Goal: Feedback & Contribution: Submit feedback/report problem

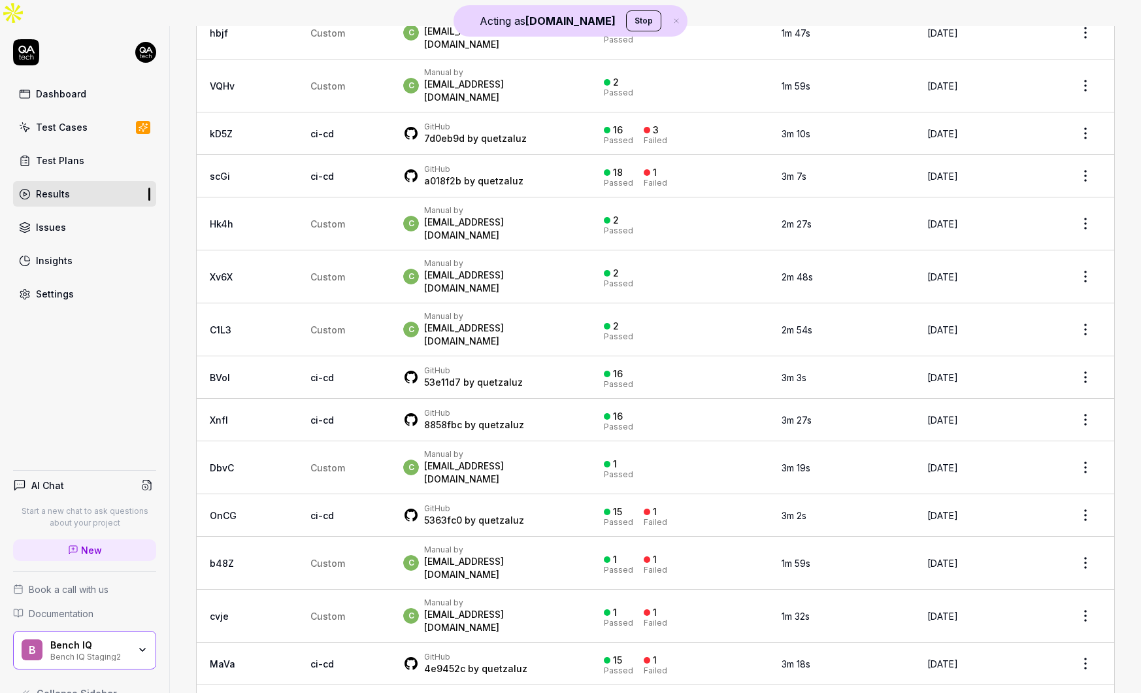
scroll to position [214, 0]
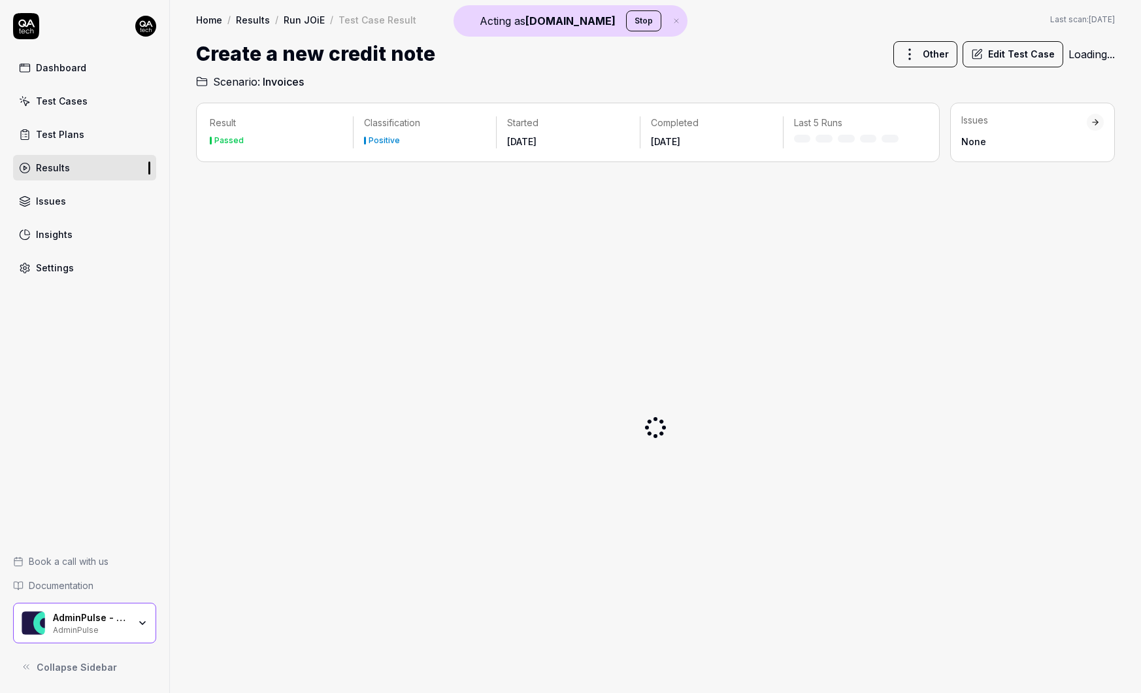
click at [114, 627] on div "AdminPulse" at bounding box center [91, 628] width 76 height 10
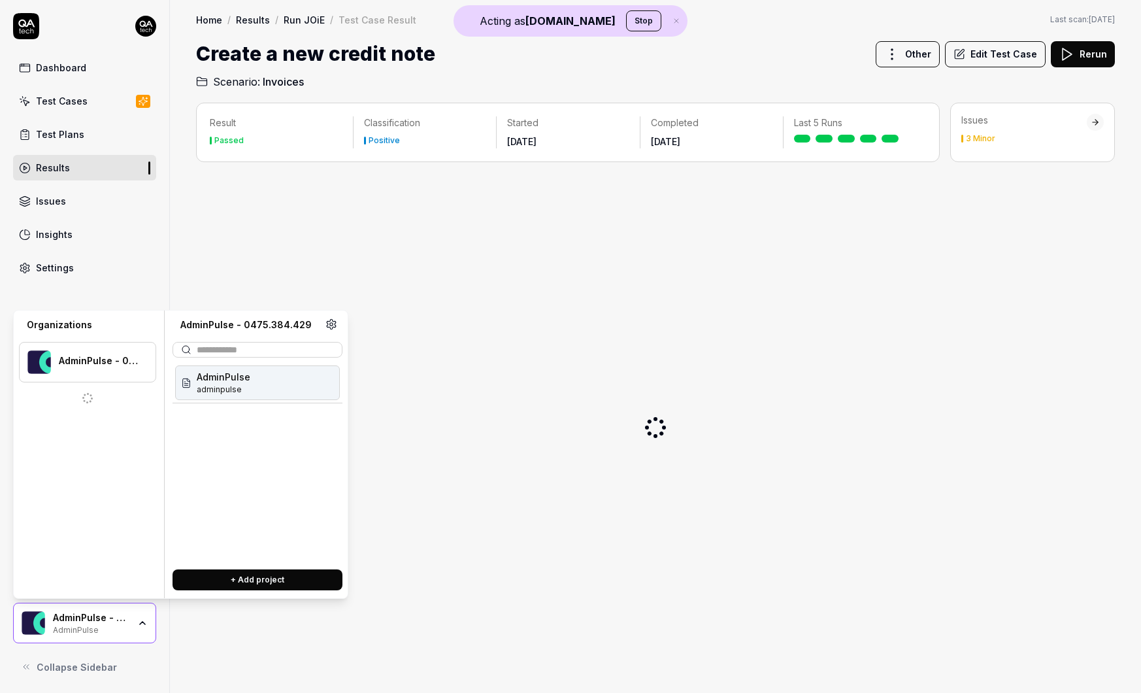
click at [114, 627] on div "AdminPulse" at bounding box center [91, 628] width 76 height 10
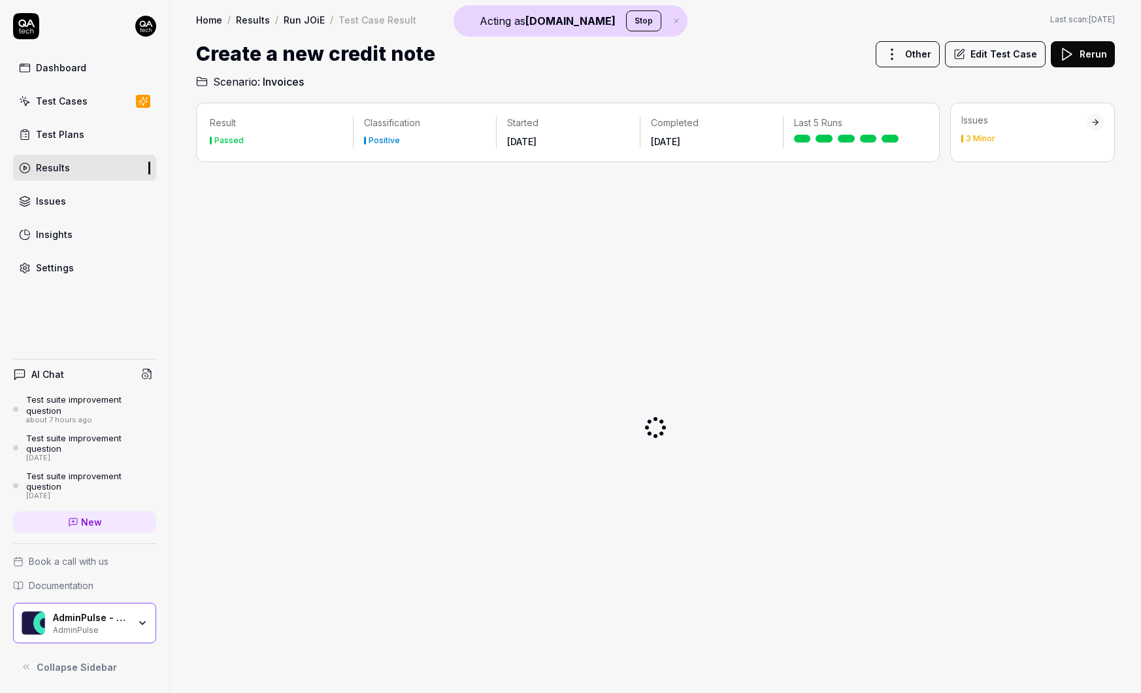
click at [114, 627] on div "AdminPulse" at bounding box center [91, 628] width 76 height 10
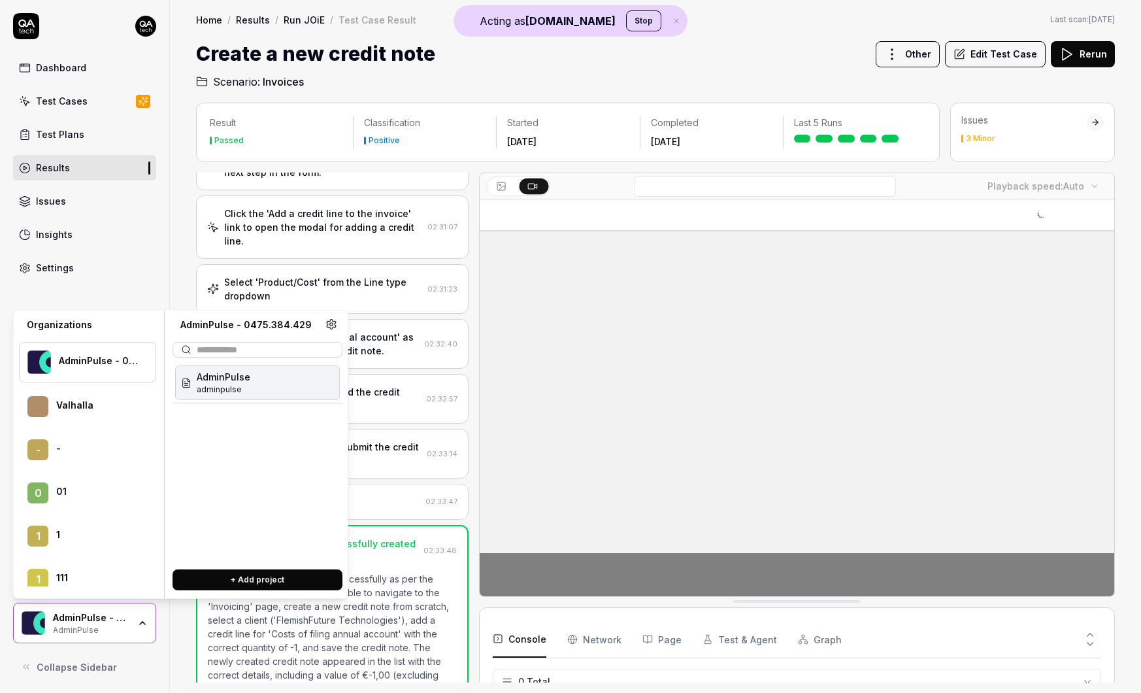
scroll to position [30063, 0]
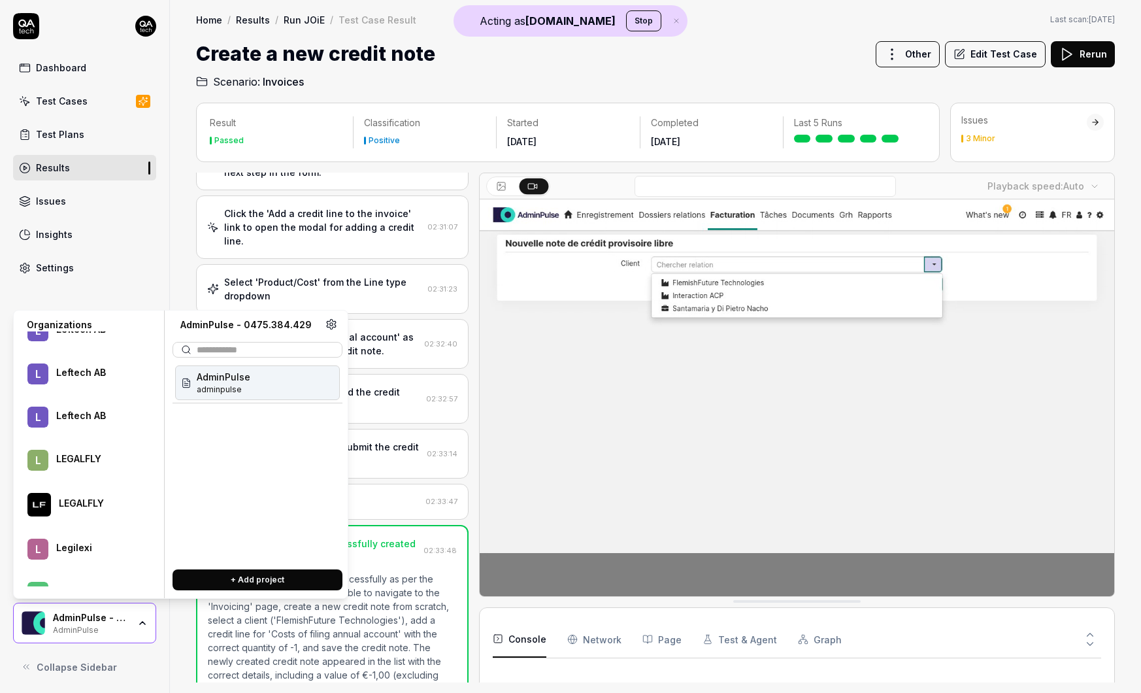
click at [64, 511] on div at bounding box center [99, 510] width 80 height 3
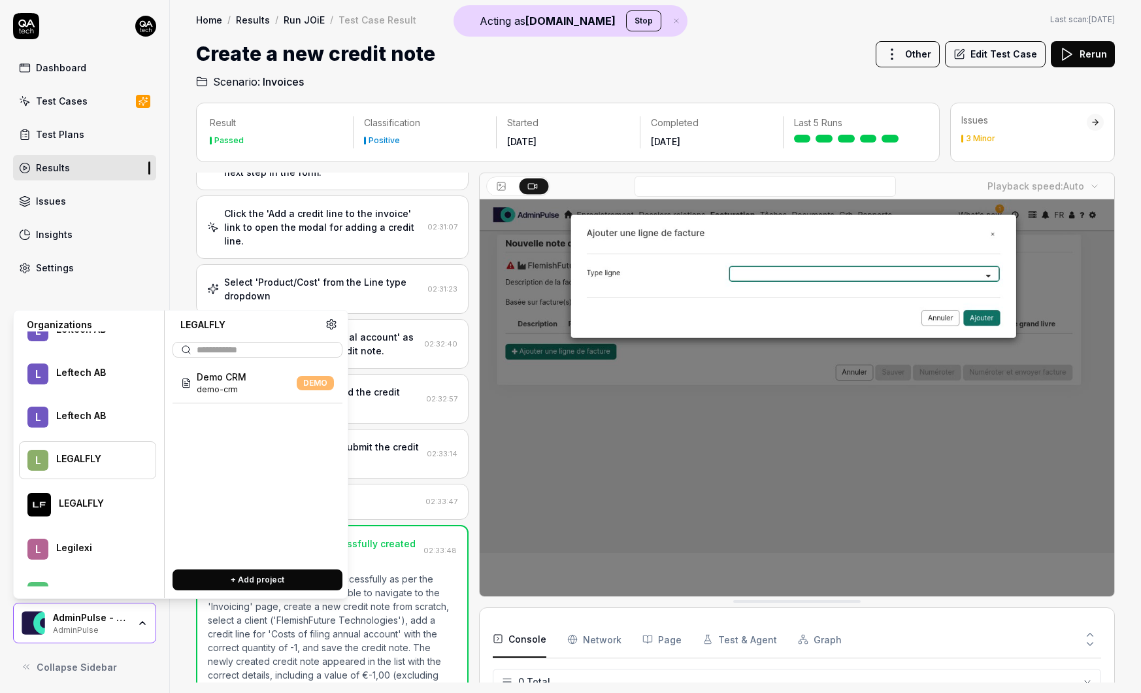
click at [86, 456] on div "LEGALFLY" at bounding box center [97, 459] width 82 height 12
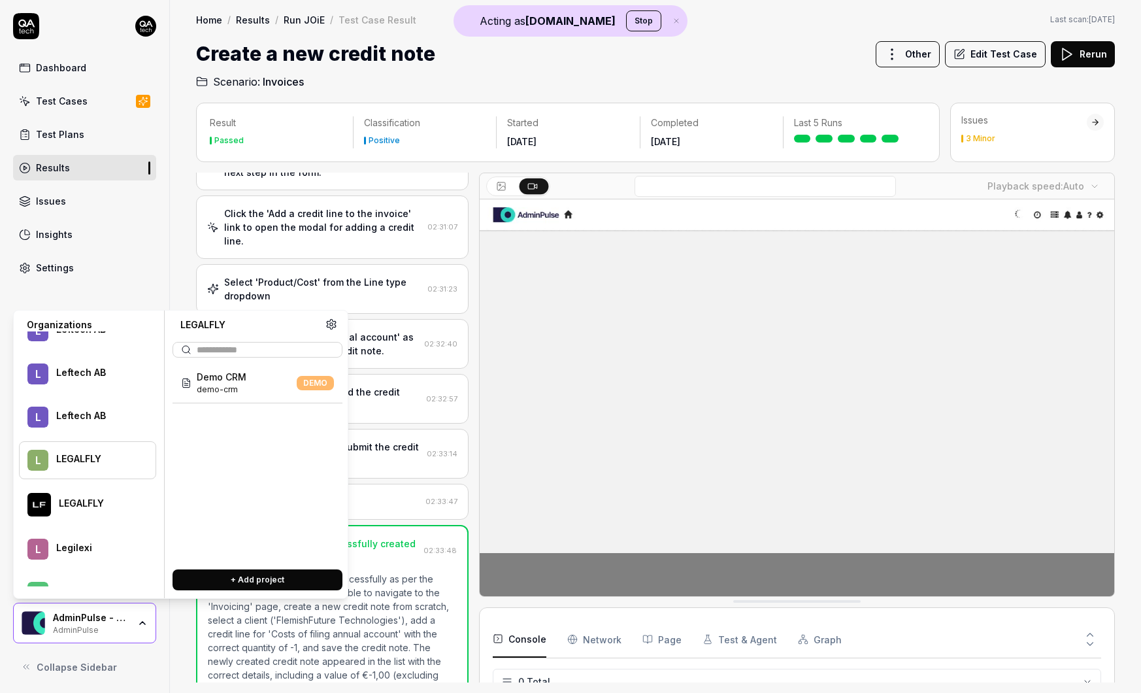
click at [84, 500] on div "LEGALFLY" at bounding box center [99, 503] width 80 height 12
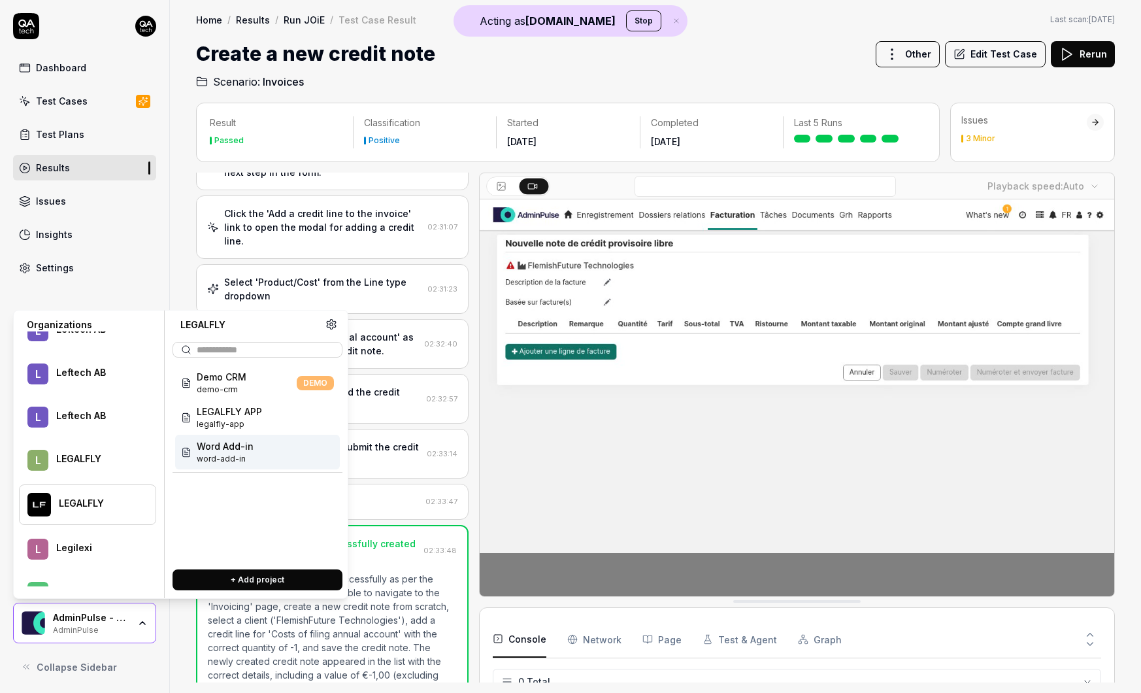
click at [250, 461] on span "word-add-in" at bounding box center [225, 459] width 57 height 12
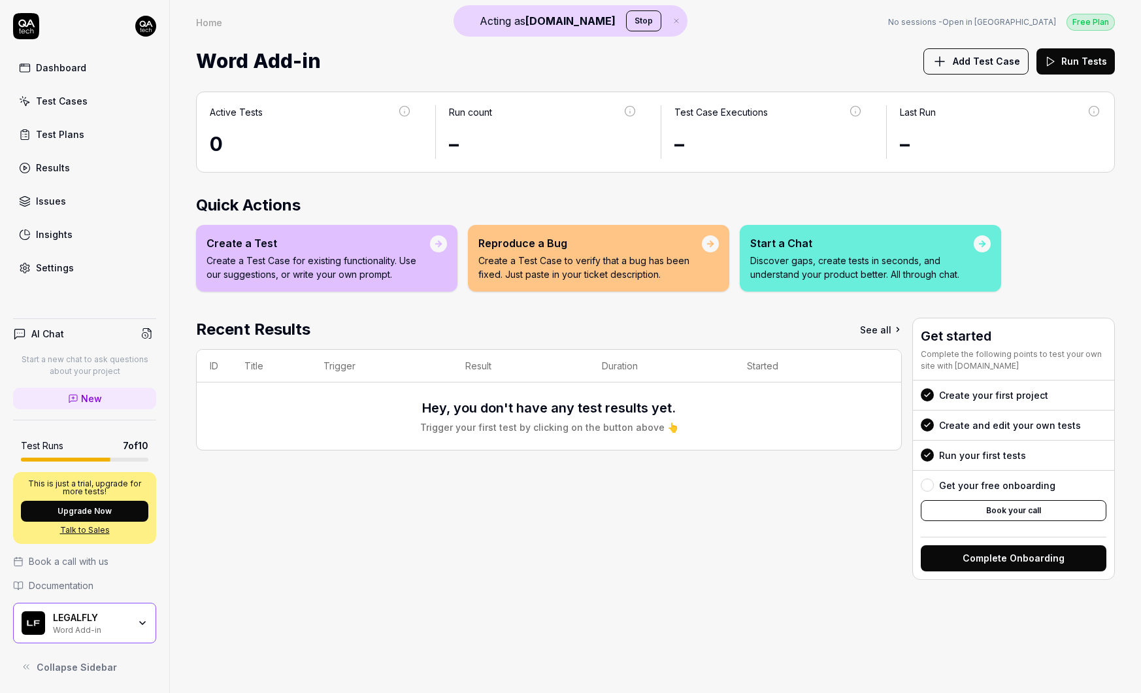
click at [132, 630] on div "LEGALFLY Word Add-in" at bounding box center [95, 622] width 84 height 22
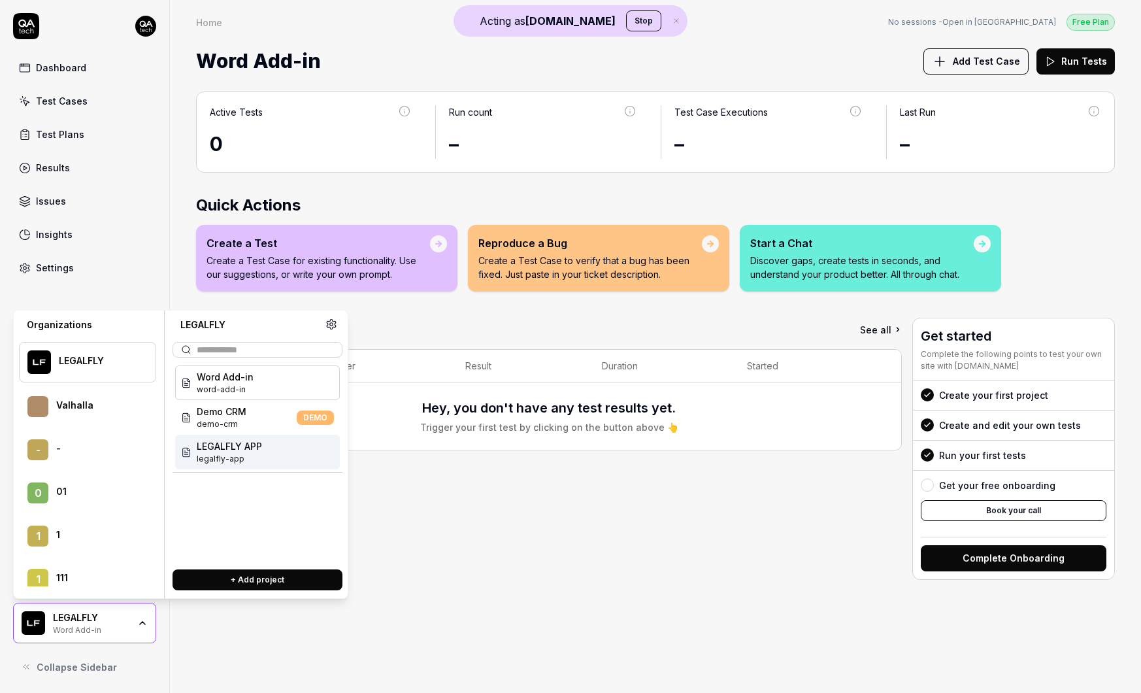
click at [233, 453] on span "legalfly-app" at bounding box center [229, 459] width 65 height 12
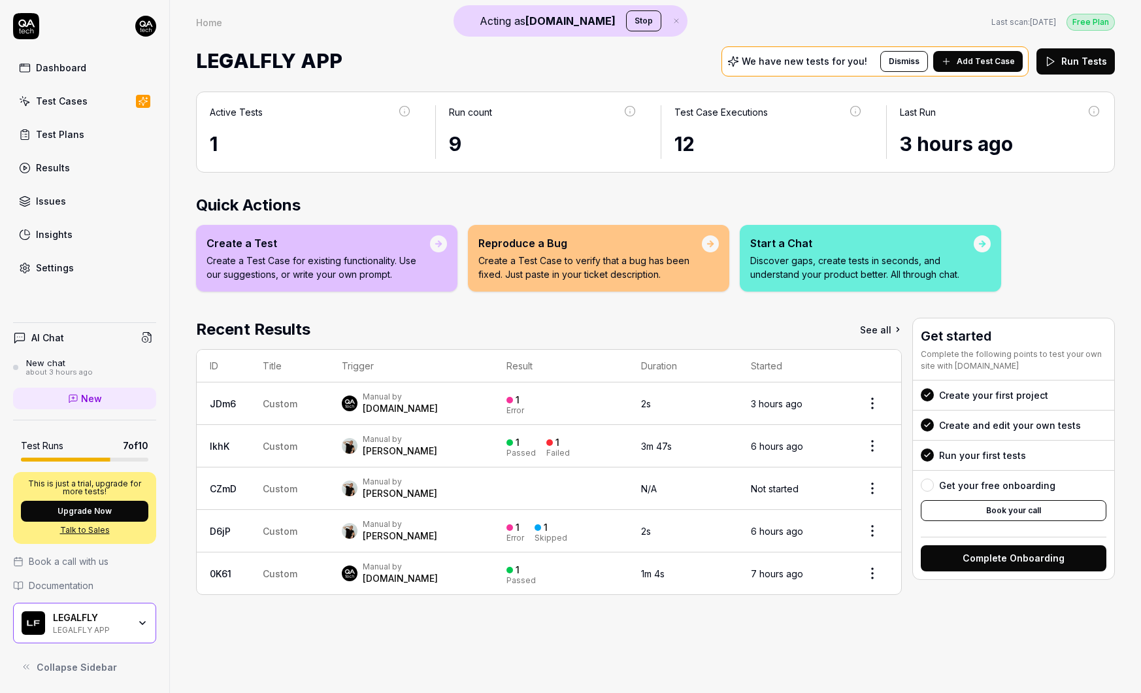
click at [65, 101] on div "Test Cases" at bounding box center [62, 101] width 52 height 14
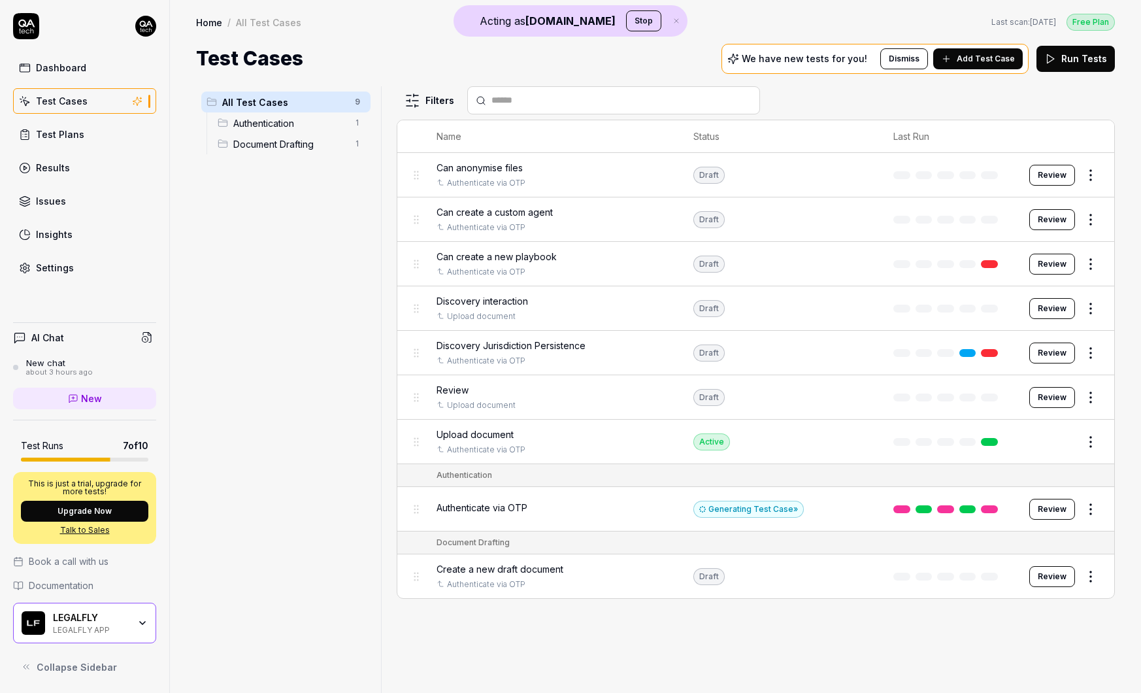
click at [81, 395] on span "New" at bounding box center [91, 398] width 21 height 14
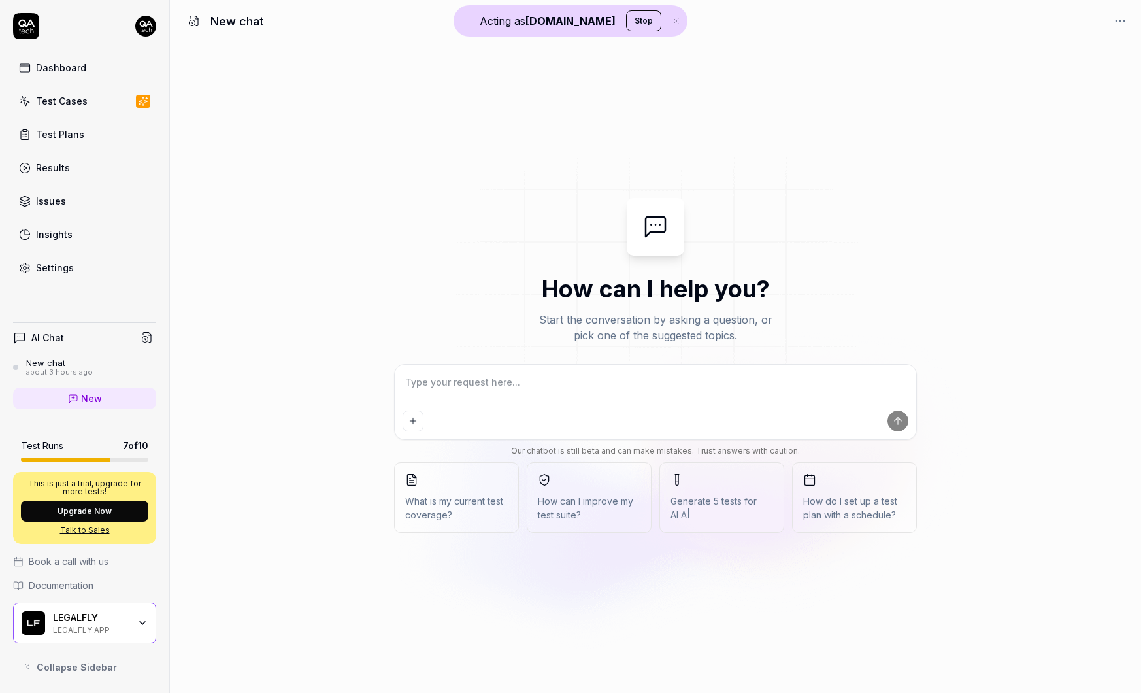
click at [478, 380] on textarea at bounding box center [655, 388] width 506 height 33
type textarea "*"
paste textarea "Can share Review, Multi review, Compare and Custom Agent & are accessible by a …"
type textarea "Can share Review, Multi review, Compare and Custom Agent & are accessible by a …"
type textarea "*"
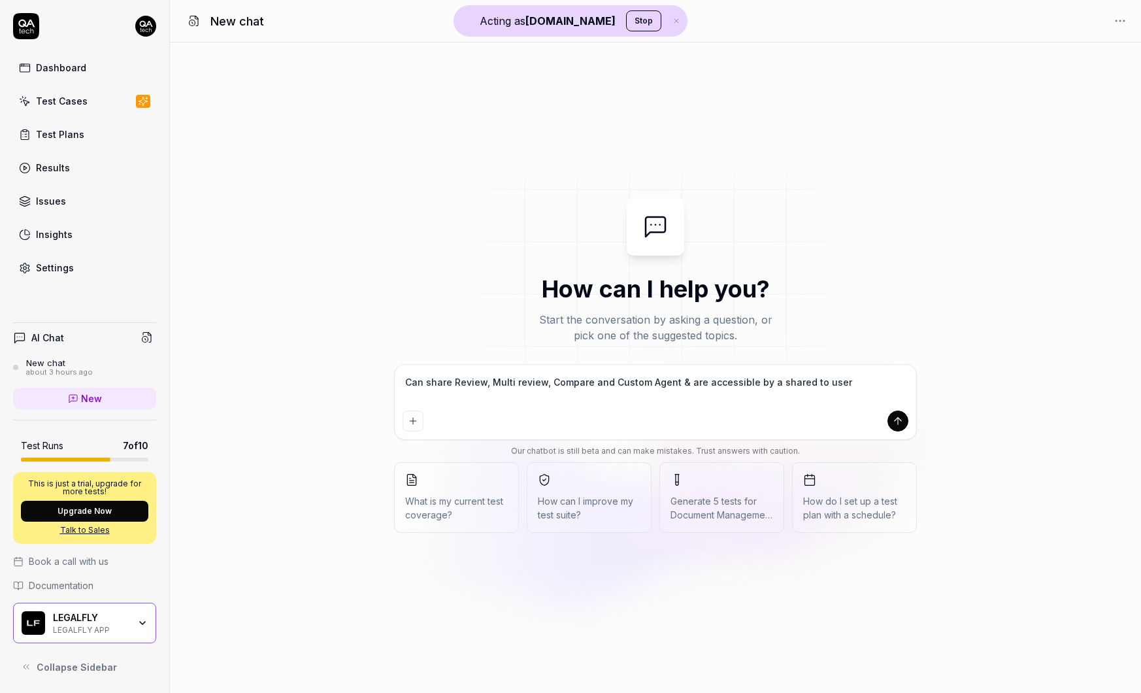
click at [414, 382] on textarea "Can share Review, Multi review, Compare and Custom Agent & are accessible by a …" at bounding box center [655, 388] width 506 height 33
type textarea "c share Review, Multi review, Compare and Custom Agent & are accessible by a sh…"
type textarea "*"
type textarea "cr share Review, Multi review, Compare and Custom Agent & are accessible by a s…"
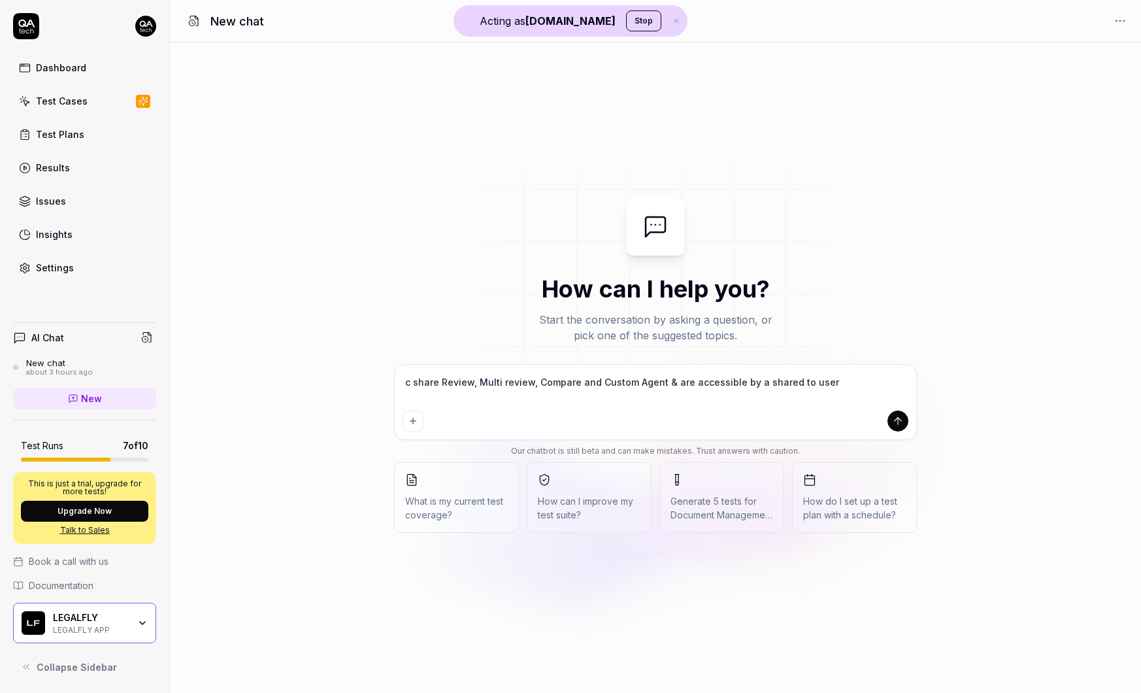
type textarea "*"
type textarea "cre share Review, Multi review, Compare and Custom Agent & are accessible by a …"
type textarea "*"
type textarea "crea share Review, Multi review, Compare and Custom Agent & are accessible by a…"
type textarea "*"
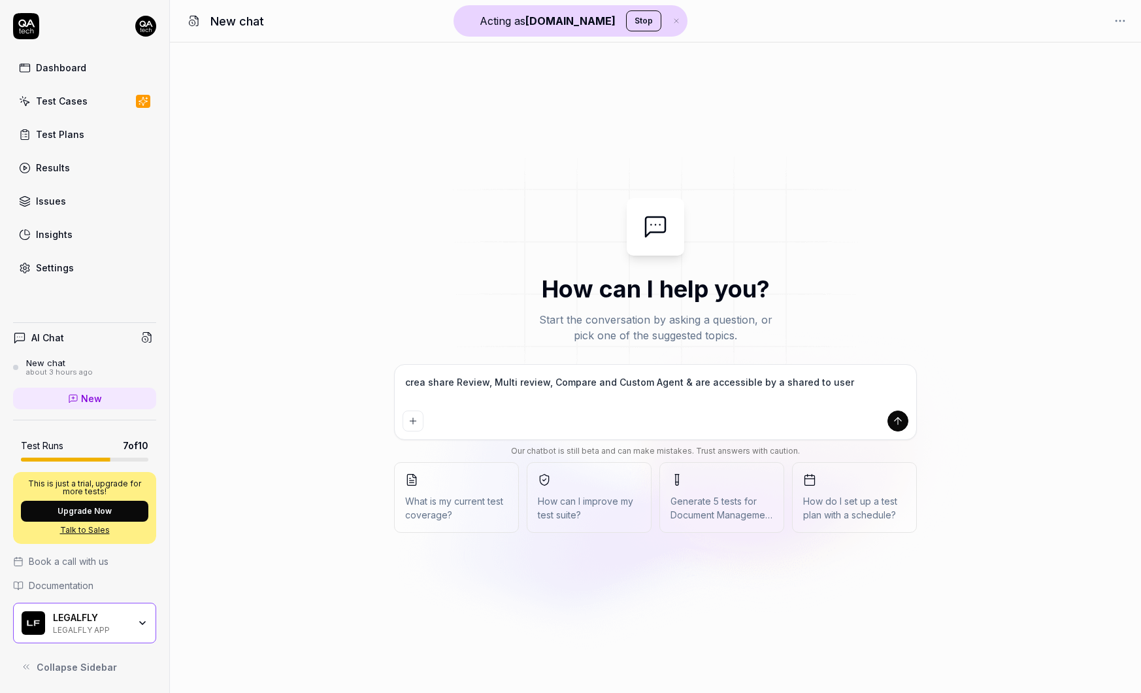
type textarea "creat share Review, Multi review, Compare and Custom Agent & are accessible by …"
type textarea "*"
type textarea "create share Review, Multi review, Compare and Custom Agent & are accessible by…"
type textarea "*"
type textarea "create share Review, Multi review, Compare and Custom Agent & are accessible by…"
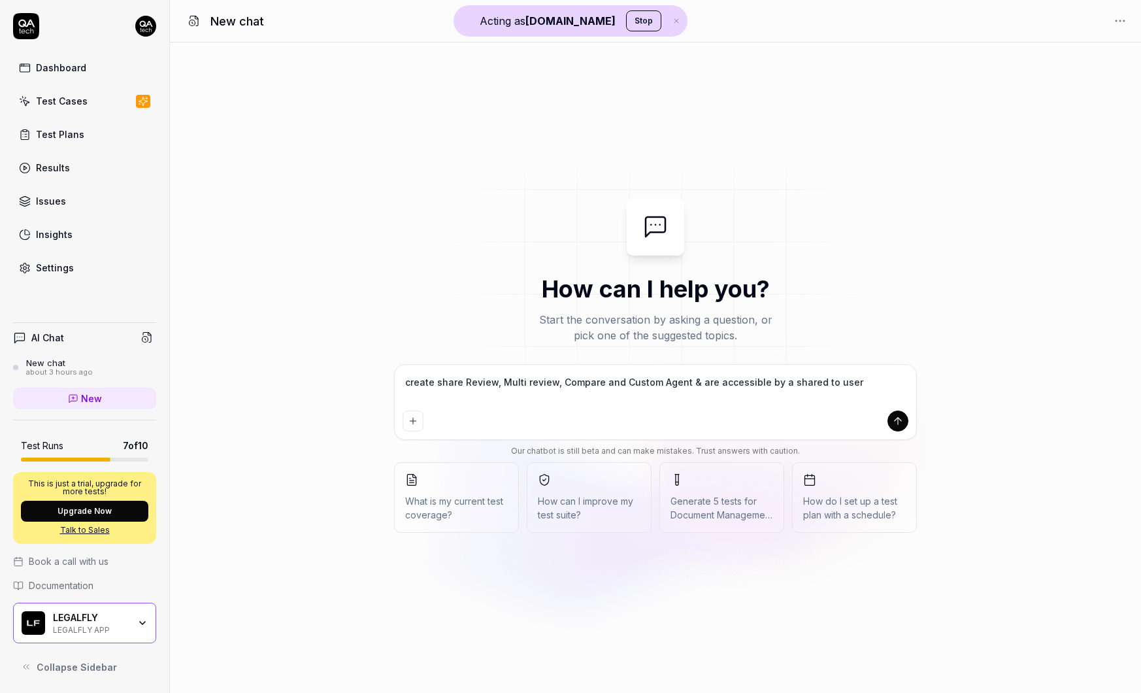
type textarea "*"
type textarea "create a share Review, Multi review, Compare and Custom Agent & are accessible …"
type textarea "*"
type textarea "create a share Review, Multi review, Compare and Custom Agent & are accessible …"
type textarea "*"
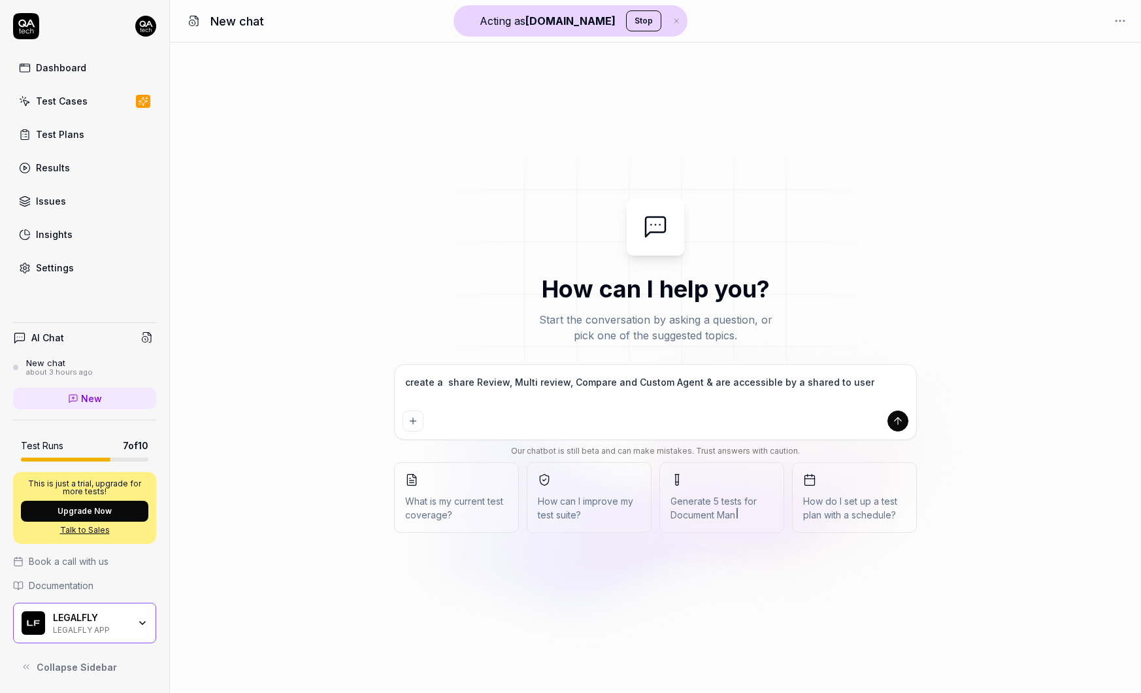
type textarea "create a t share Review, Multi review, Compare and Custom Agent & are accessibl…"
type textarea "*"
type textarea "create a te share Review, Multi review, Compare and Custom Agent & are accessib…"
type textarea "*"
type textarea "create a tes share Review, Multi review, Compare and Custom Agent & are accessi…"
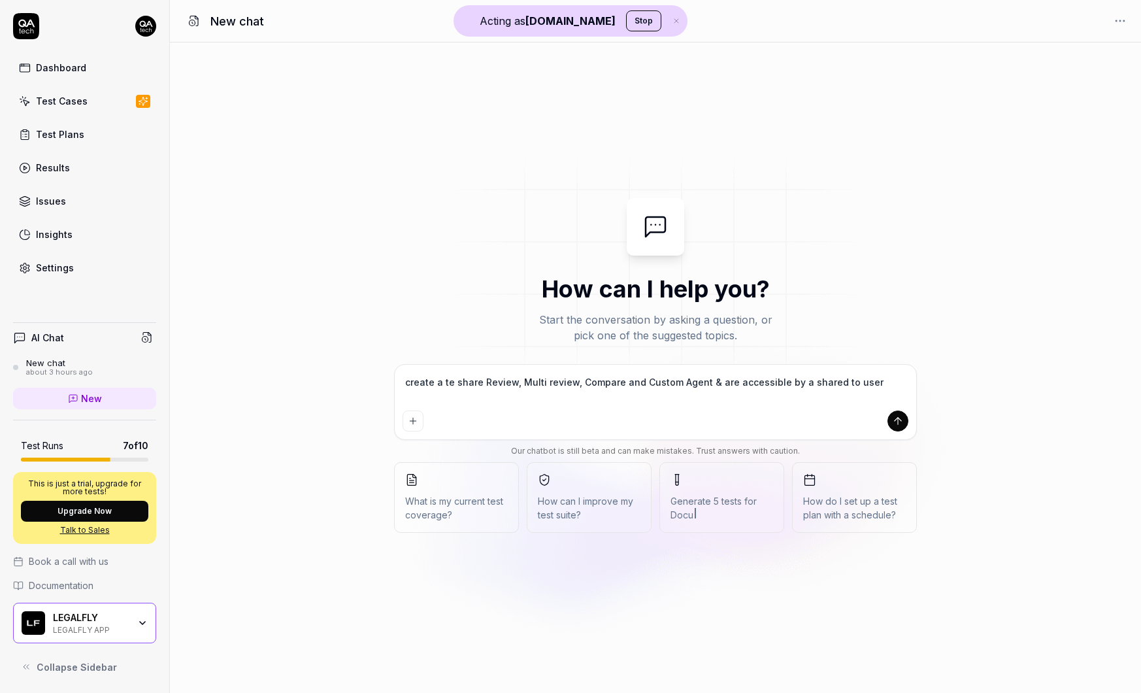
type textarea "*"
type textarea "create a test share Review, Multi review, Compare and Custom Agent & are access…"
type textarea "*"
type textarea "create a test share Review, Multi review, Compare and Custom Agent & are access…"
type textarea "*"
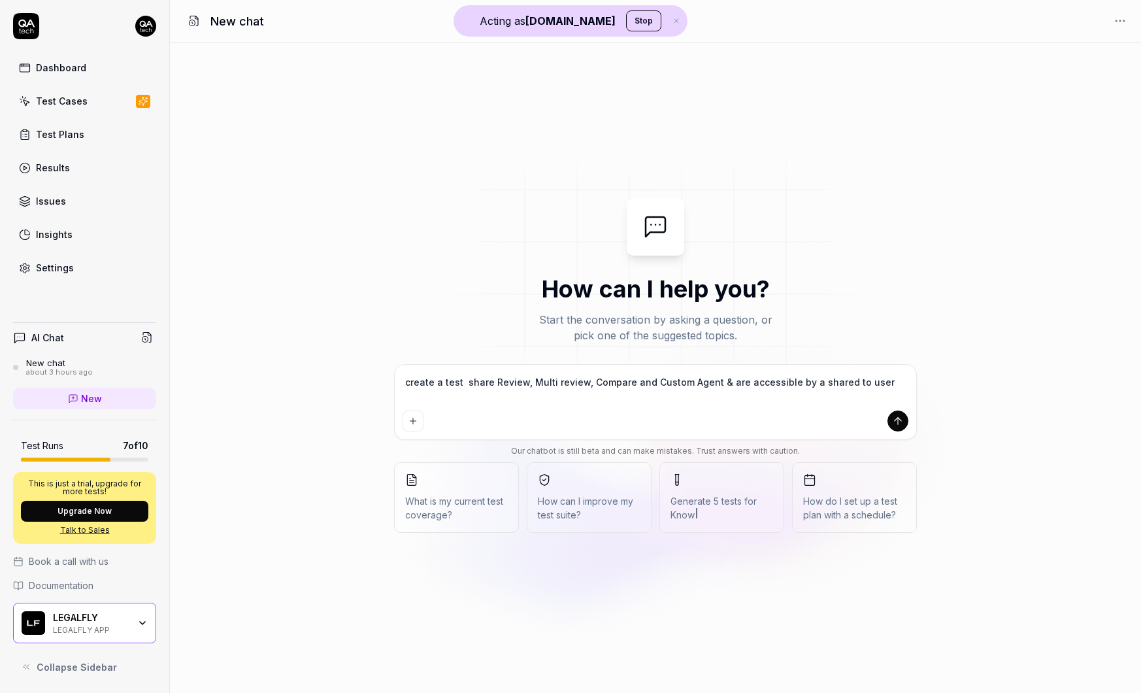
type textarea "create a test t share Review, Multi review, Compare and Custom Agent & are acce…"
type textarea "*"
type textarea "create a test to share Review, Multi review, Compare and Custom Agent & are acc…"
type textarea "*"
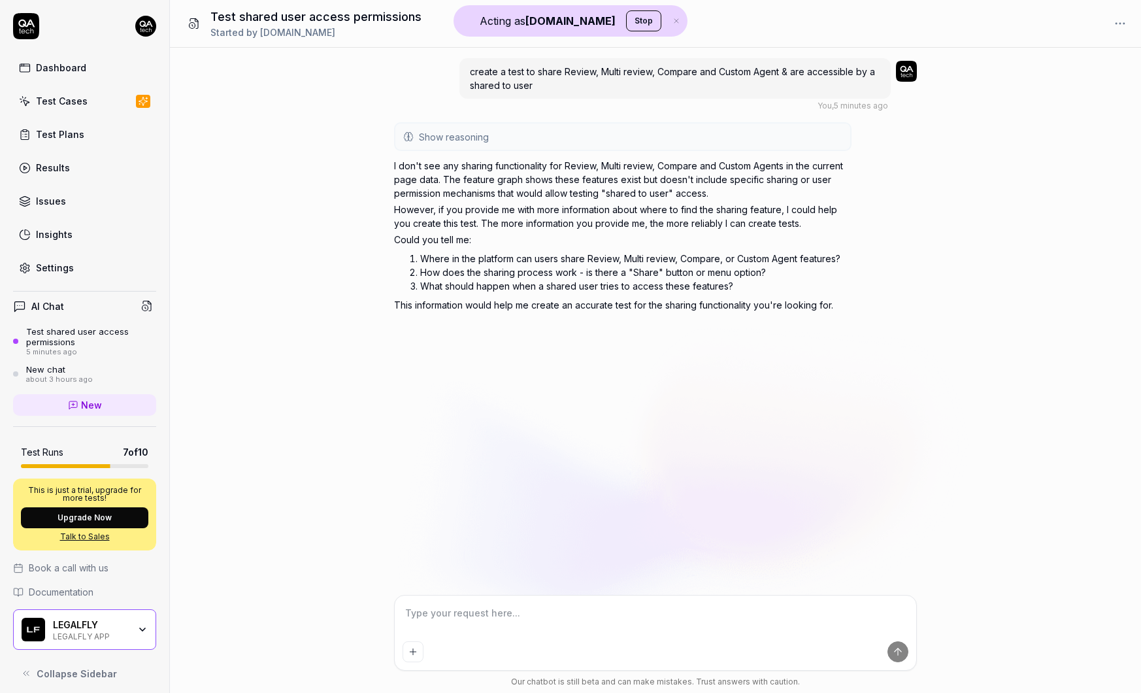
type textarea "*"
click at [92, 403] on span "New" at bounding box center [91, 405] width 21 height 14
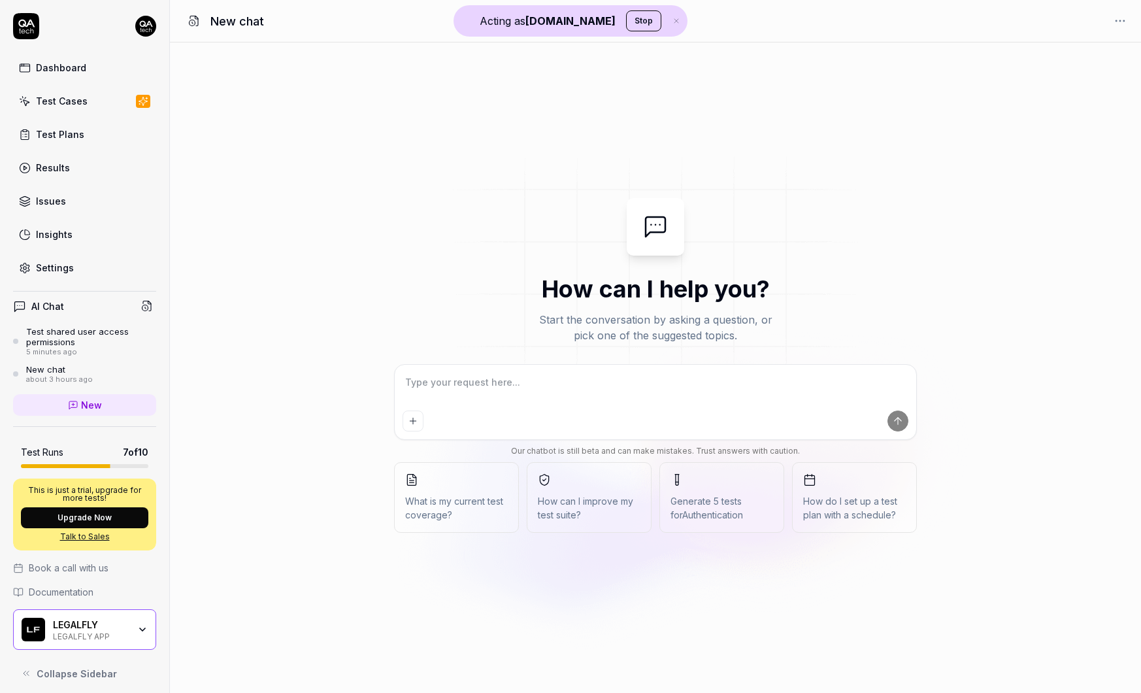
type textarea "*"
click at [532, 395] on textarea at bounding box center [655, 388] width 506 height 33
type textarea "n"
type textarea "*"
type textarea "ne"
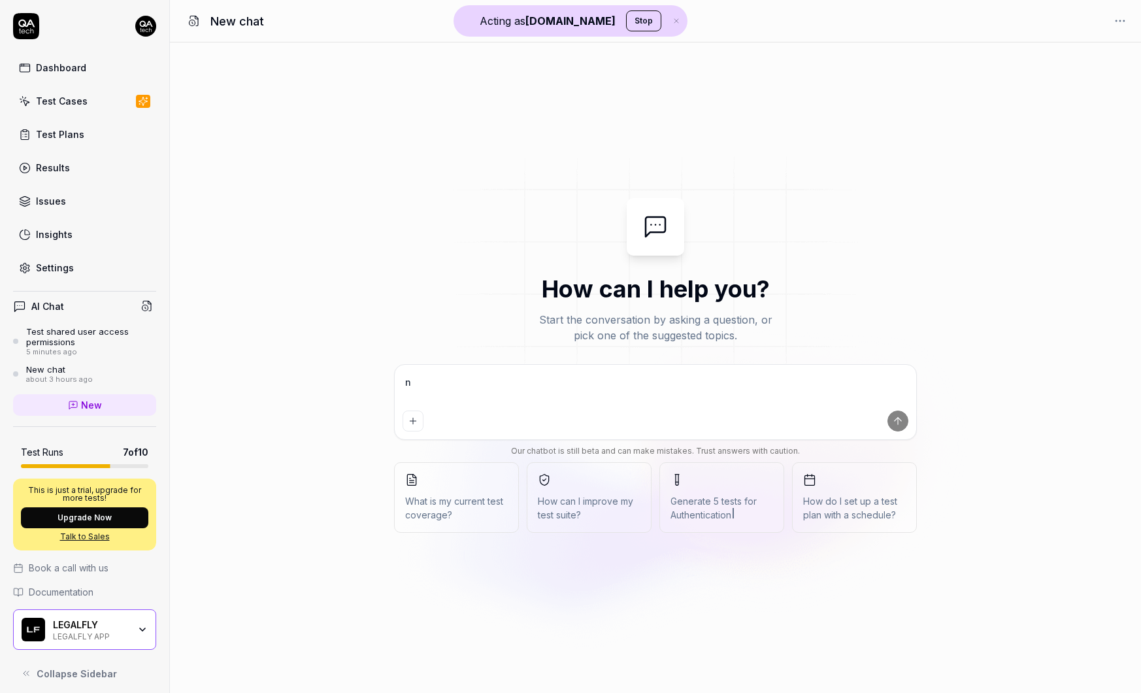
type textarea "*"
type textarea "nee"
type textarea "*"
type textarea "need"
type textarea "*"
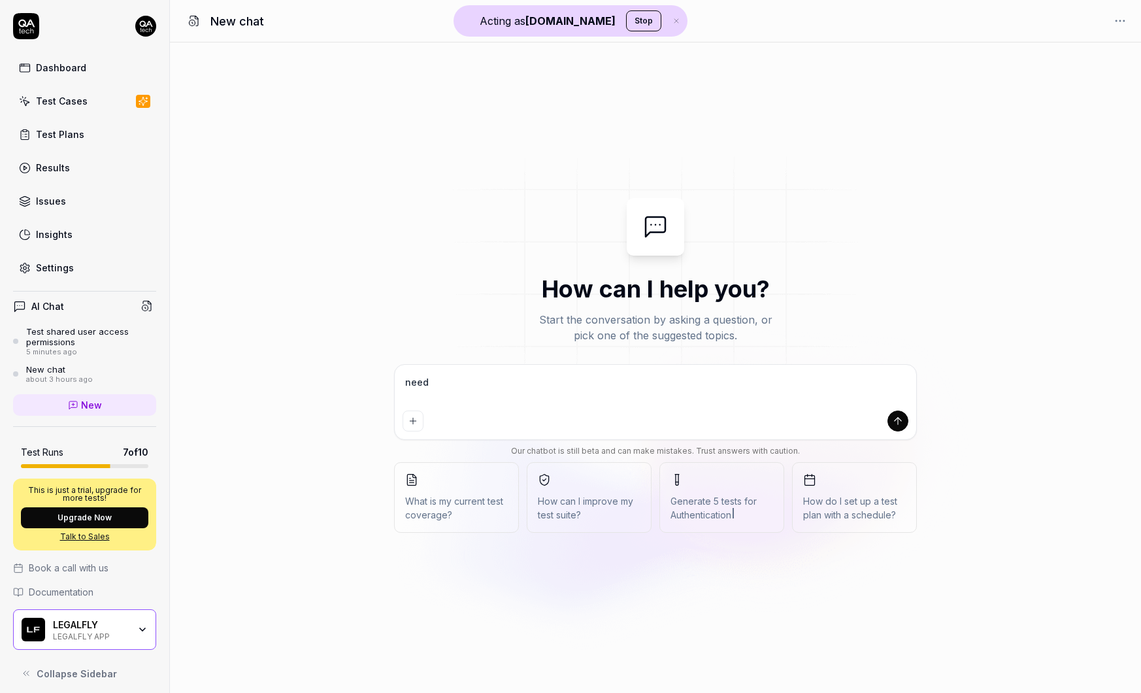
type textarea "need"
type textarea "*"
type textarea "need y"
type textarea "*"
type textarea "need yo"
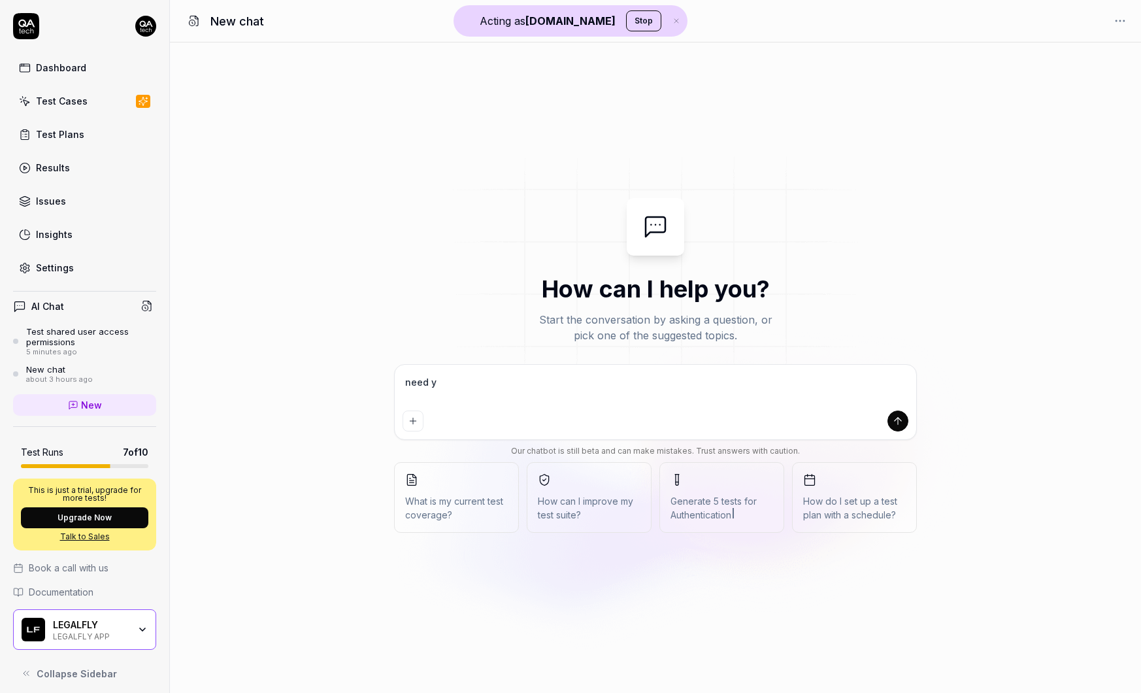
type textarea "*"
type textarea "need you"
type textarea "*"
type textarea "need you"
type textarea "*"
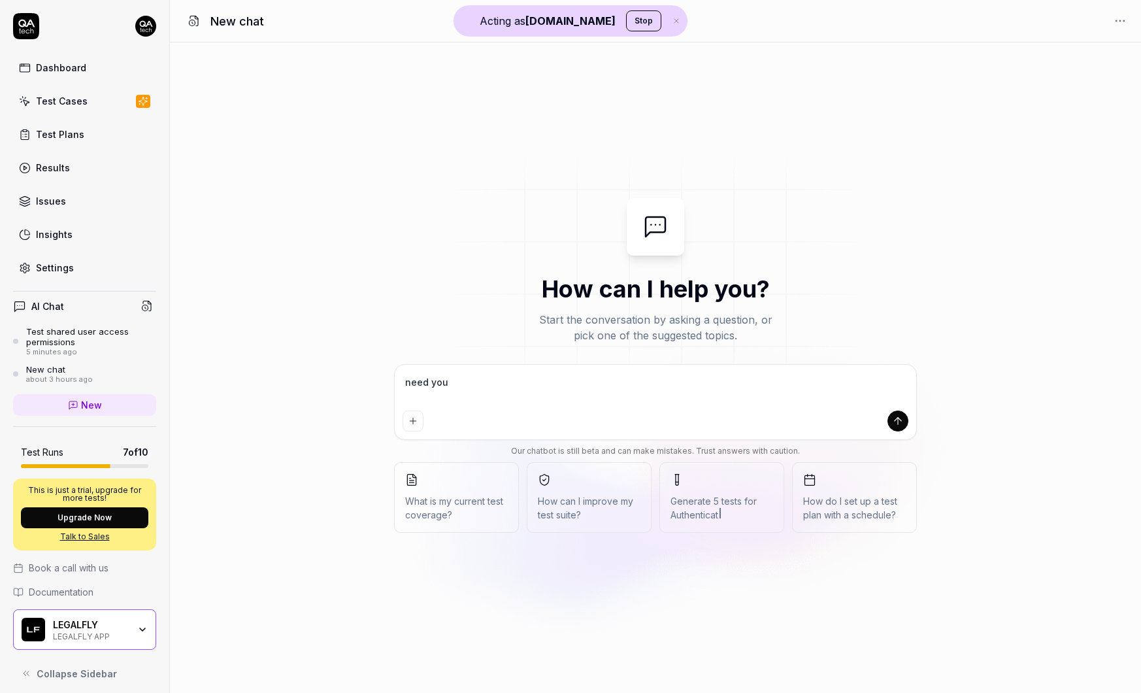
type textarea "need you t"
type textarea "*"
type textarea "need you to"
type textarea "*"
type textarea "need you to"
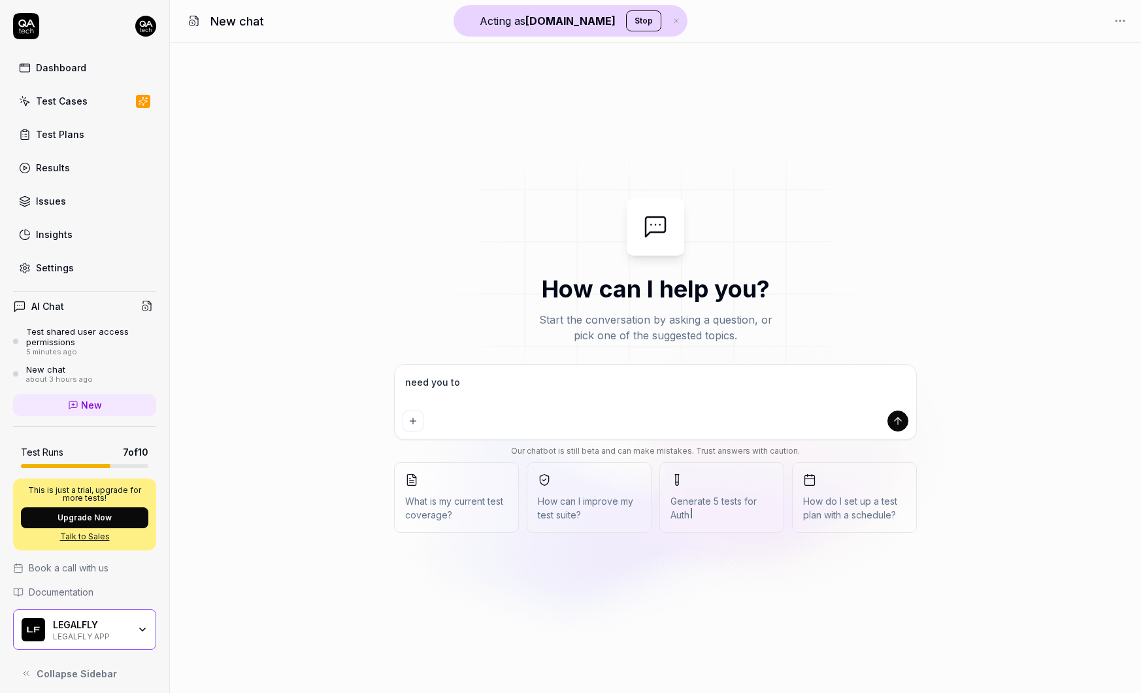
type textarea "*"
type textarea "need you to u"
type textarea "*"
type textarea "need you to up"
type textarea "*"
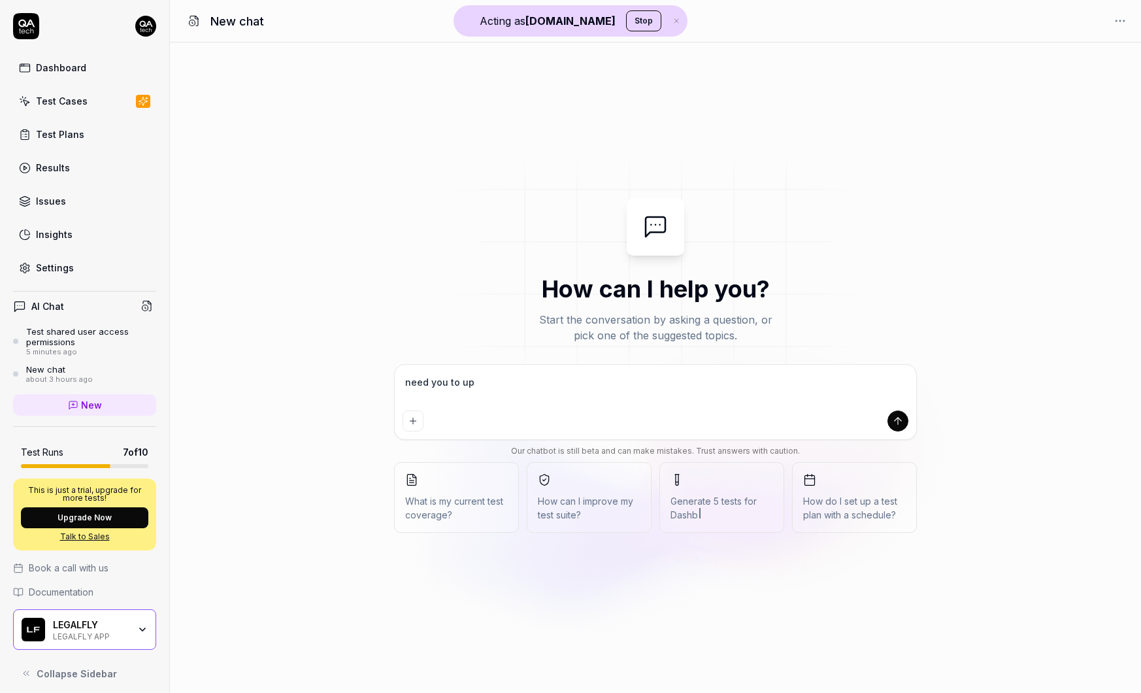
type textarea "need you to upl"
type textarea "*"
type textarea "need you to uplo"
type textarea "*"
type textarea "need you to uploa"
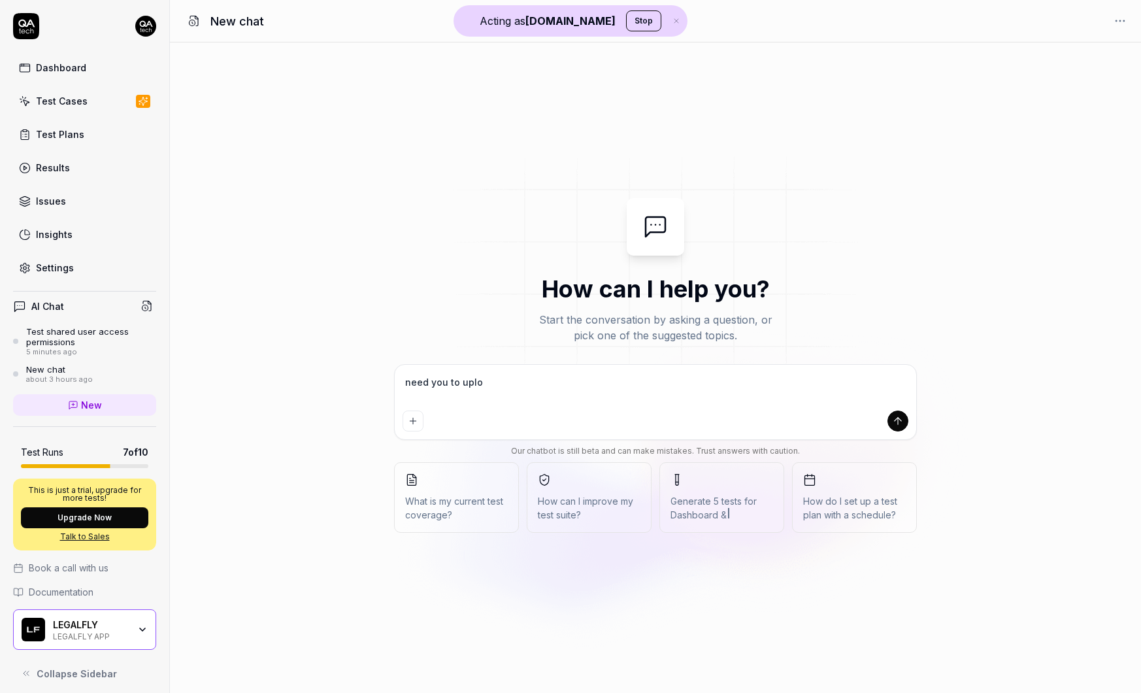
type textarea "*"
type textarea "need you to upload"
type textarea "*"
type textarea "need you to upload"
type textarea "*"
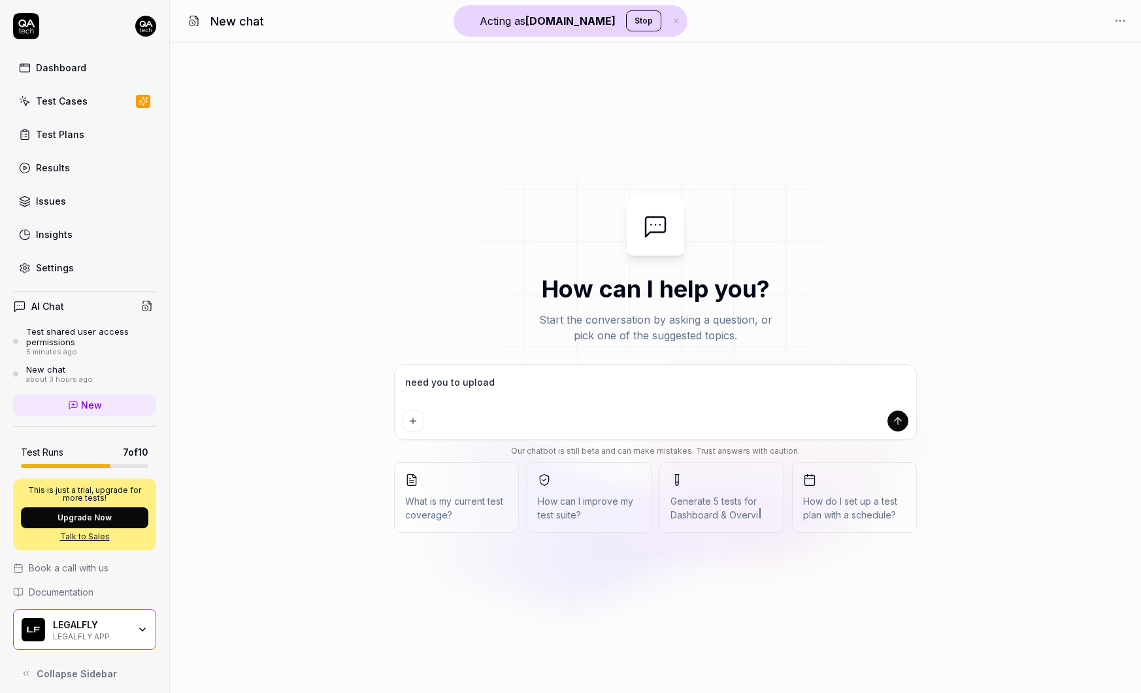
type textarea "need you to upload a"
type textarea "*"
type textarea "need you to upload a"
type textarea "*"
type textarea "need you to upload a d"
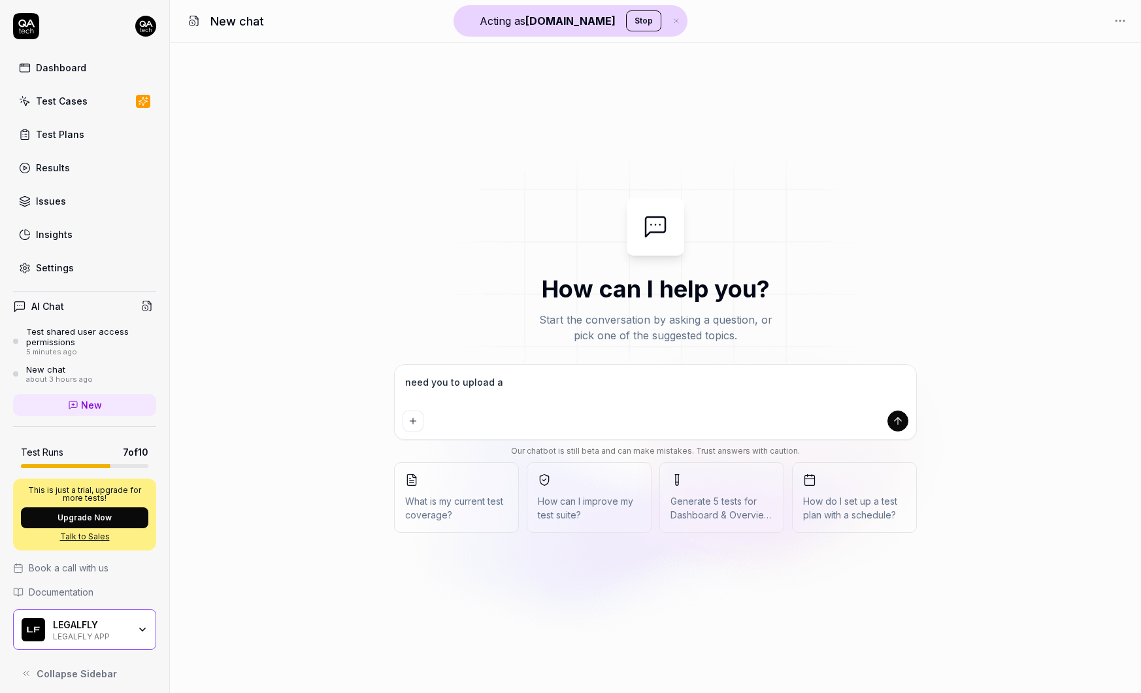
type textarea "*"
type textarea "need you to upload a do"
type textarea "*"
type textarea "need you to upload a doc"
type textarea "*"
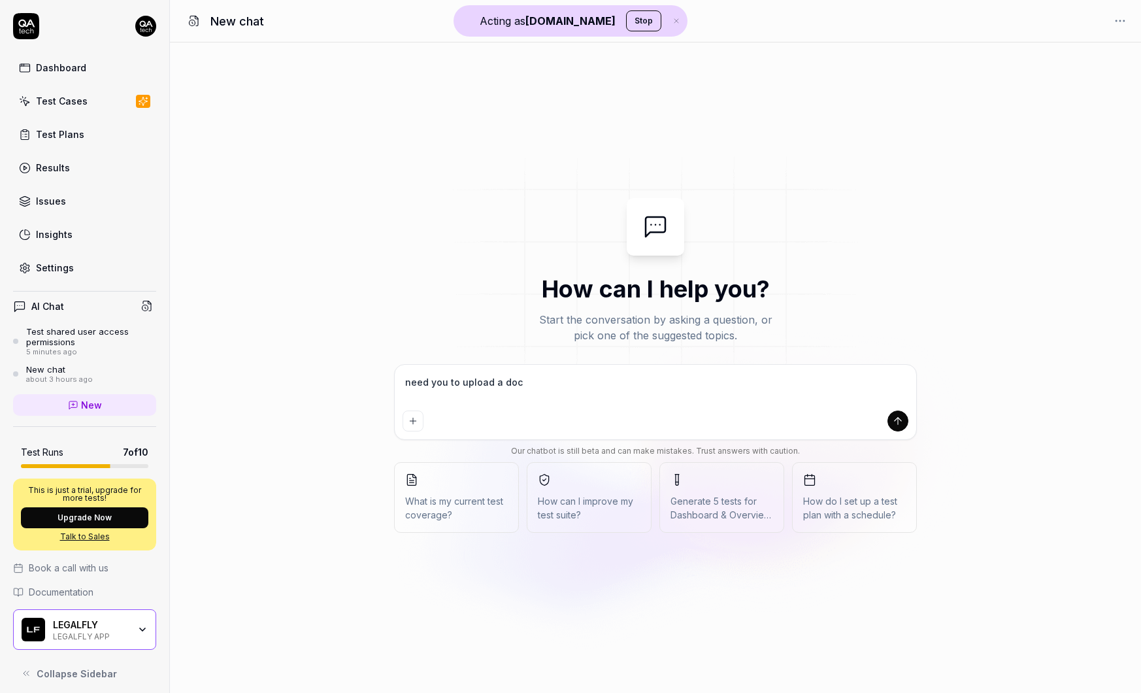
type textarea "need you to upload a docu"
type textarea "*"
type textarea "need you to upload a docum"
type textarea "*"
type textarea "need you to upload a docume"
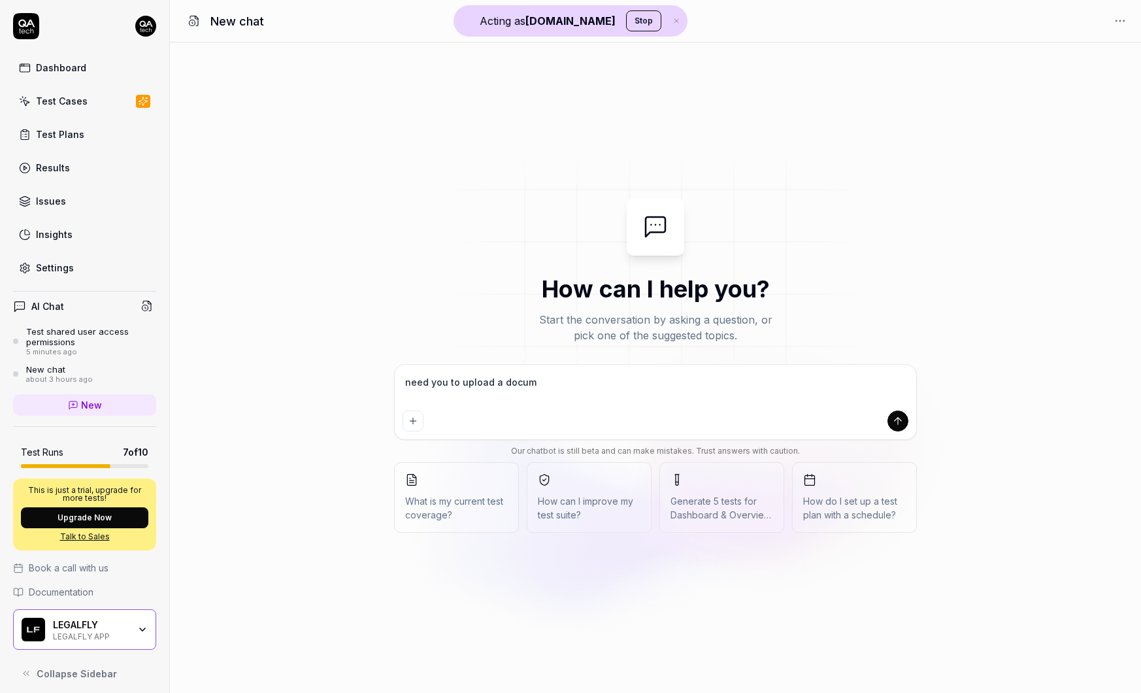
type textarea "*"
type textarea "need you to upload a documen"
type textarea "*"
type textarea "need you to upload a document"
type textarea "*"
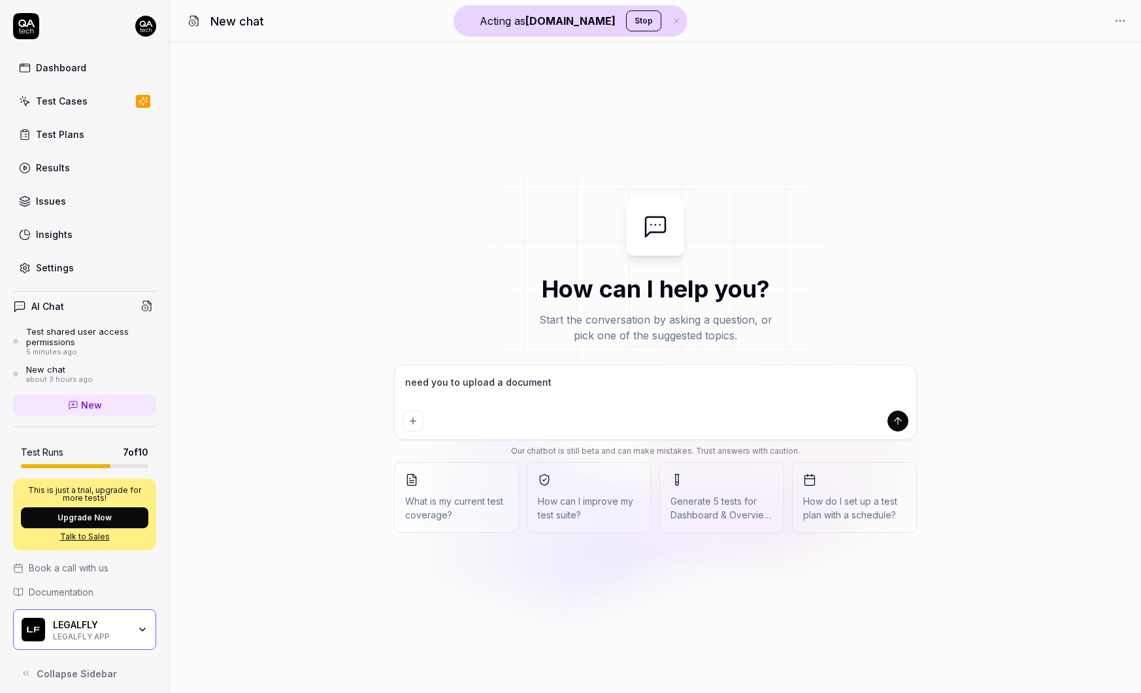
type textarea "need you to upload a document"
type textarea "*"
type textarea "need you to upload a document i"
type textarea "*"
type textarea "need you to upload a document in"
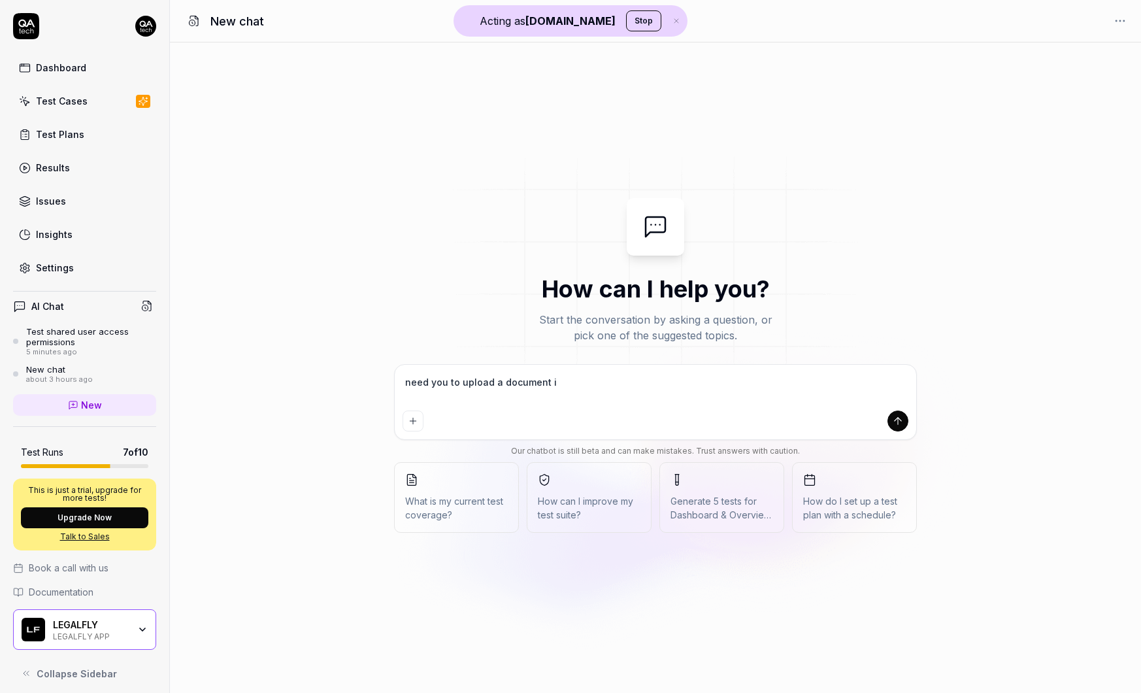
type textarea "*"
type textarea "need you to upload a document in"
type textarea "*"
type textarea "need you to upload a document in D"
type textarea "*"
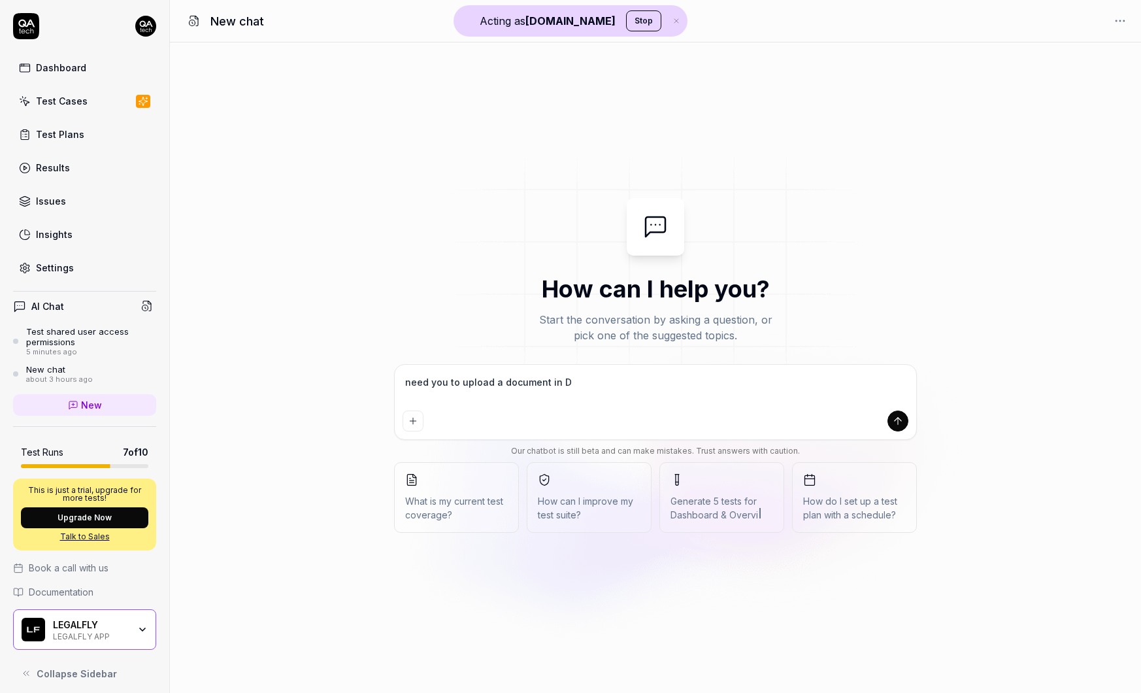
type textarea "need you to upload a document in DM"
type textarea "*"
type textarea "need you to upload a document in DMS"
type textarea "*"
type textarea "need you to upload a document in DMS"
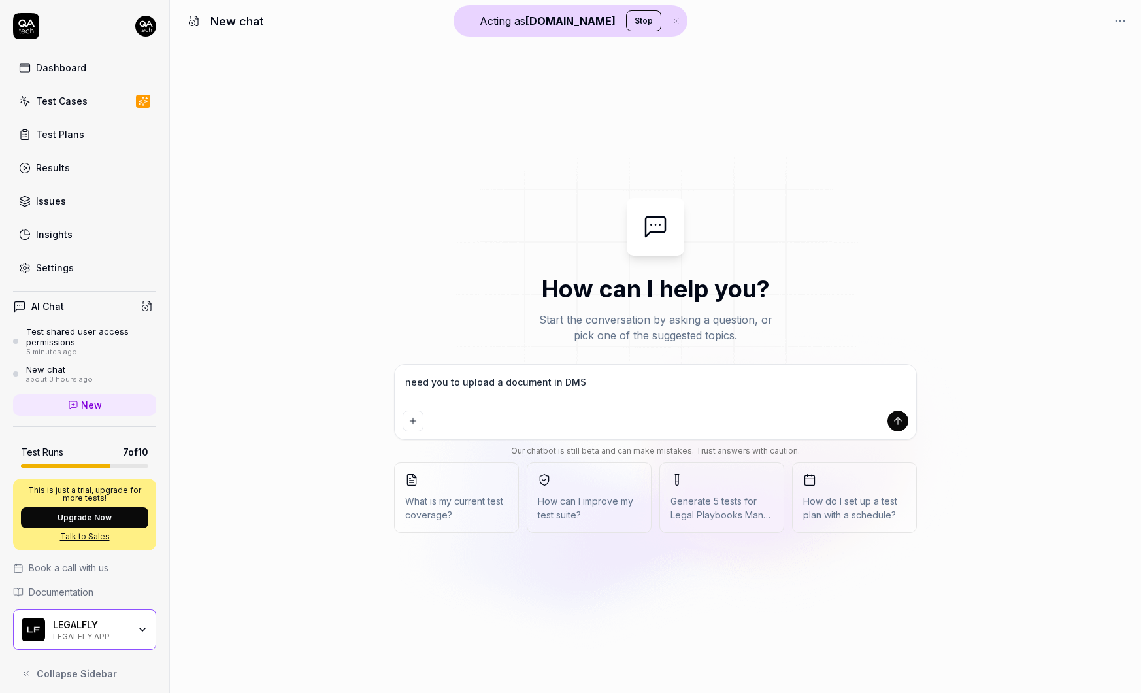
click at [82, 66] on div "Dashboard" at bounding box center [61, 68] width 50 height 14
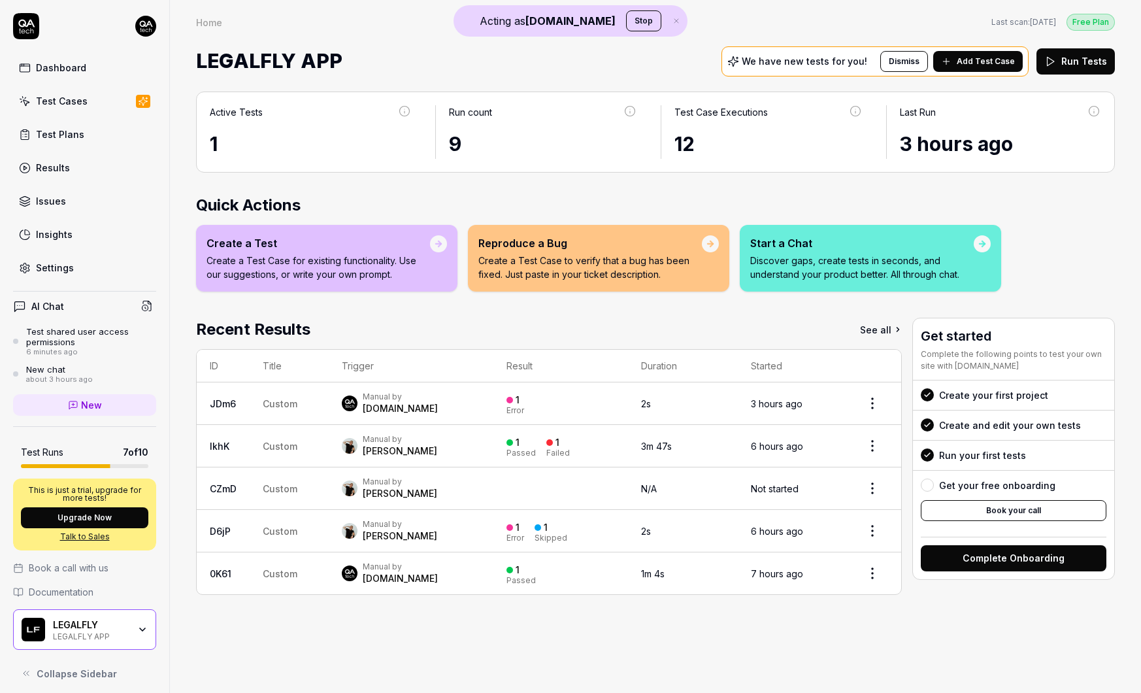
click at [52, 270] on div "Settings" at bounding box center [55, 268] width 38 height 14
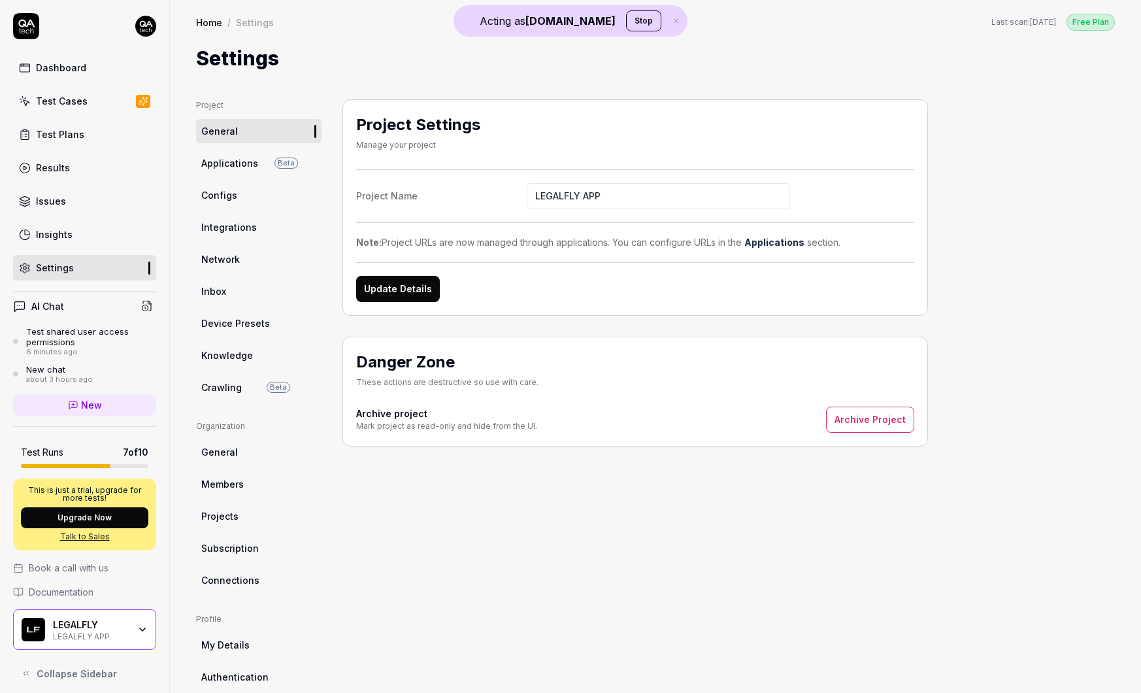
click at [235, 260] on span "Network" at bounding box center [220, 259] width 39 height 14
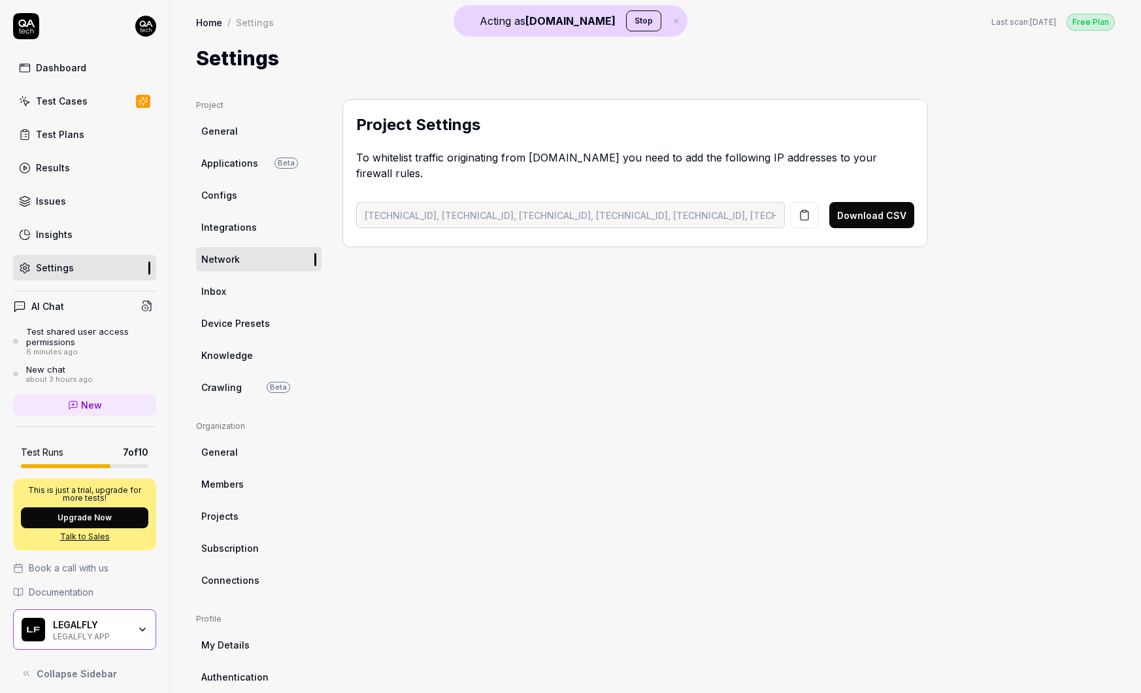
click at [234, 223] on span "Integrations" at bounding box center [229, 227] width 56 height 14
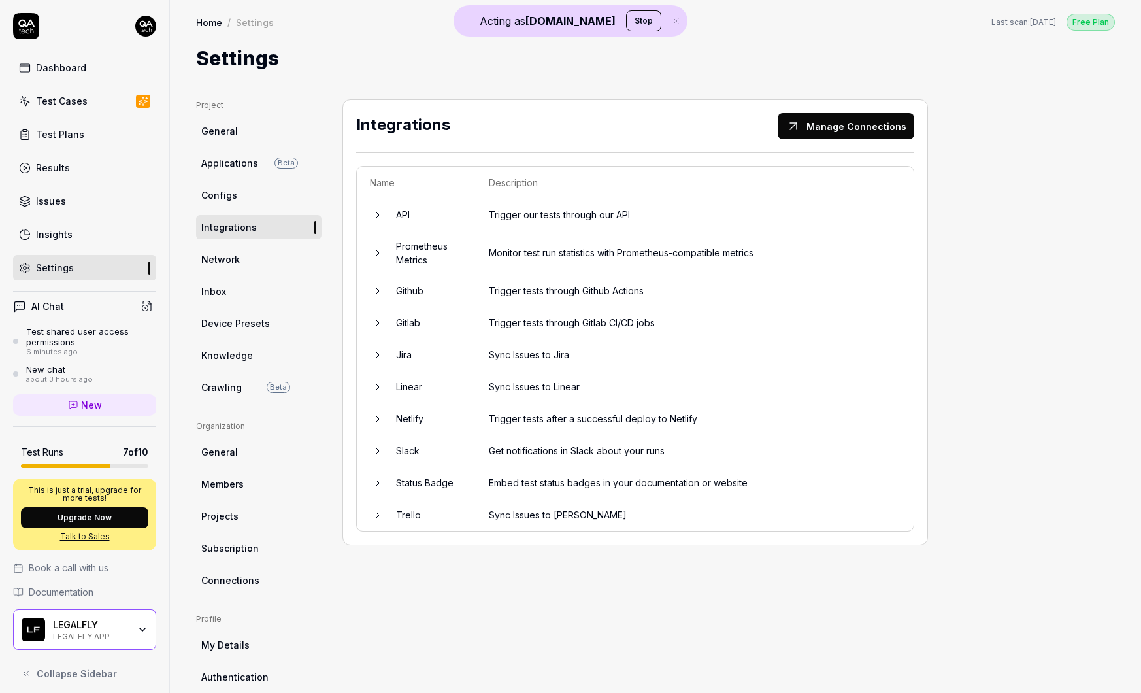
click at [231, 194] on span "Configs" at bounding box center [219, 195] width 36 height 14
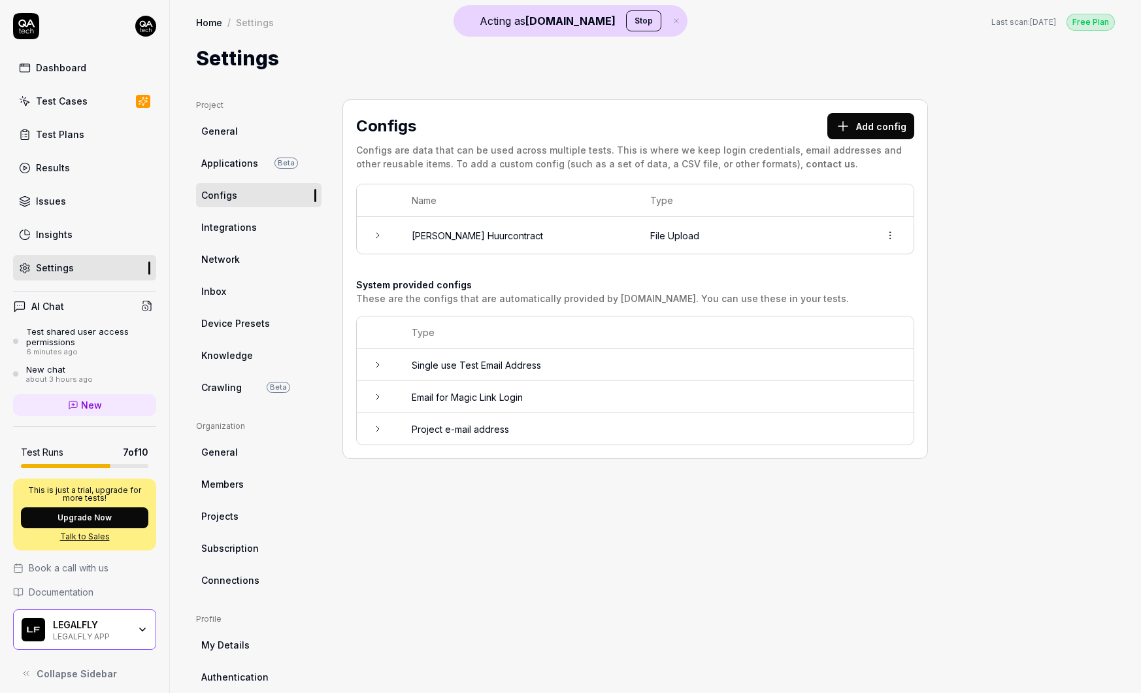
click at [708, 233] on td "File Upload" at bounding box center [751, 235] width 229 height 37
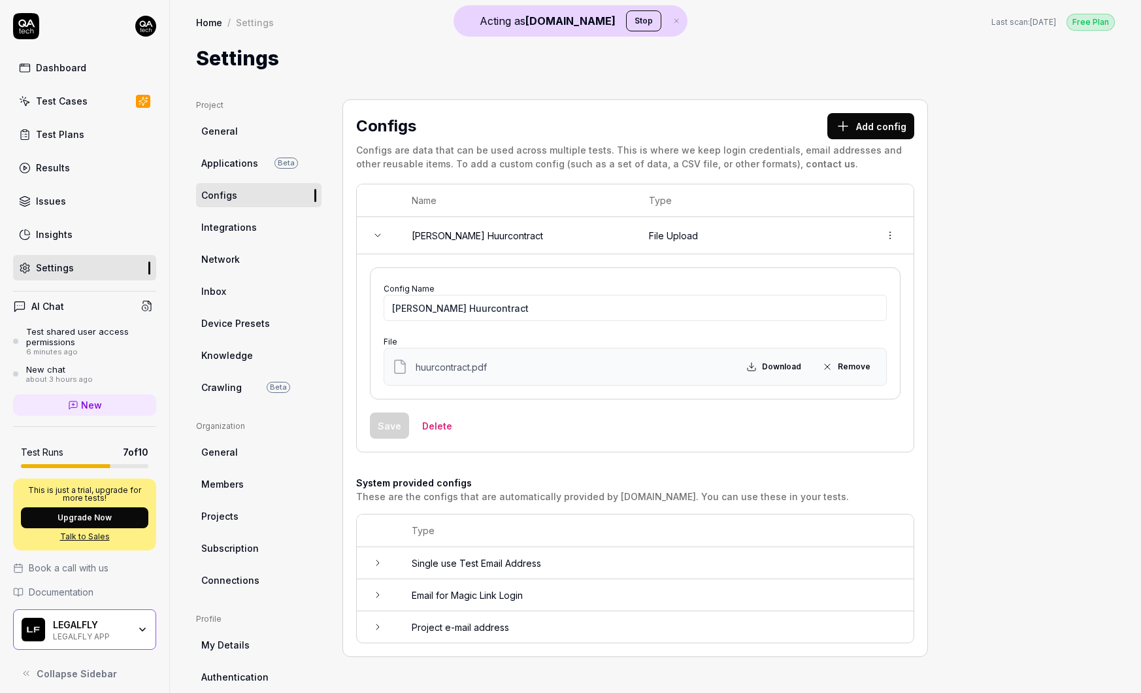
click at [458, 372] on span "huurcontract.pdf" at bounding box center [451, 367] width 71 height 14
click at [62, 344] on div "Test shared user access permissions" at bounding box center [91, 337] width 130 height 22
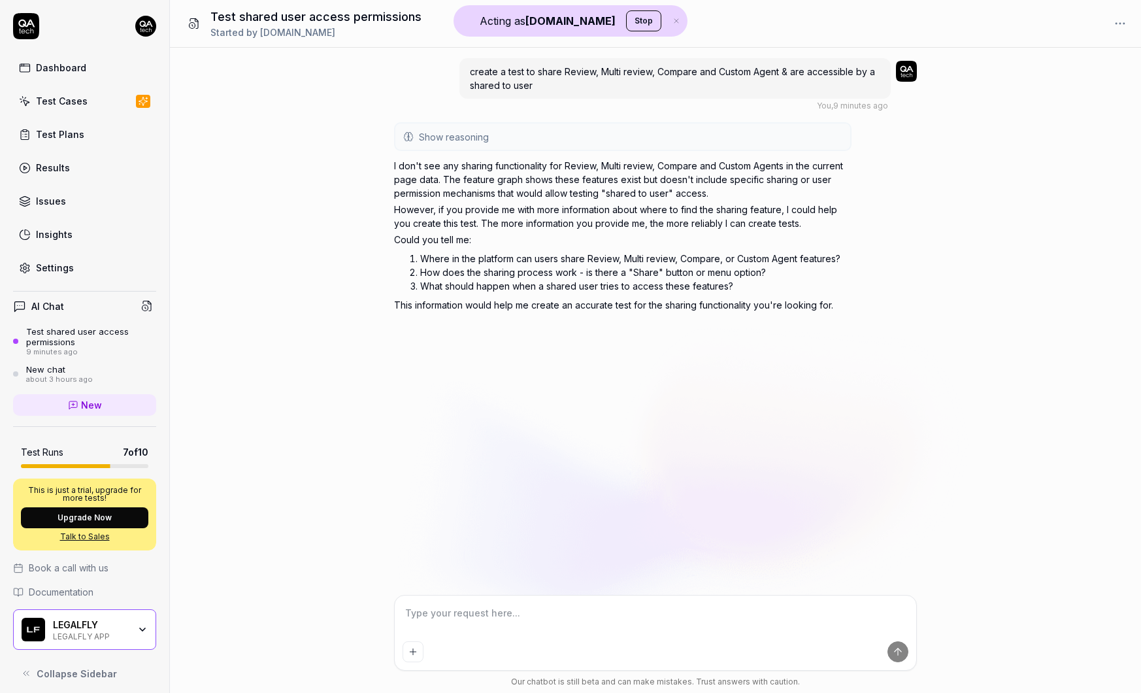
type textarea "*"
click at [122, 401] on link "New" at bounding box center [84, 405] width 143 height 22
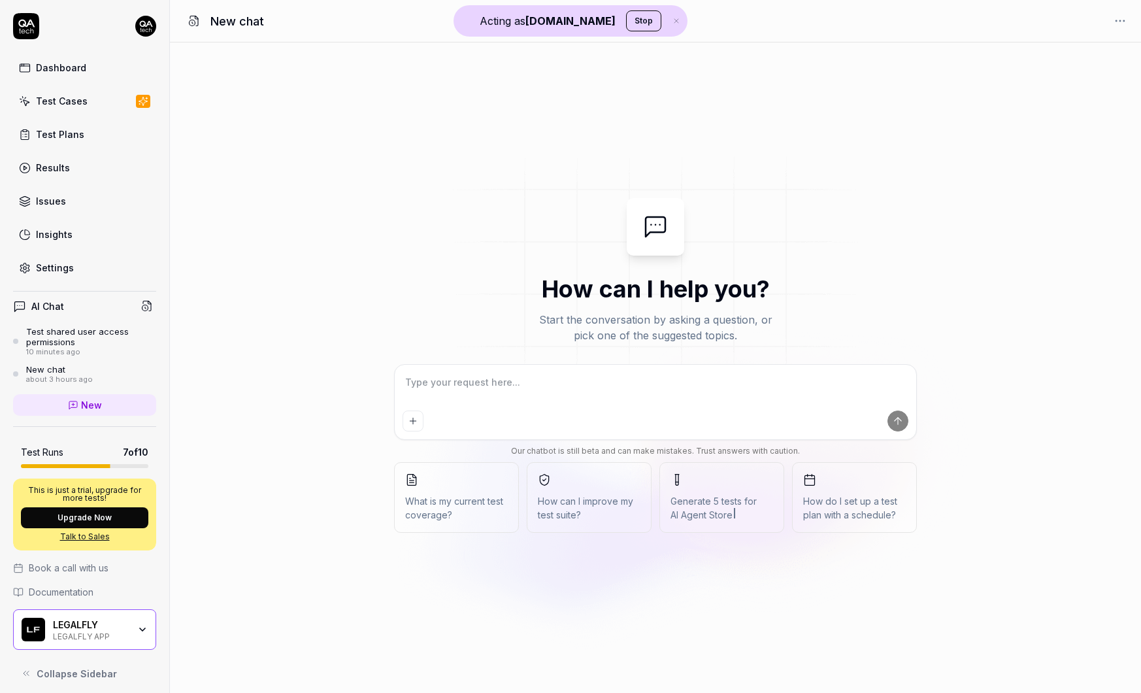
type textarea "*"
type textarea "u"
type textarea "*"
type textarea "up"
type textarea "*"
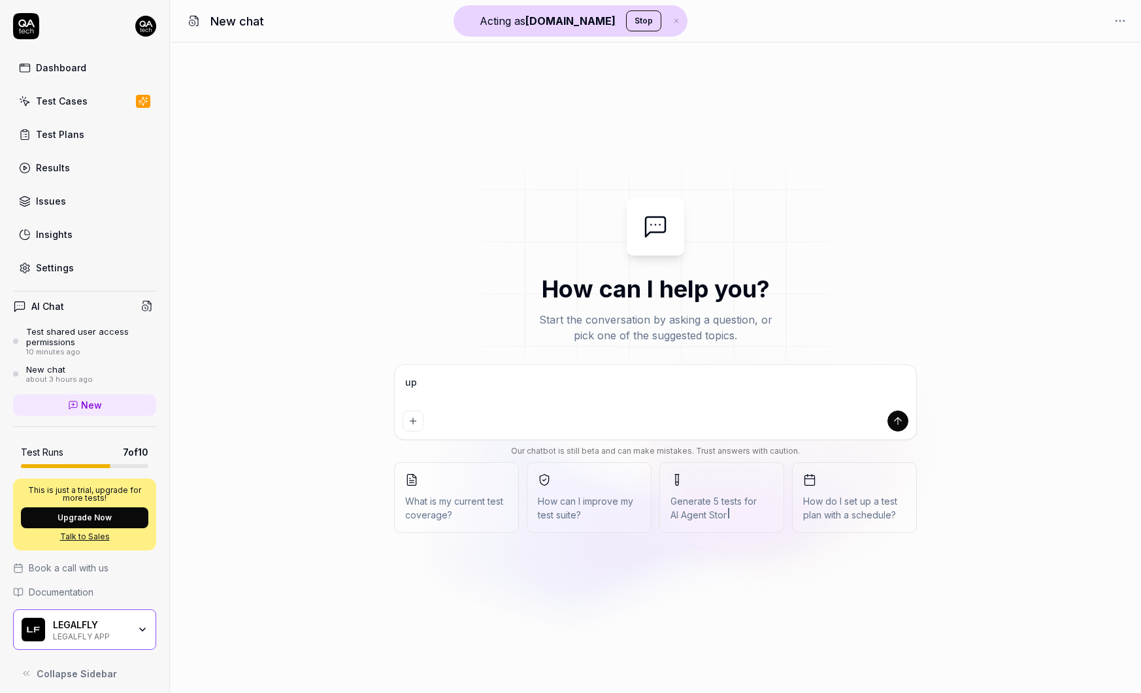
type textarea "upl"
type textarea "*"
type textarea "uplo"
type textarea "*"
type textarea "uploa"
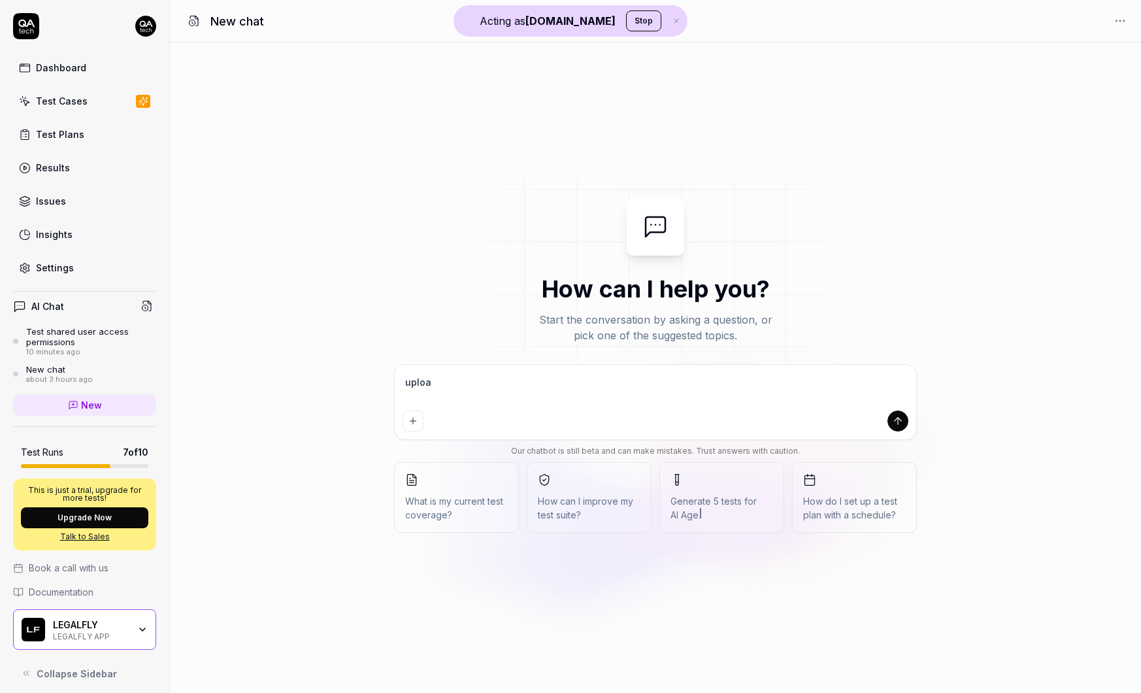
type textarea "*"
type textarea "upload"
type textarea "*"
type textarea "upload"
type textarea "*"
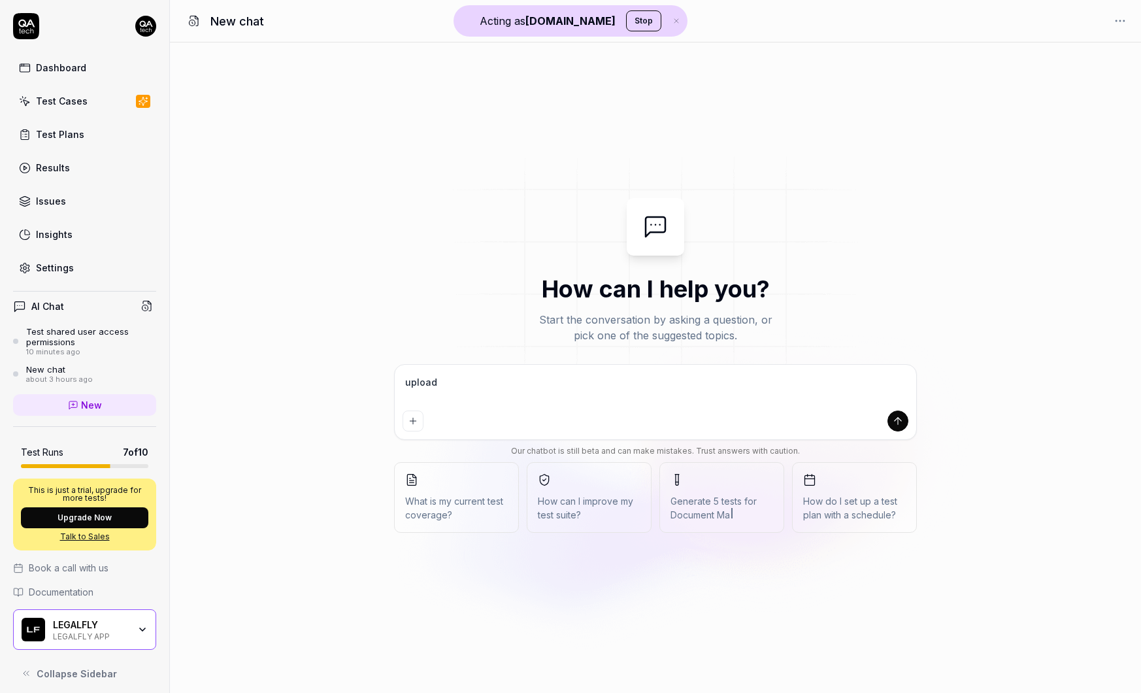
type textarea "upload d"
type textarea "*"
type textarea "upload do"
type textarea "*"
type textarea "upload d"
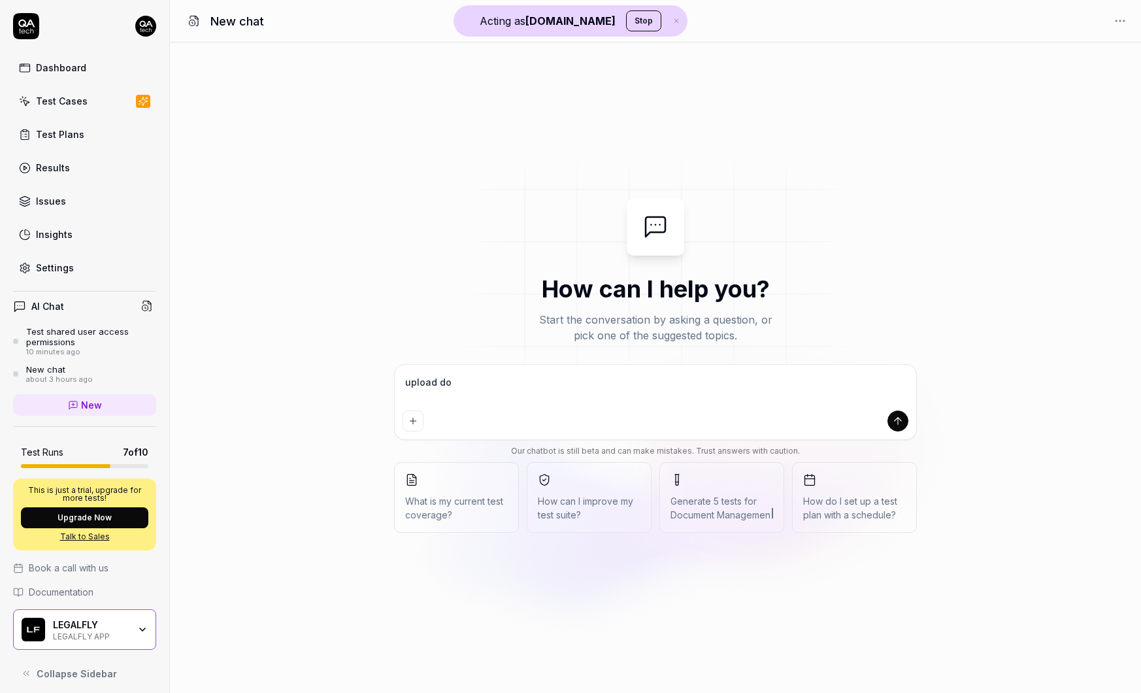
type textarea "*"
type textarea "upload"
type textarea "*"
type textarea "upload a"
type textarea "*"
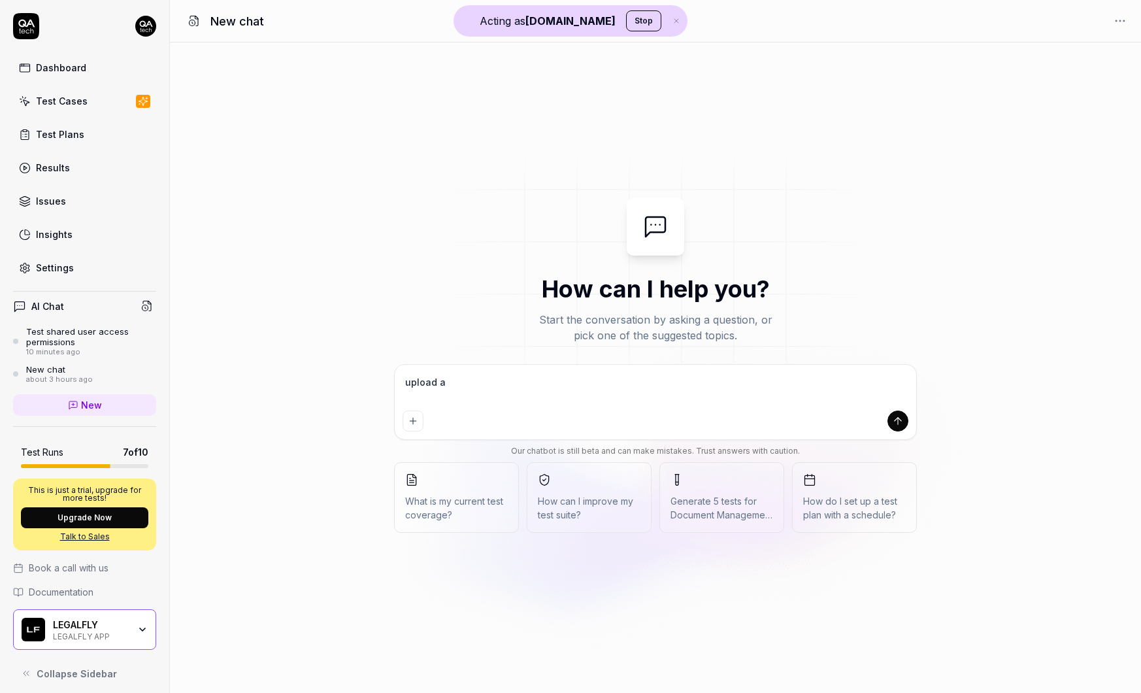
type textarea "upload a"
type textarea "*"
type textarea "upload a d"
type textarea "*"
type textarea "upload a do"
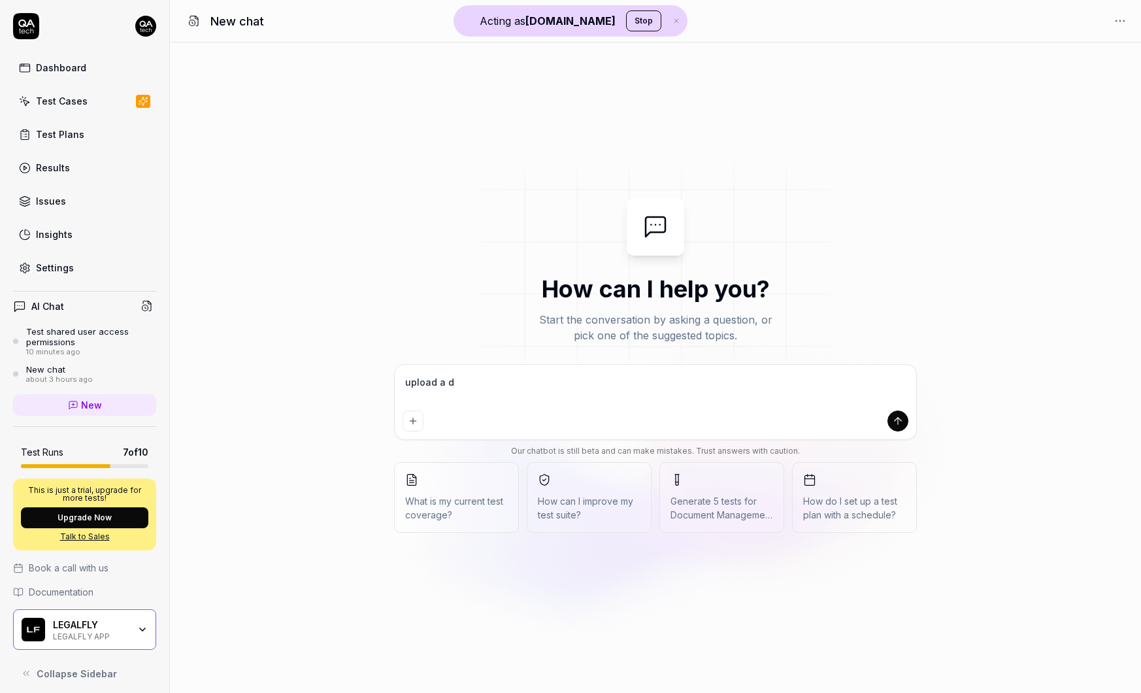
type textarea "*"
type textarea "upload a doc"
type textarea "*"
type textarea "upload a docu"
type textarea "*"
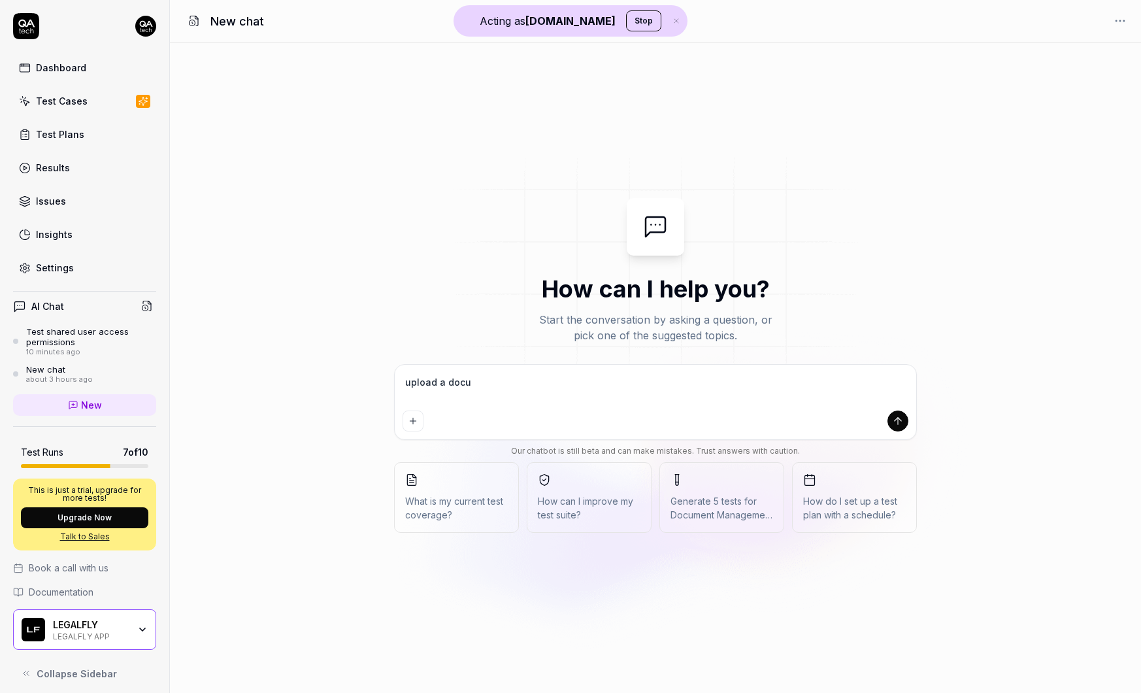
type textarea "upload a docum"
type textarea "*"
type textarea "upload a docume"
type textarea "*"
type textarea "upload a documen"
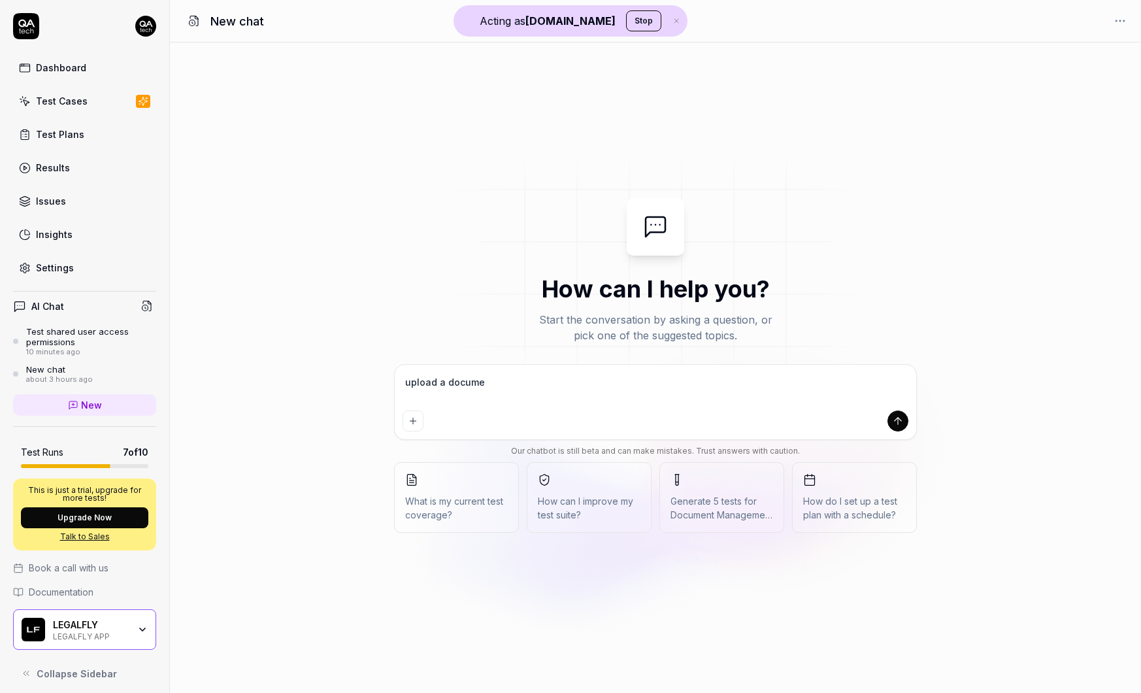
type textarea "*"
type textarea "upload a document"
type textarea "*"
type textarea "upload a document"
type textarea "*"
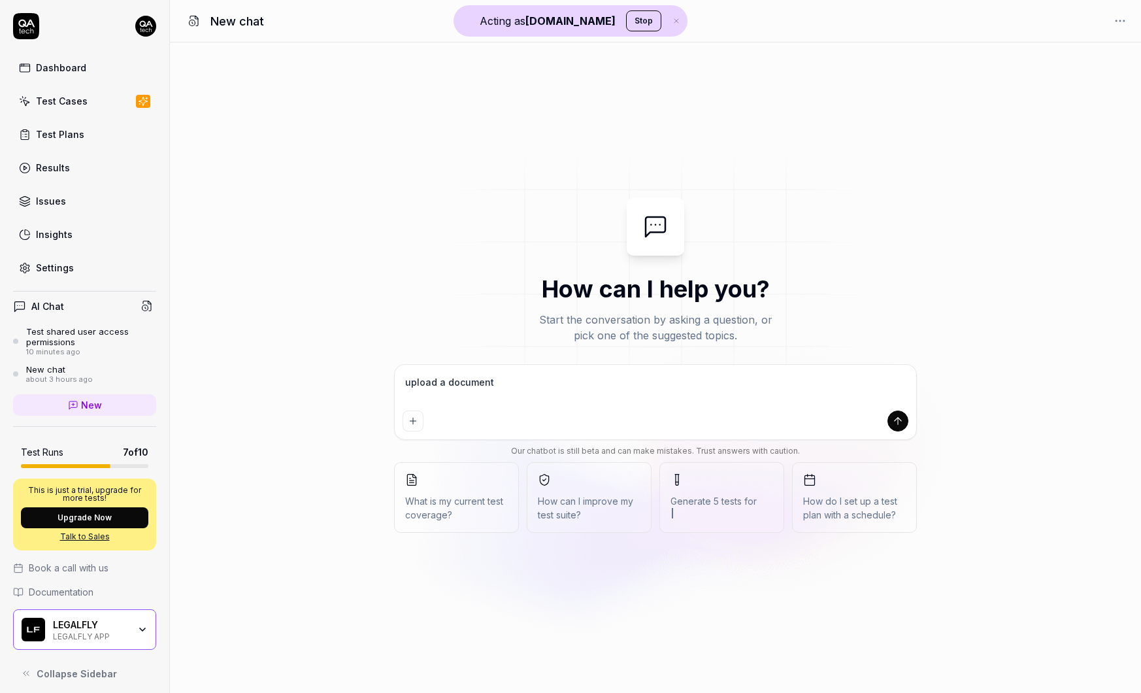
type textarea "upload a document i"
type textarea "*"
type textarea "upload a document in"
type textarea "*"
type textarea "upload a document in"
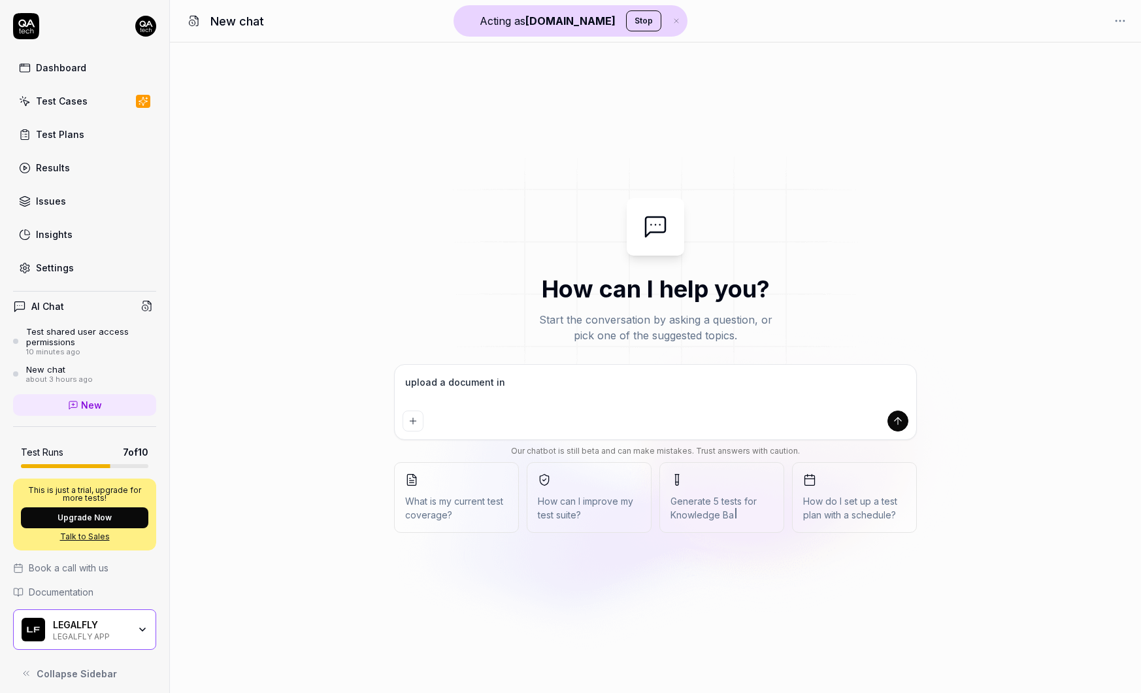
type textarea "*"
type textarea "upload a document in D"
type textarea "*"
type textarea "upload a document in DM"
type textarea "*"
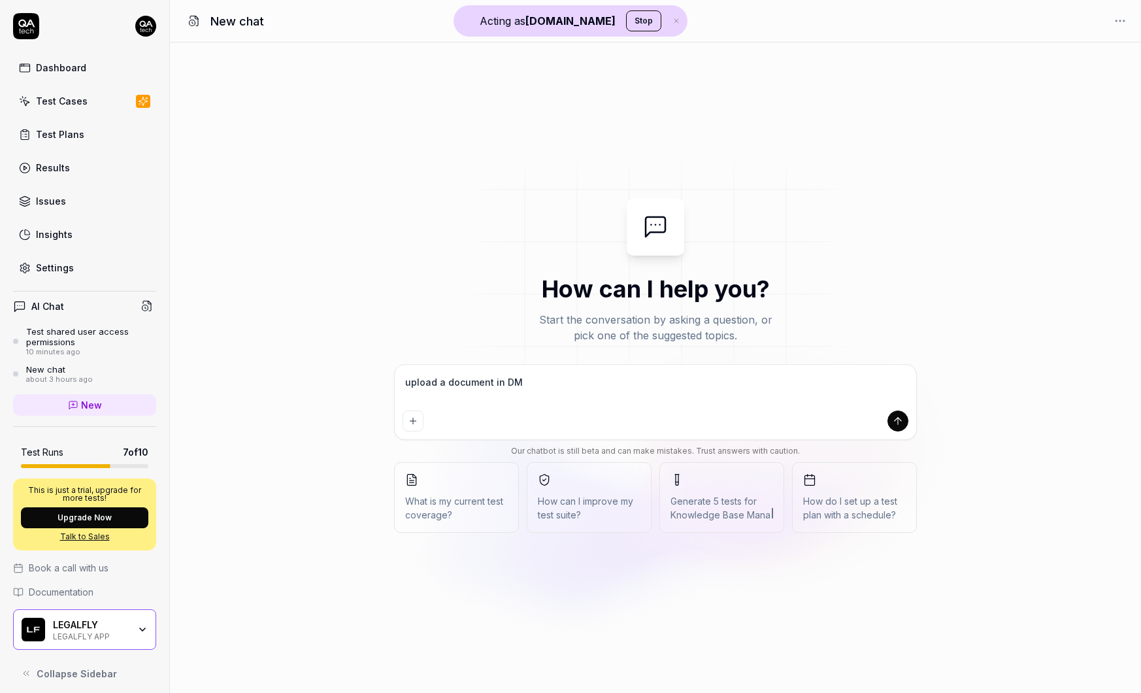
type textarea "upload a document in DMS"
type textarea "*"
type textarea "upload a document in DMS"
type textarea "*"
type textarea "upload a document in DMS a"
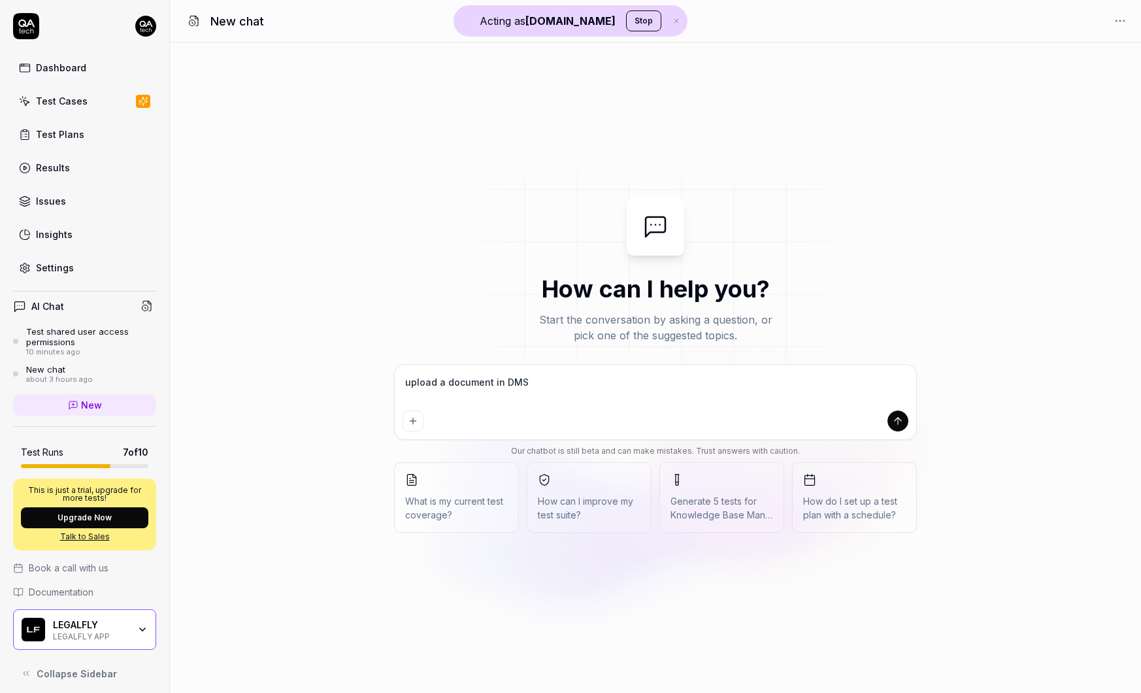
type textarea "*"
type textarea "upload a document in DMS an"
type textarea "*"
type textarea "upload a document in DMS and"
type textarea "*"
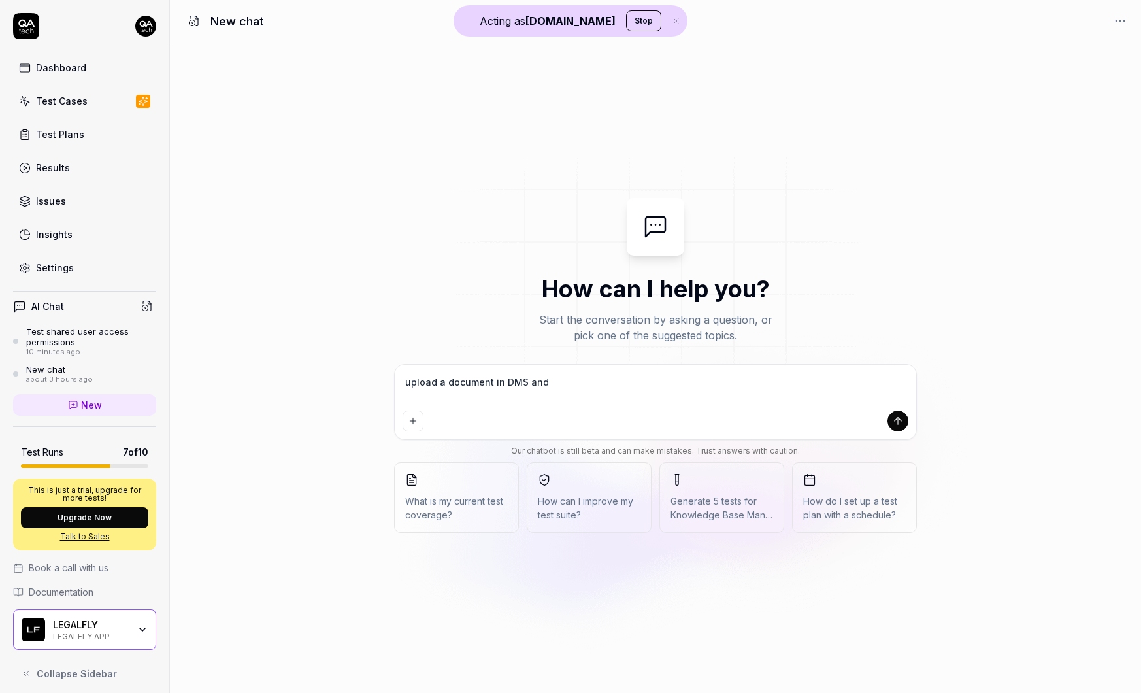
type textarea "upload a document in DMS and"
type textarea "*"
type textarea "upload a document in DMS and m"
type textarea "*"
type textarea "upload a document in DMS and ma"
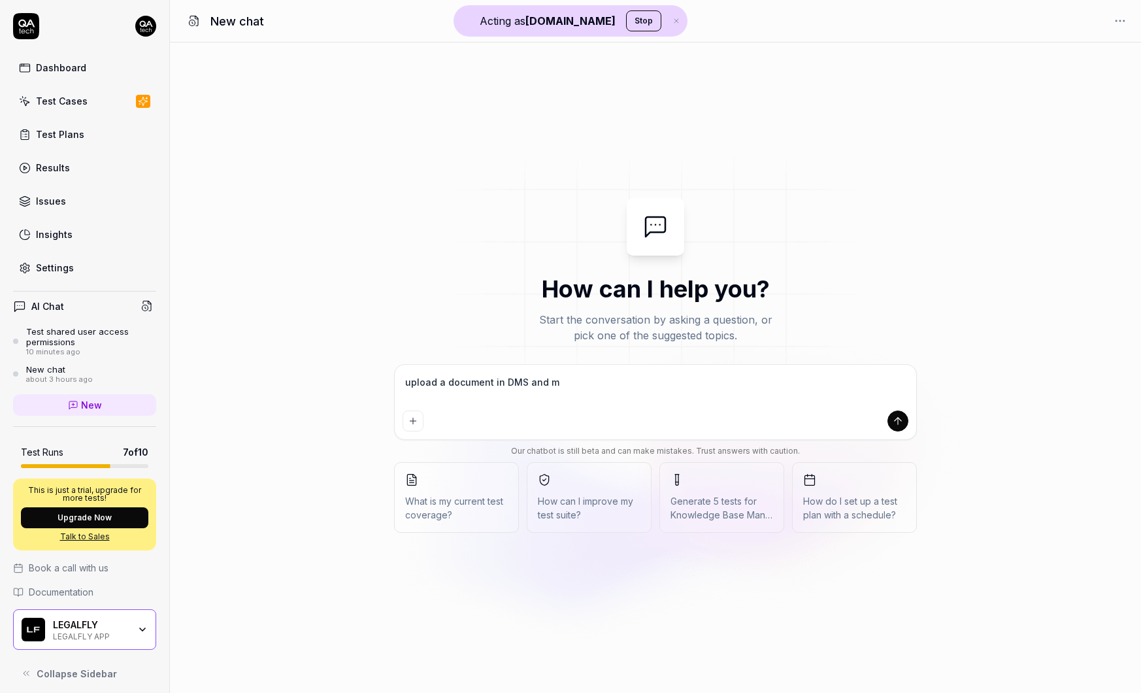
type textarea "*"
type textarea "upload a document in DMS and mak"
type textarea "*"
type textarea "upload a document in DMS and make"
type textarea "*"
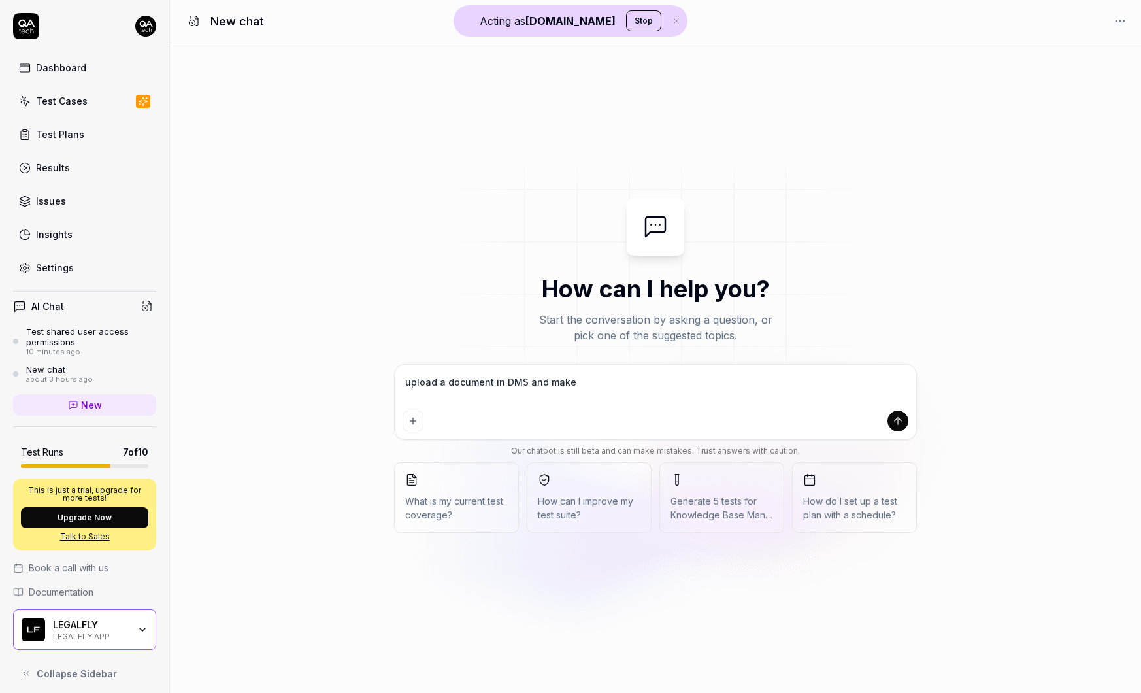
type textarea "upload a document in DMS and make"
type textarea "*"
type textarea "upload a document in DMS and make s"
type textarea "*"
type textarea "upload a document in DMS and make su"
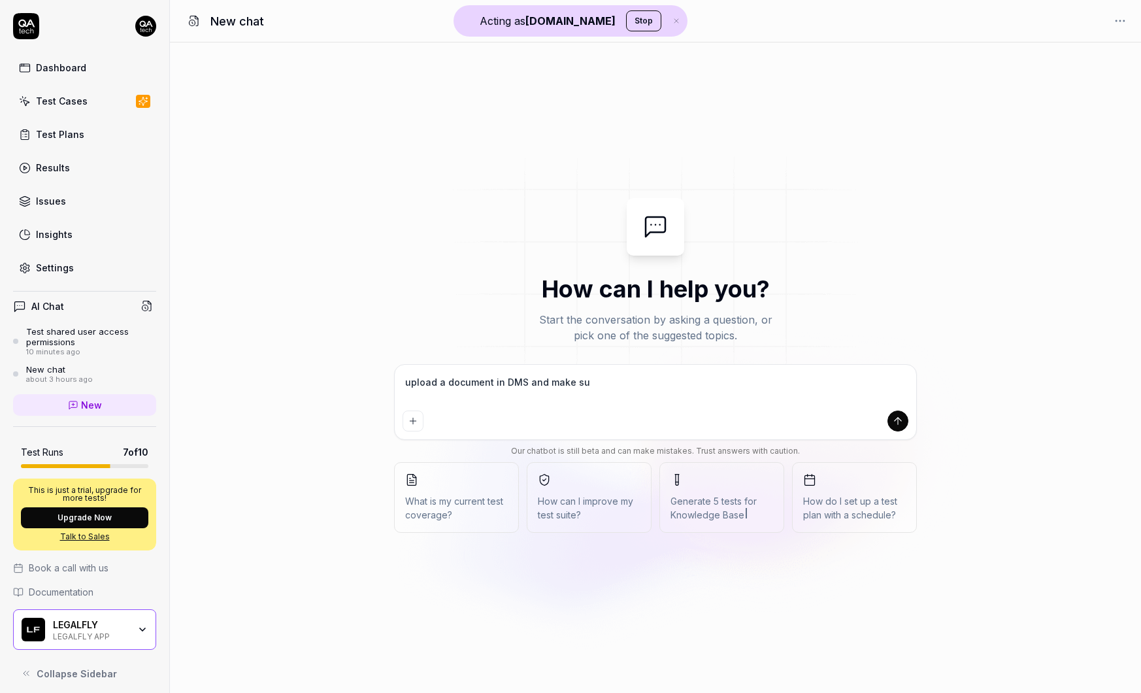
type textarea "*"
type textarea "upload a document in DMS and make sur"
type textarea "*"
type textarea "upload a document in DMS and make sure"
type textarea "*"
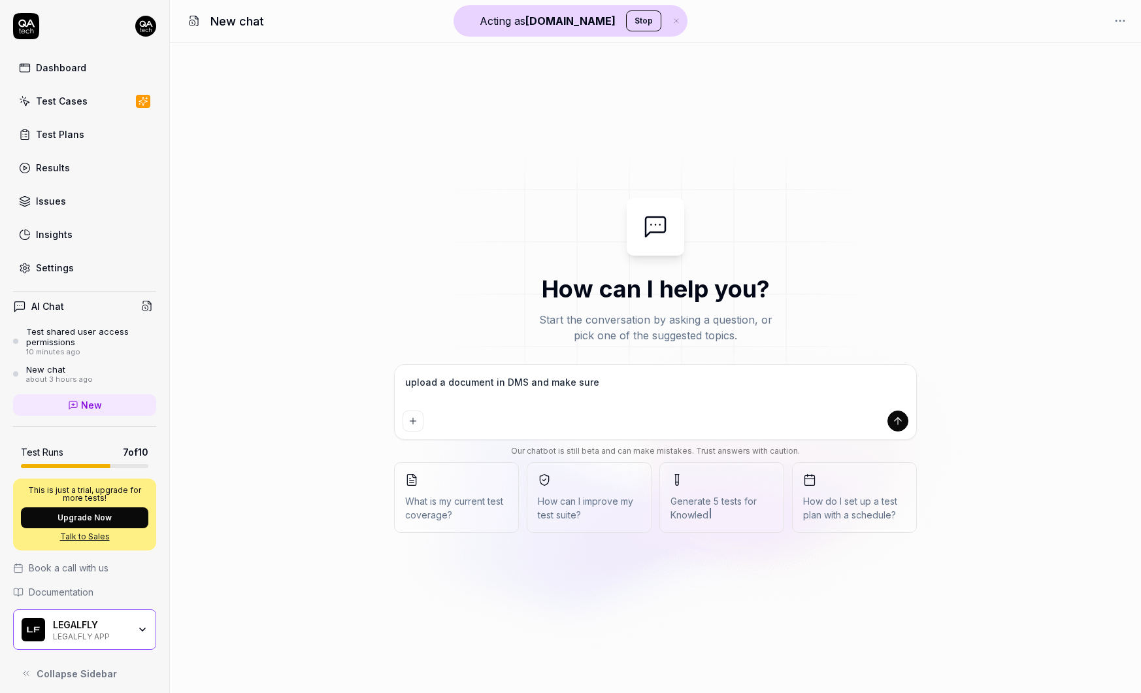
type textarea "upload a document in DMS and make sure"
type textarea "*"
type textarea "upload a document in DMS and make sure"
type textarea "*"
type textarea "upload a document in DMS and make sur"
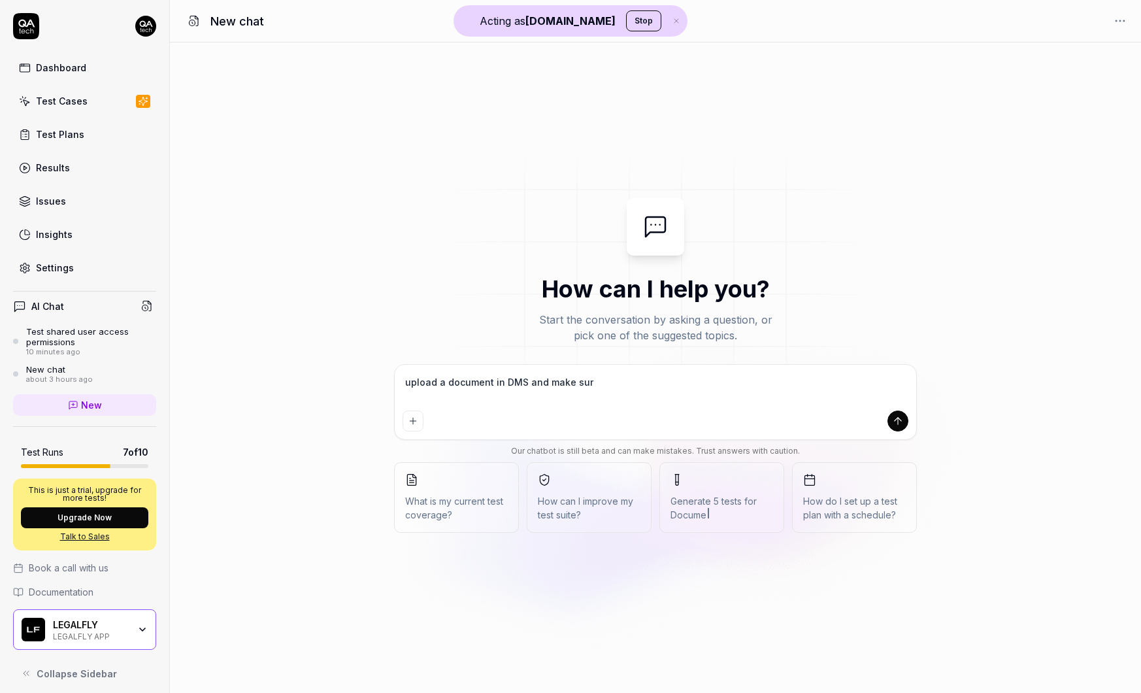
type textarea "*"
type textarea "upload a document in DMS and make su"
type textarea "*"
type textarea "upload a document in DMS and make s"
type textarea "*"
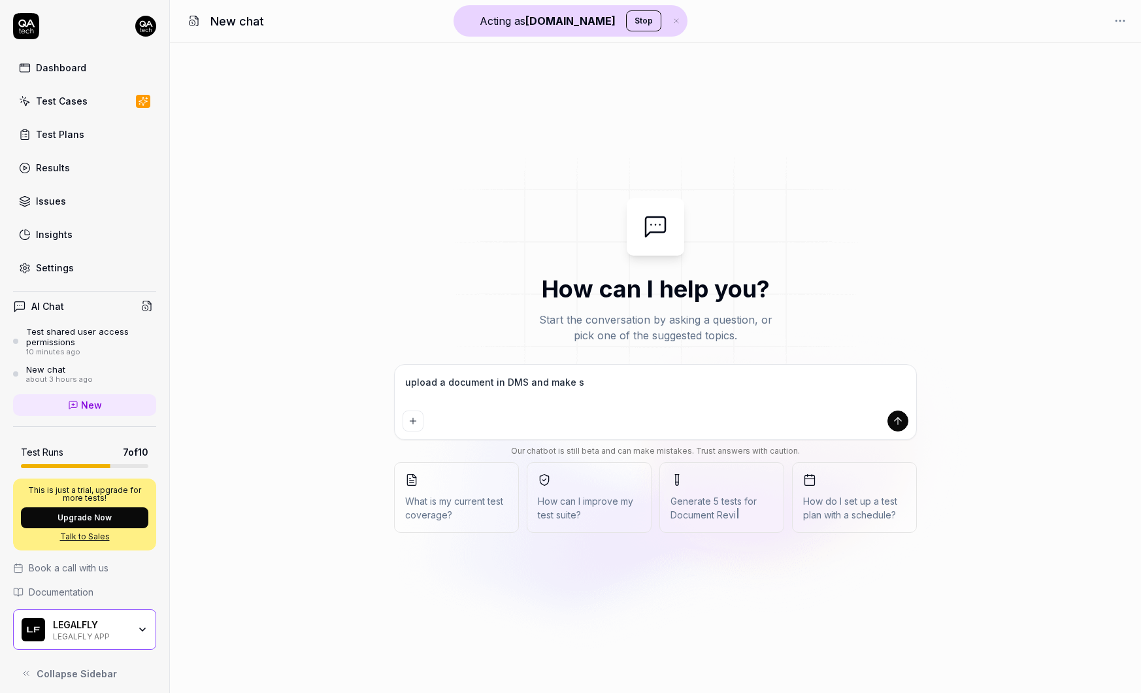
type textarea "upload a document in DMS and make"
type textarea "*"
type textarea "upload a document in DMS and make"
type textarea "*"
type textarea "upload a document in DMS and make"
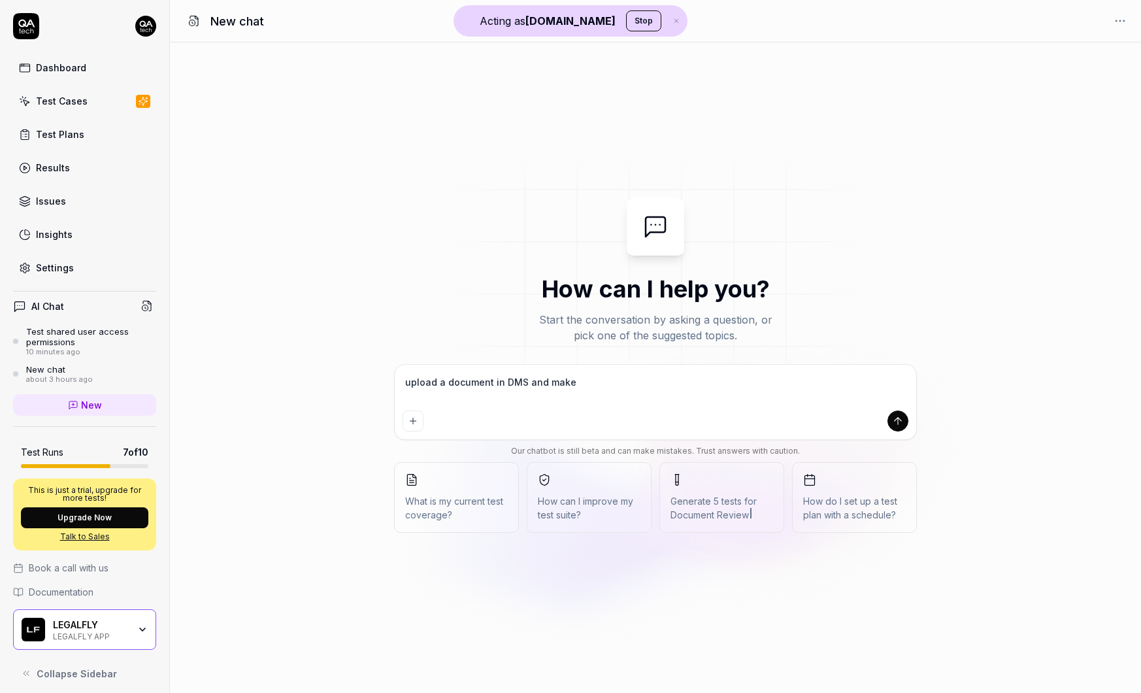
type textarea "*"
type textarea "upload a document in DMS and make a"
type textarea "*"
type textarea "upload a document in DMS and make an"
type textarea "*"
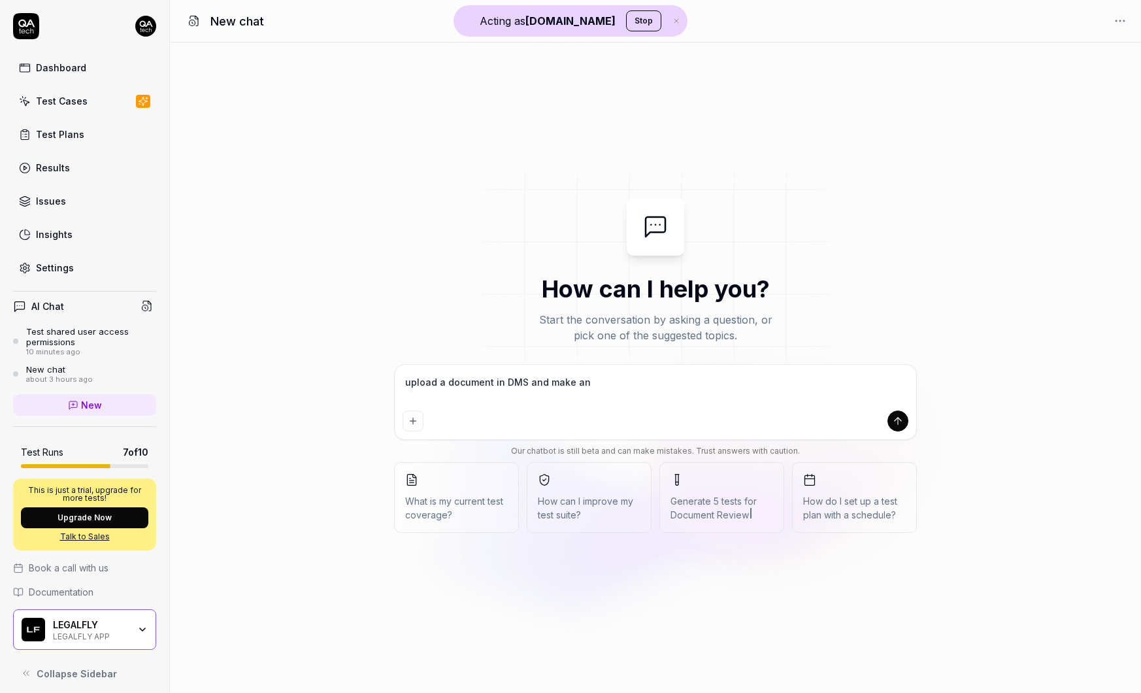
type textarea "upload a document in DMS and make ano"
type textarea "*"
type textarea "upload a document in DMS and make anon"
type textarea "*"
type textarea "upload a document in DMS and make anony"
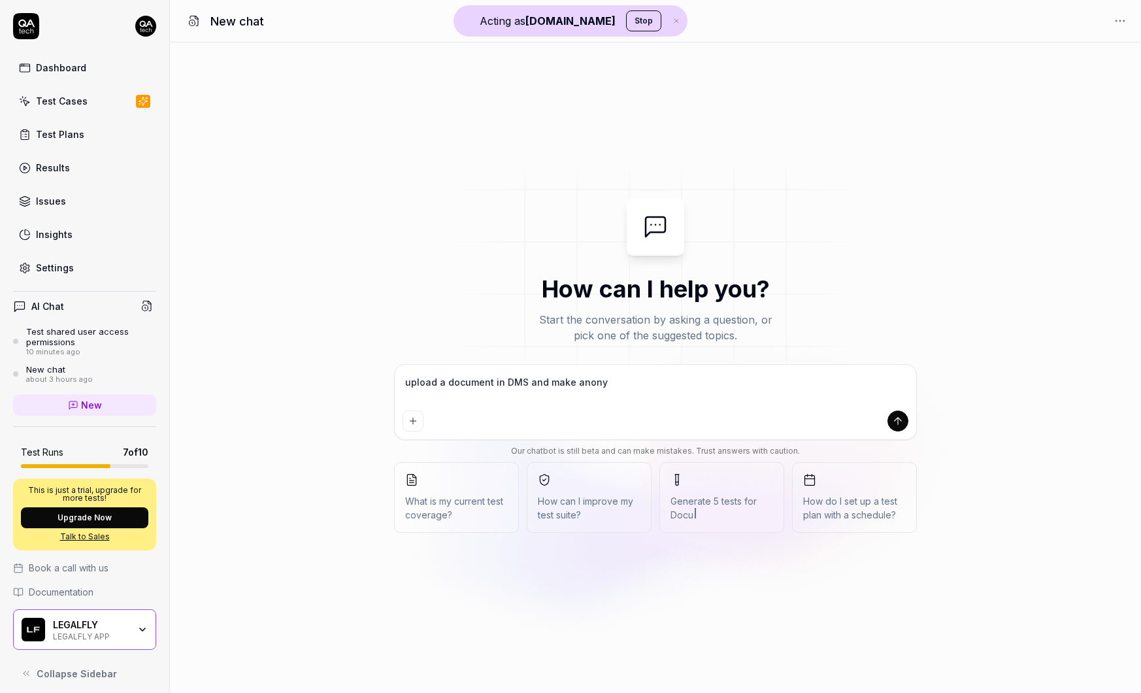
type textarea "*"
type textarea "upload a document in DMS and make anonym"
type textarea "*"
type textarea "upload a document in DMS and make anonymi"
type textarea "*"
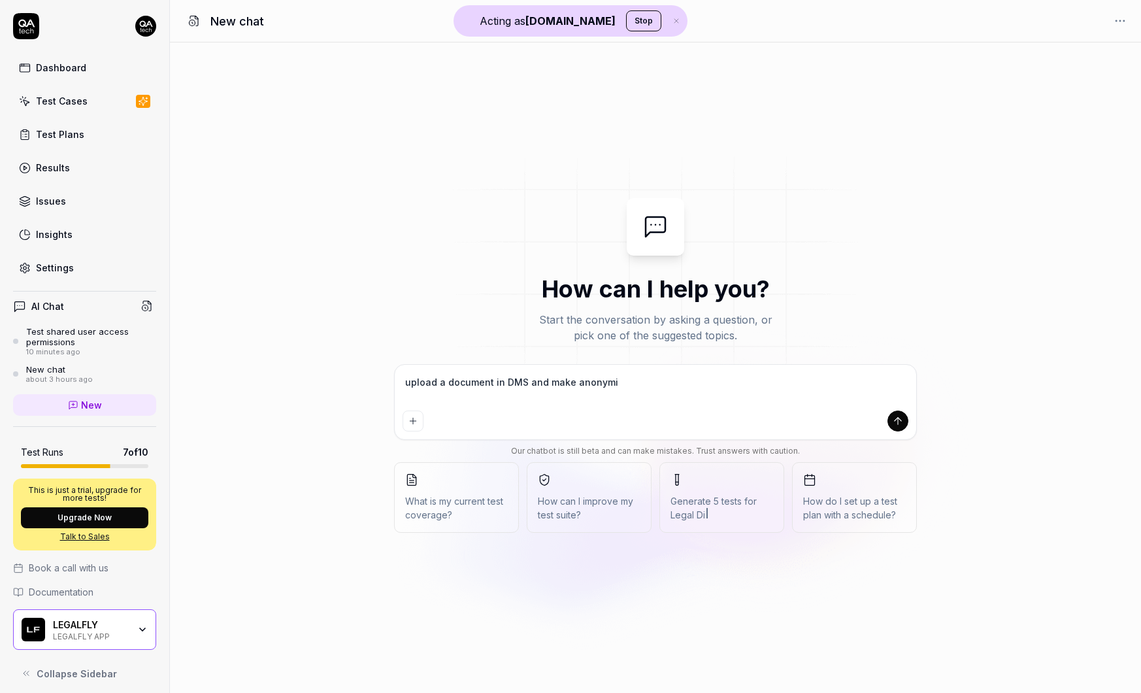
type textarea "upload a document in DMS and make anonymis"
type textarea "*"
type textarea "upload a document in DMS and make anonymise"
type textarea "*"
type textarea "upload a document in DMS and make anonymise"
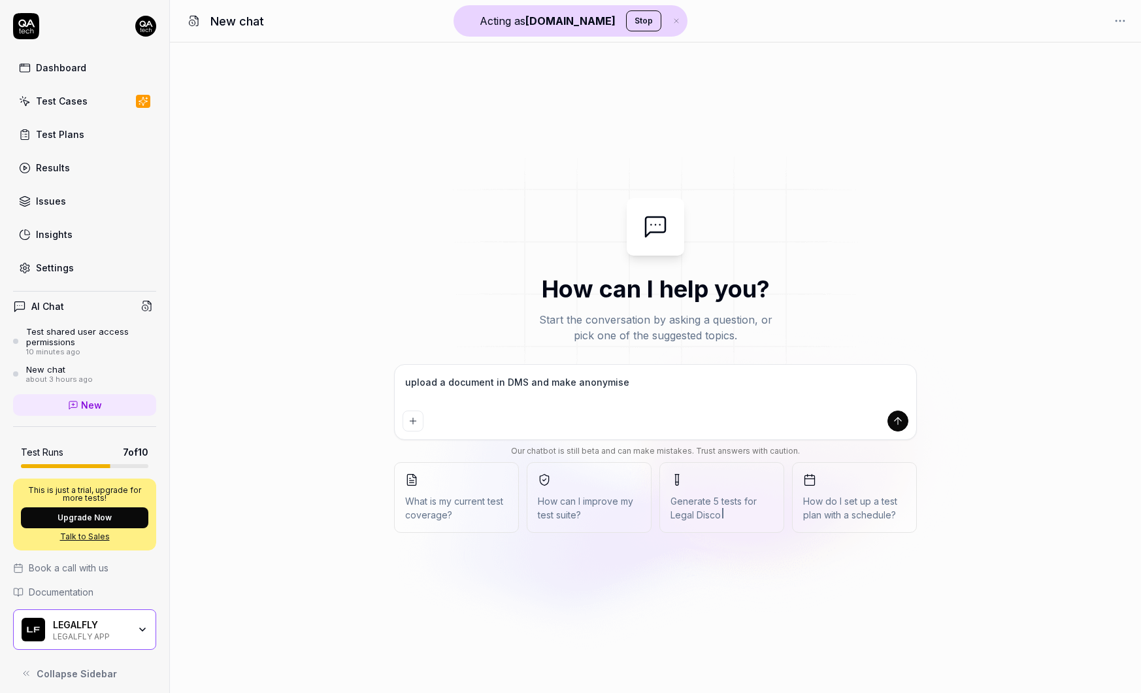
type textarea "*"
type textarea "upload a document in DMS and make anonymise t"
type textarea "*"
type textarea "upload a document in DMS and make anonymise th"
type textarea "*"
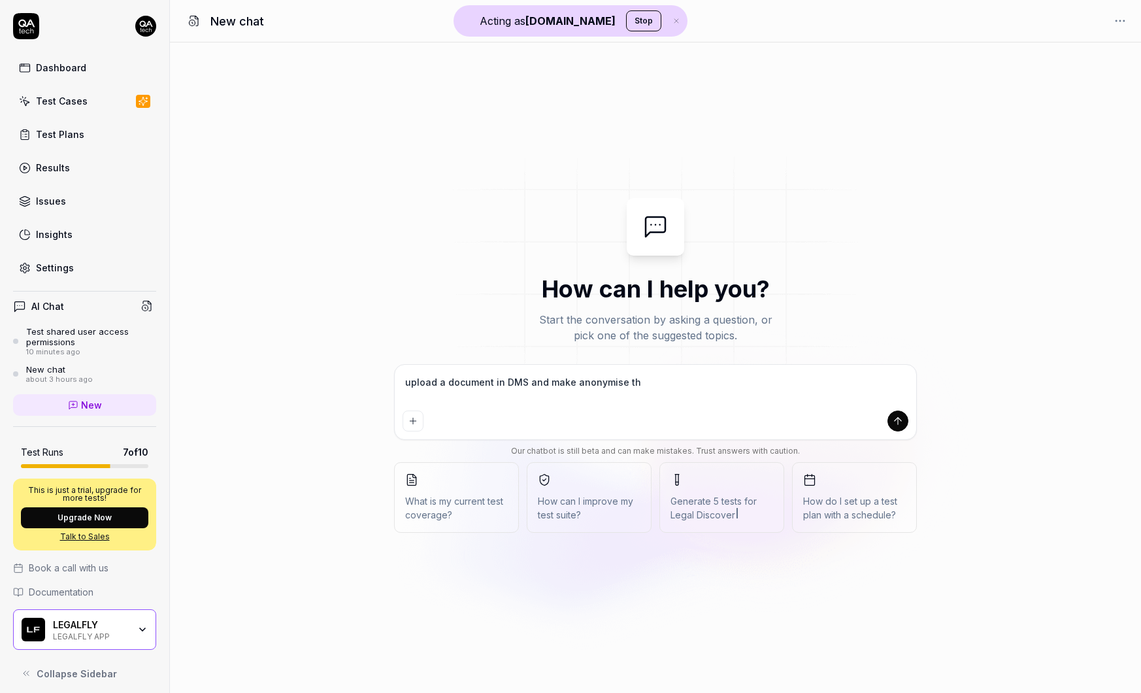
type textarea "upload a document in DMS and make anonymise the"
type textarea "*"
type textarea "upload a document in DMS and make anonymise the"
type textarea "*"
type textarea "upload a document in DMS and make anonymise the f"
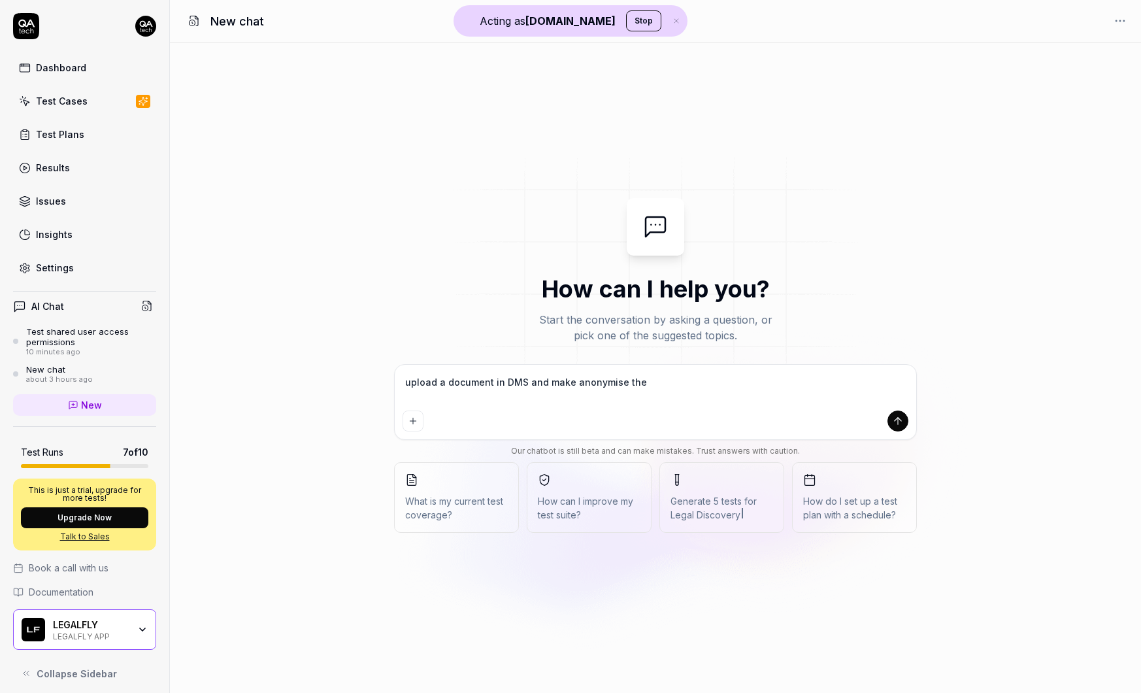
type textarea "*"
type textarea "upload a document in DMS and make anonymise the fi"
type textarea "*"
type textarea "upload a document in DMS and make anonymise the fil"
type textarea "*"
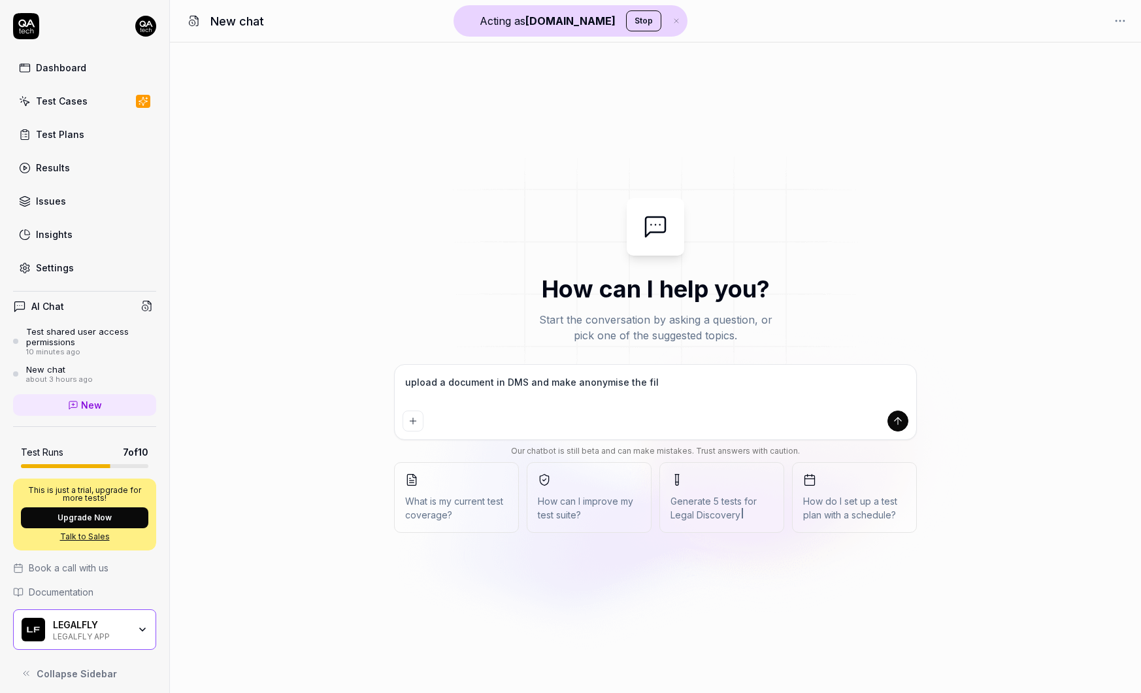
type textarea "upload a document in DMS and make anonymise the file"
type textarea "*"
type textarea "upload a document in DMS and make anonymise the file."
type textarea "*"
type textarea "upload a document in DMS and make anonymise the file."
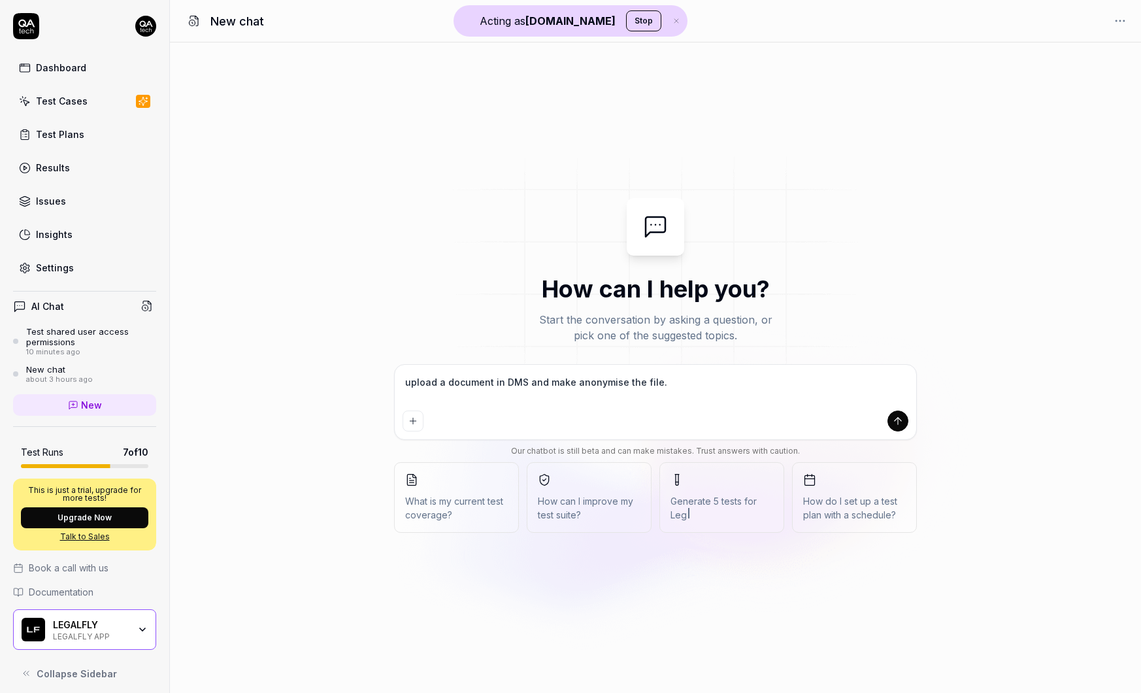
type textarea "*"
type textarea "upload a document in DMS and make anonymise the file. A"
type textarea "*"
type textarea "upload a document in DMS and make anonymise the file. As"
type textarea "*"
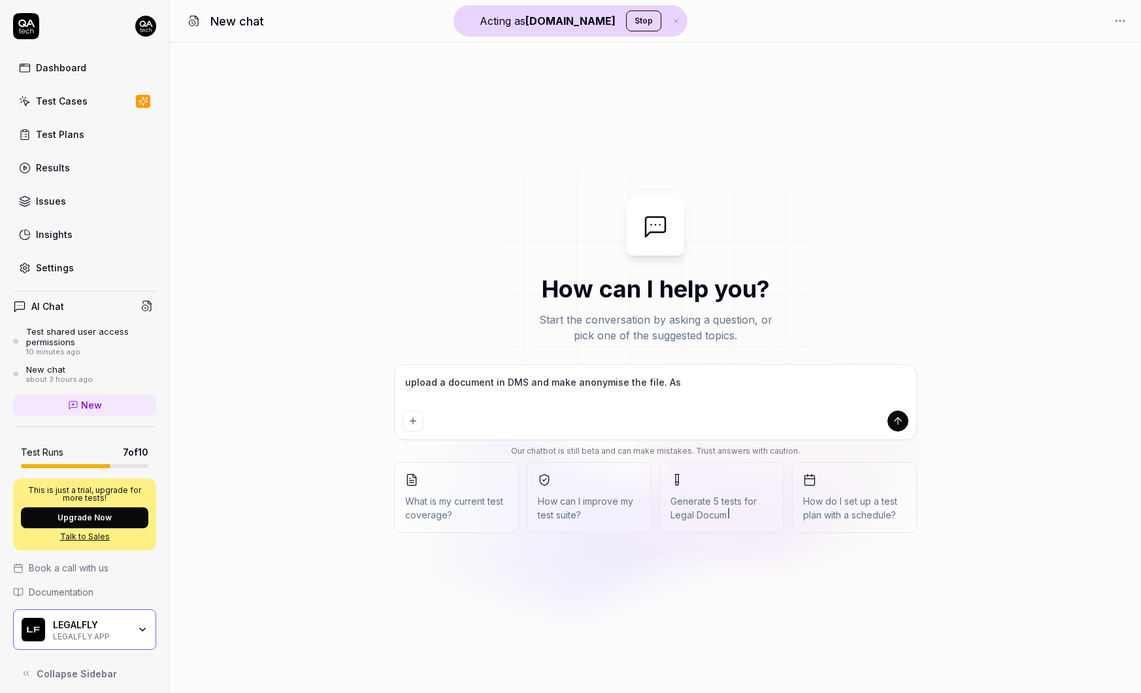
type textarea "upload a document in DMS and make anonymise the file. Ass"
type textarea "*"
type textarea "upload a document in DMS and make anonymise the file. Asse"
type textarea "*"
type textarea "upload a document in DMS and make anonymise the file. Asses"
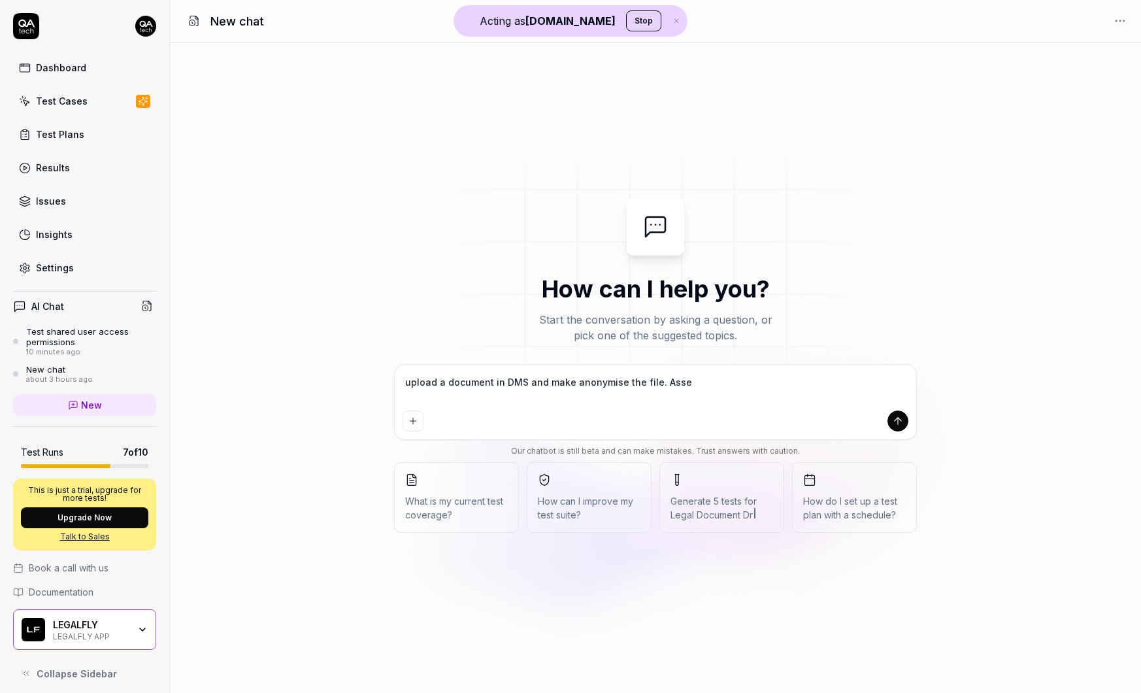
type textarea "*"
type textarea "upload a document in DMS and make anonymise the file. Asses"
type textarea "*"
type textarea "upload a document in DMS and make anonymise the file. Asses"
type textarea "*"
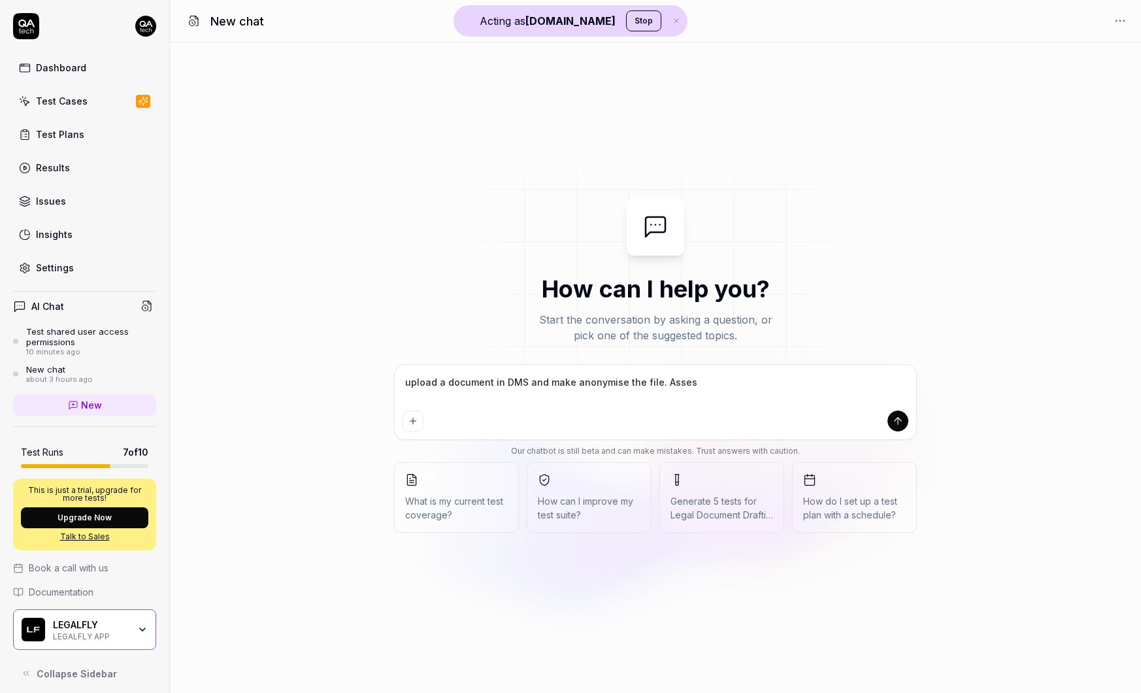
type textarea "upload a document in DMS and make anonymise the file. Asse"
type textarea "*"
type textarea "upload a document in DMS and make anonymise the file. Ass"
type textarea "*"
type textarea "upload a document in DMS and make anonymise the file. As"
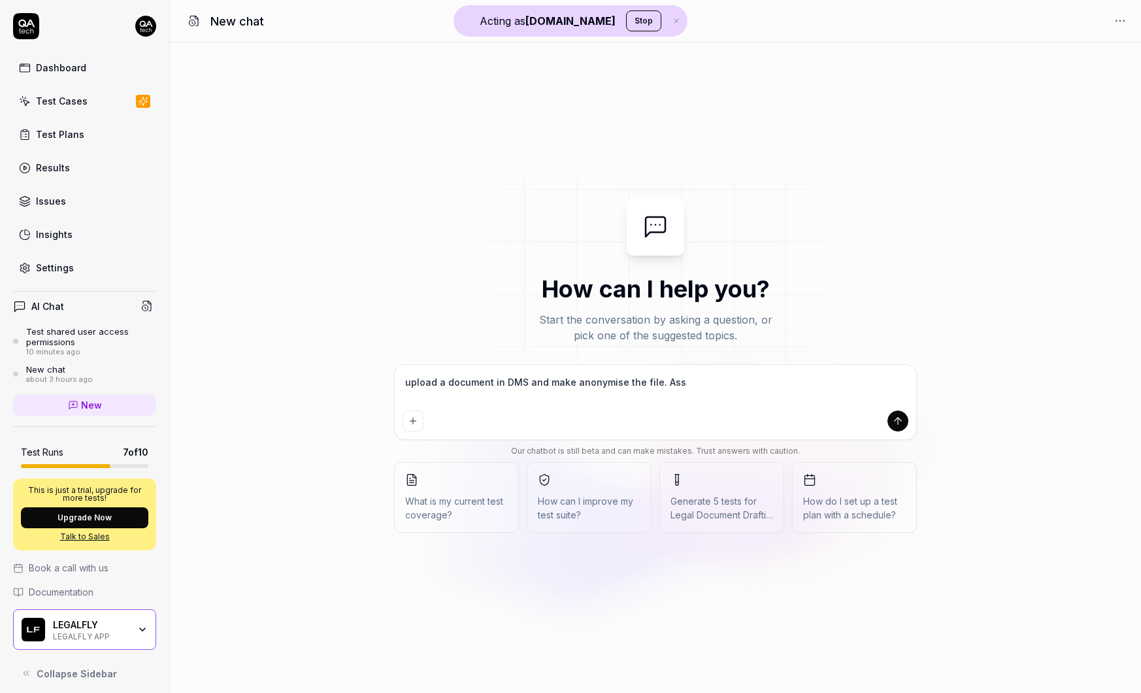
type textarea "*"
type textarea "upload a document in DMS and make anonymise the file. A"
type textarea "*"
type textarea "upload a document in DMS and make anonymise the file."
type textarea "*"
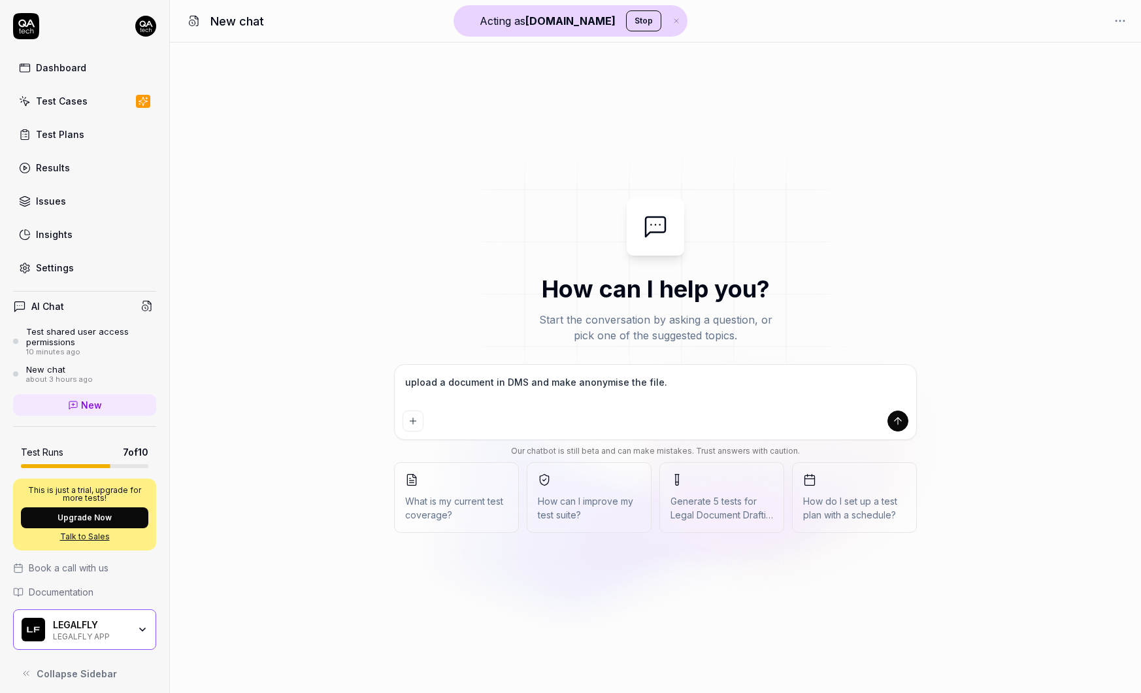
type textarea "upload a document in DMS and make anonymise the file."
type textarea "*"
type textarea "upload a document in DMS and make anonymise the file"
type textarea "*"
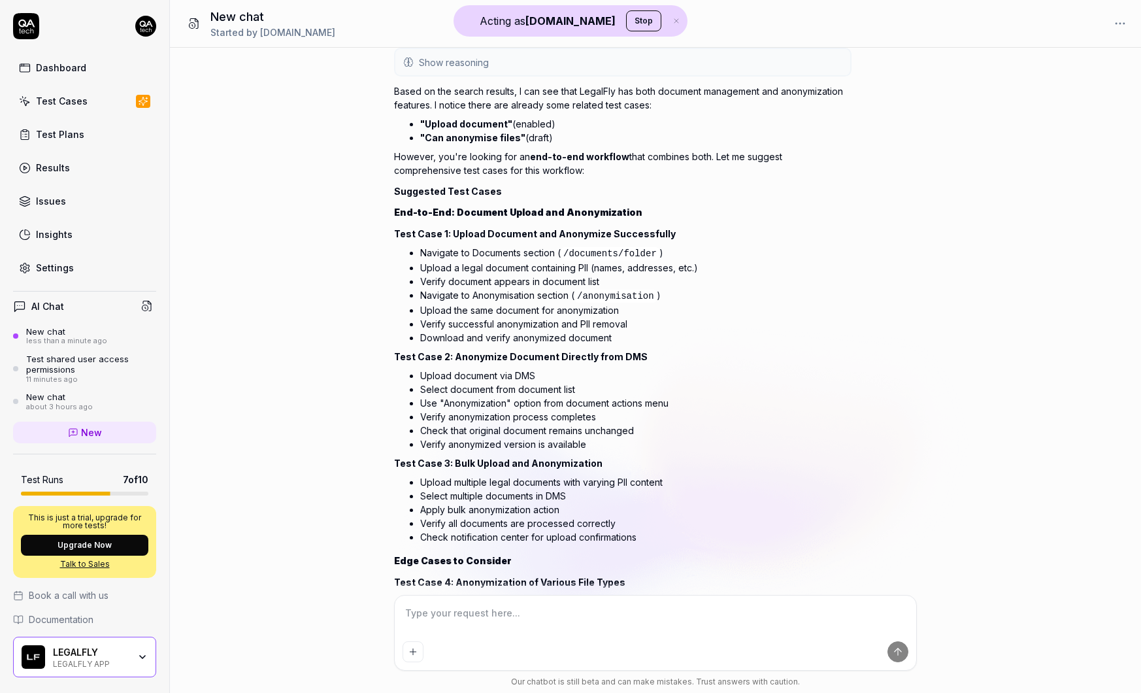
scroll to position [44, 0]
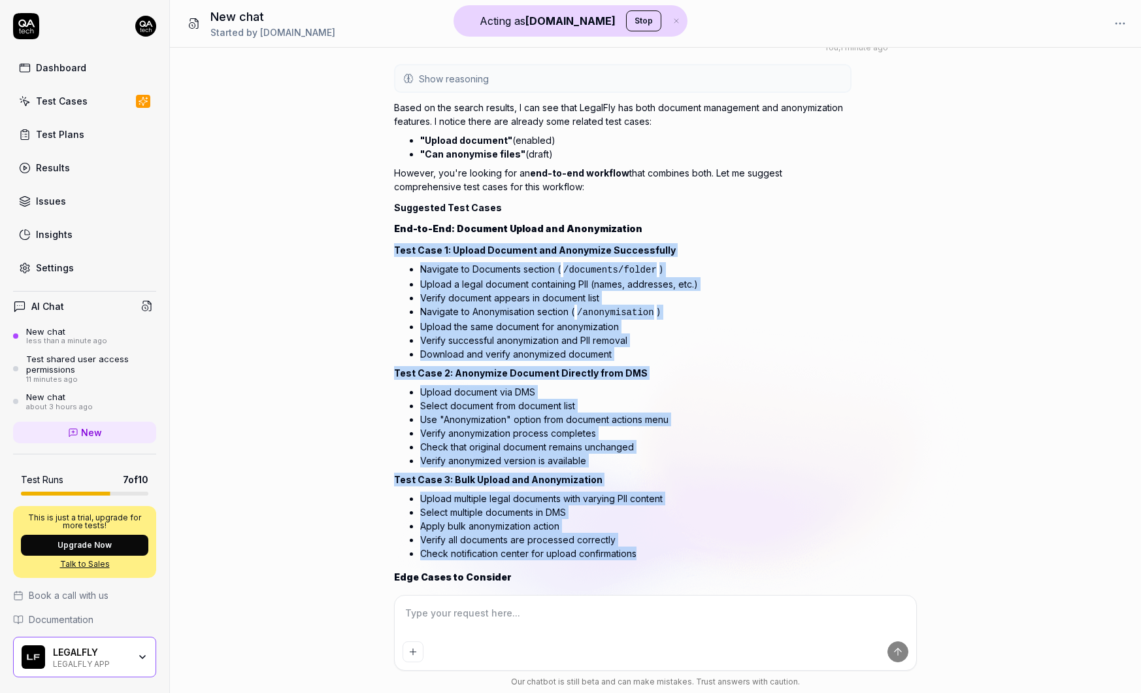
drag, startPoint x: 393, startPoint y: 250, endPoint x: 652, endPoint y: 555, distance: 399.5
click at [652, 555] on div "Based on the search results, I can see that LegalFly has both document manageme…" at bounding box center [622, 432] width 457 height 668
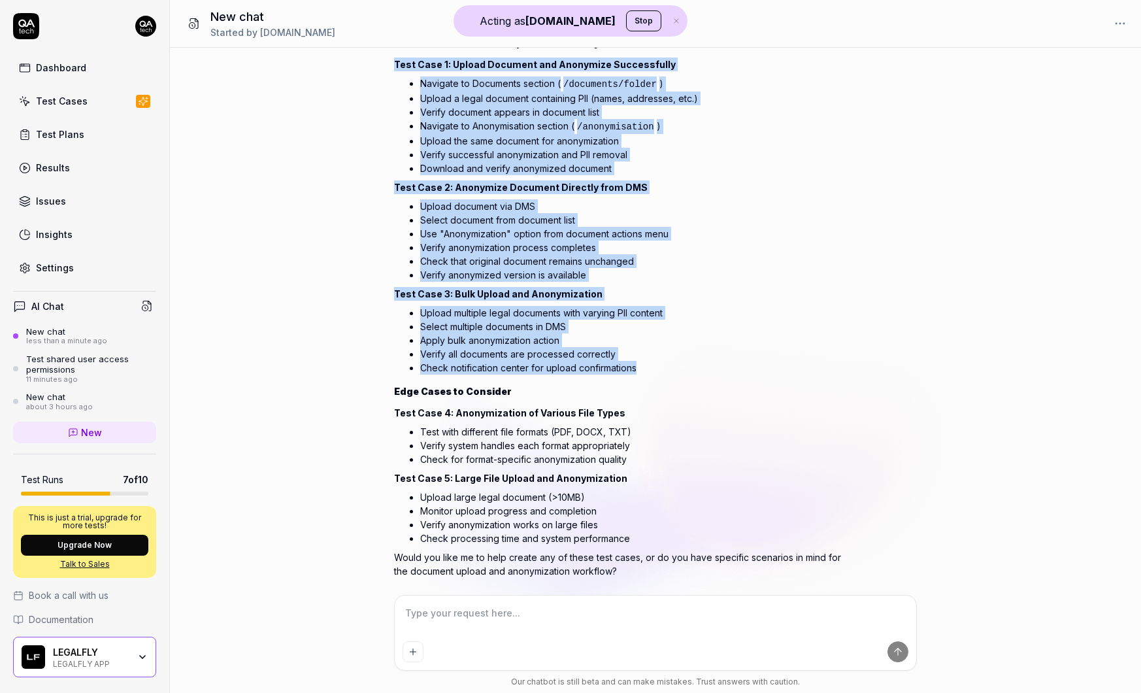
scroll to position [259, 0]
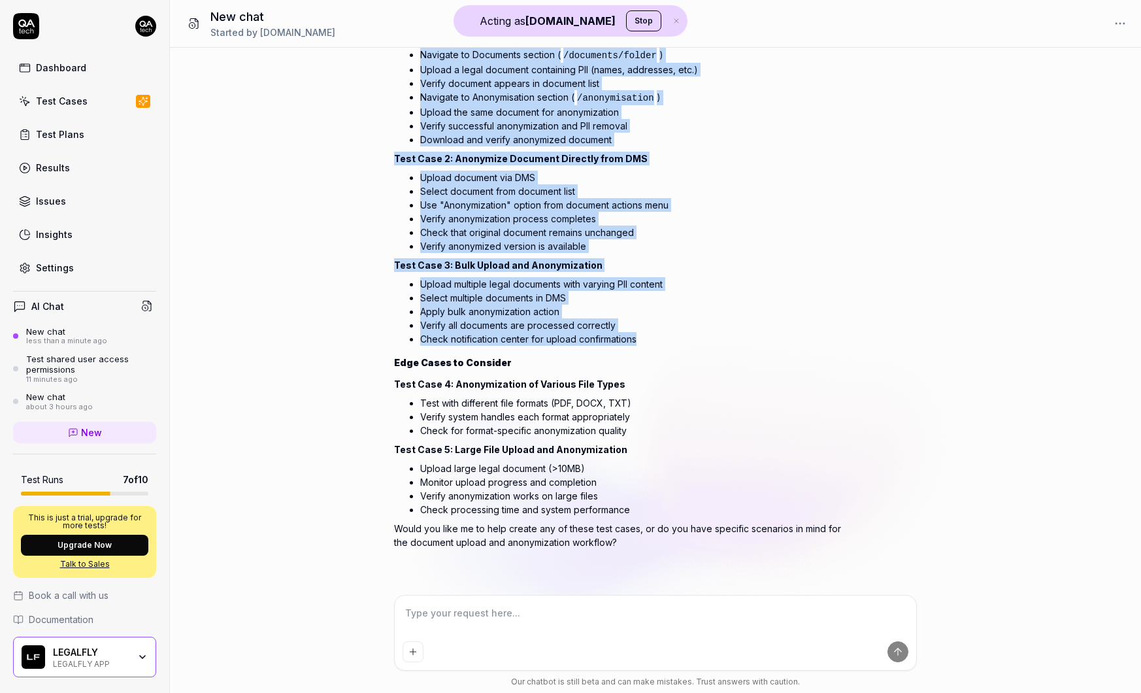
click at [524, 319] on li "Verify all documents are processed correctly" at bounding box center [635, 325] width 431 height 14
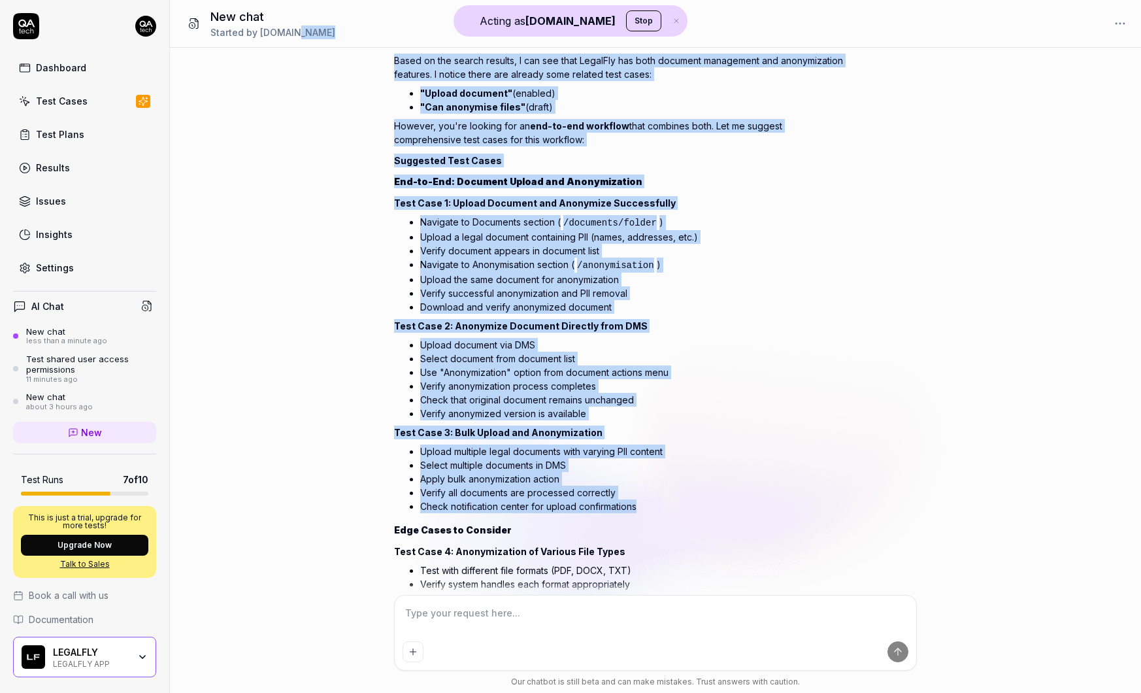
scroll to position [0, 0]
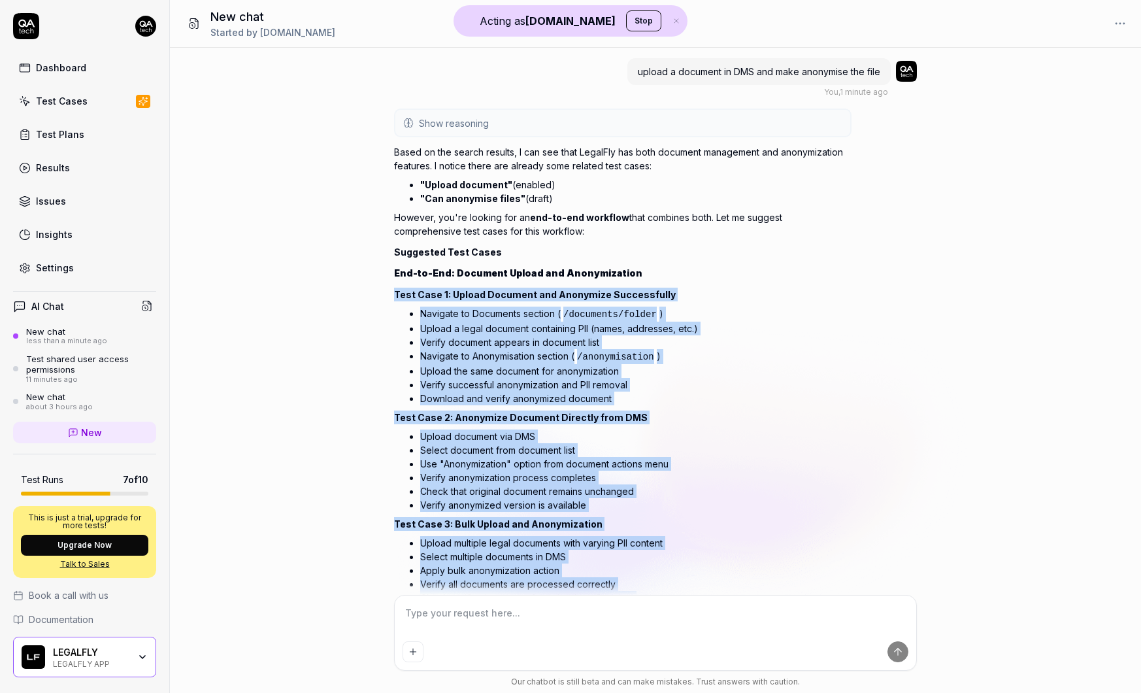
drag, startPoint x: 636, startPoint y: 338, endPoint x: 385, endPoint y: 297, distance: 254.9
click at [385, 297] on div "upload a document in DMS and make anonymise the file You , 1 minute ago Show re…" at bounding box center [655, 321] width 971 height 547
type textarea "*"
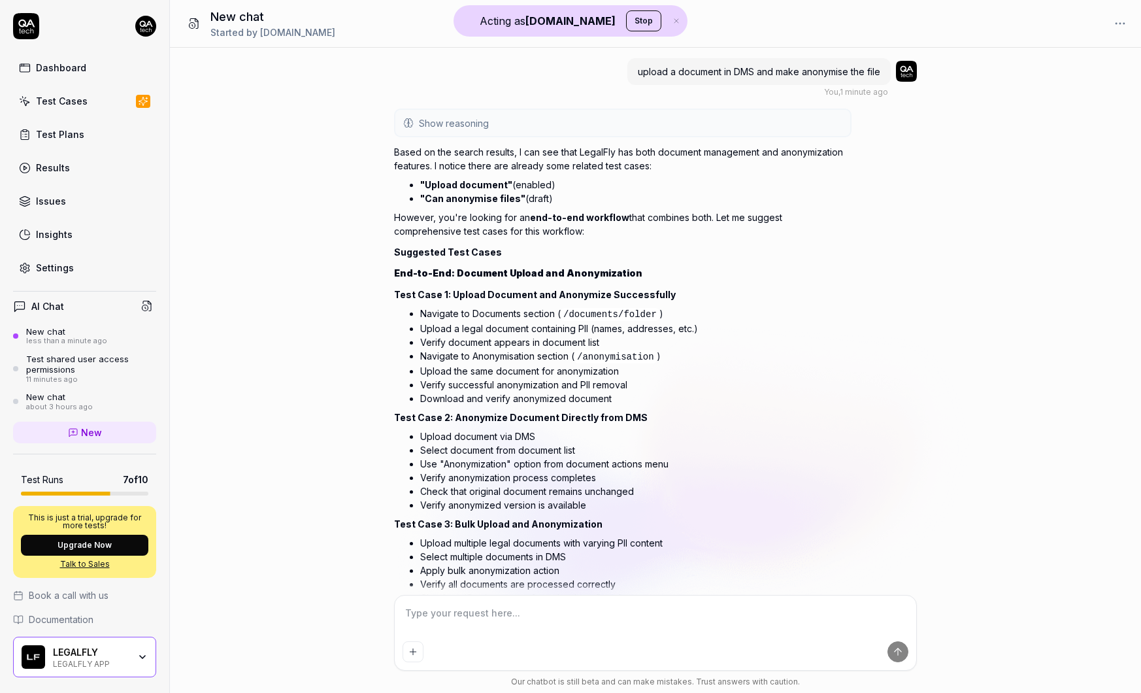
click at [441, 620] on textarea at bounding box center [655, 619] width 506 height 33
type textarea "c"
type textarea "*"
type textarea "ca"
type textarea "*"
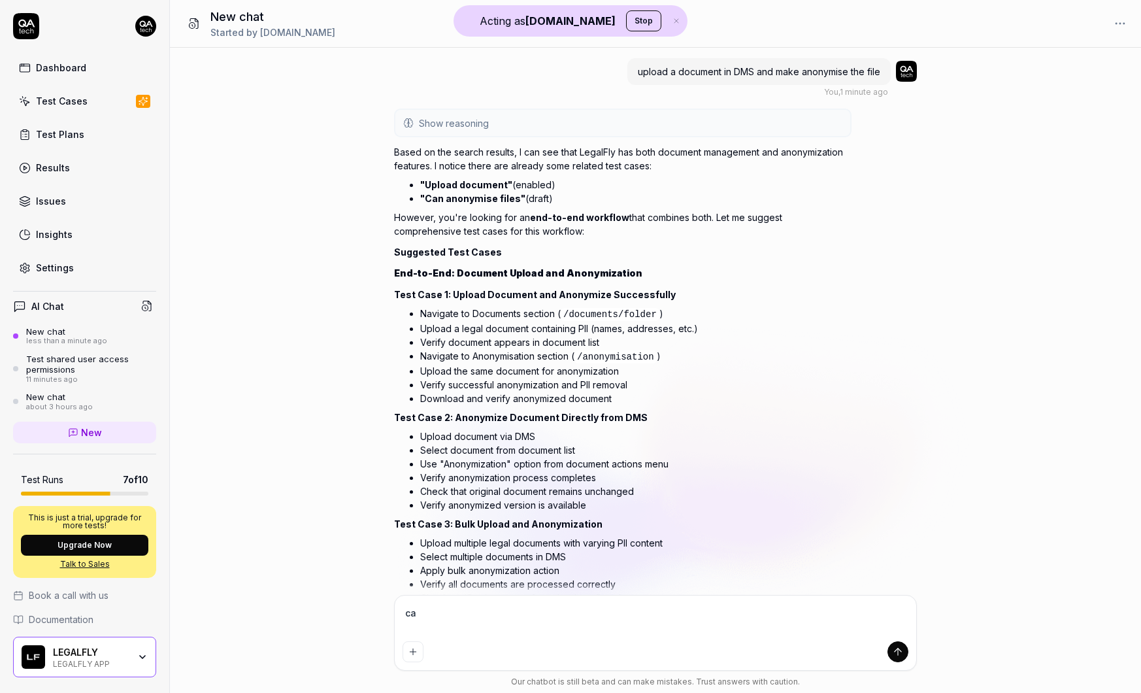
type textarea "can"
type textarea "*"
type textarea "can"
type textarea "*"
type textarea "can y"
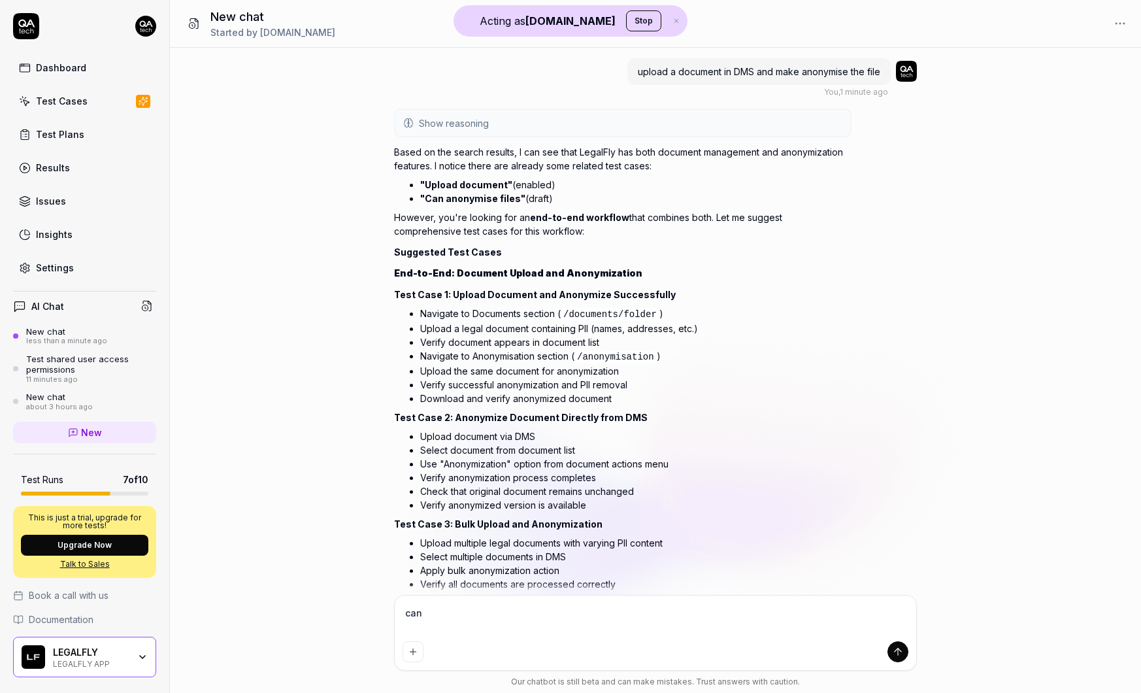
type textarea "*"
type textarea "can yo"
type textarea "*"
type textarea "can you"
type textarea "*"
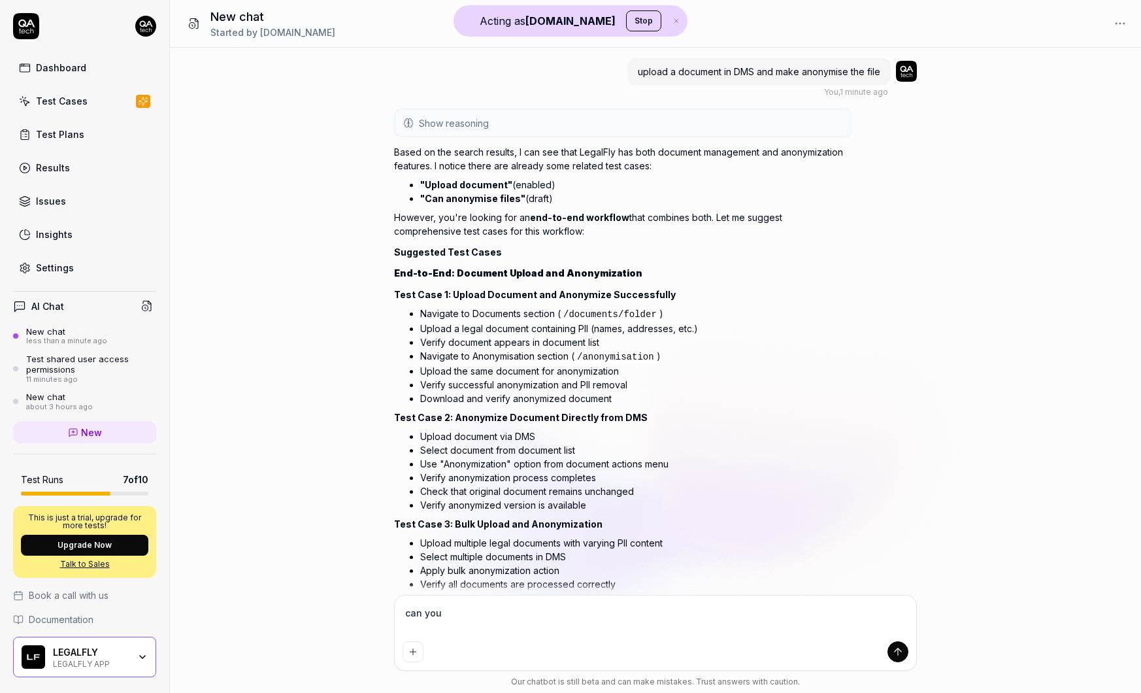
type textarea "can you"
type textarea "*"
type textarea "can you c"
type textarea "*"
type textarea "can you cr"
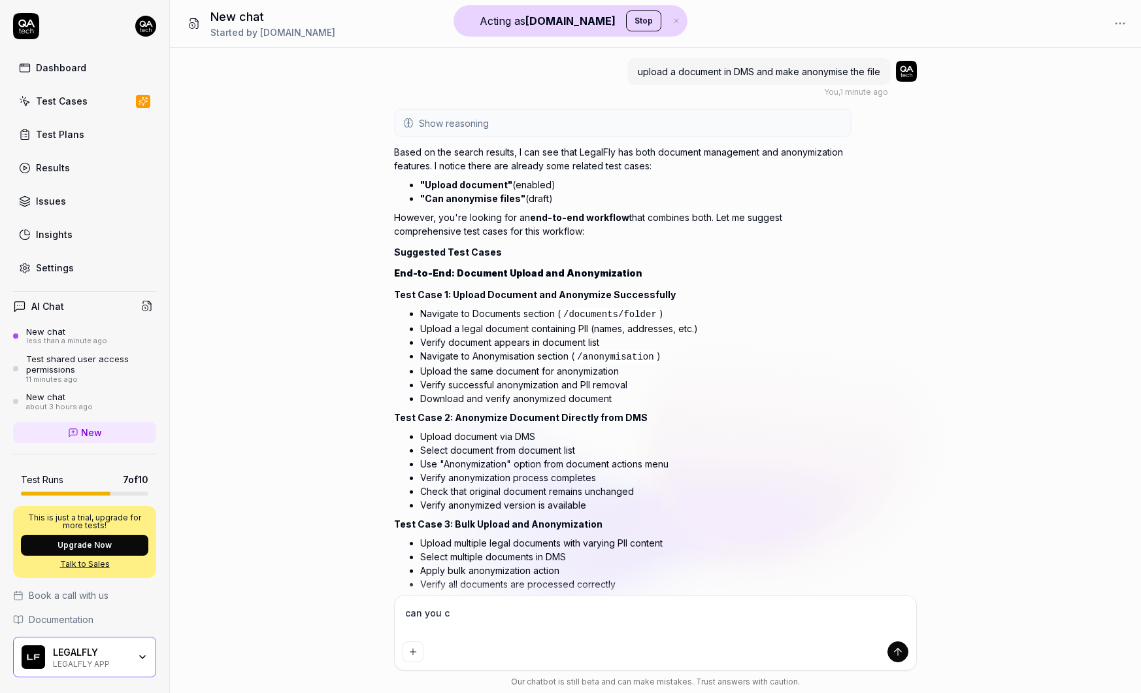
type textarea "*"
type textarea "can you cre"
type textarea "*"
type textarea "can you crea"
type textarea "*"
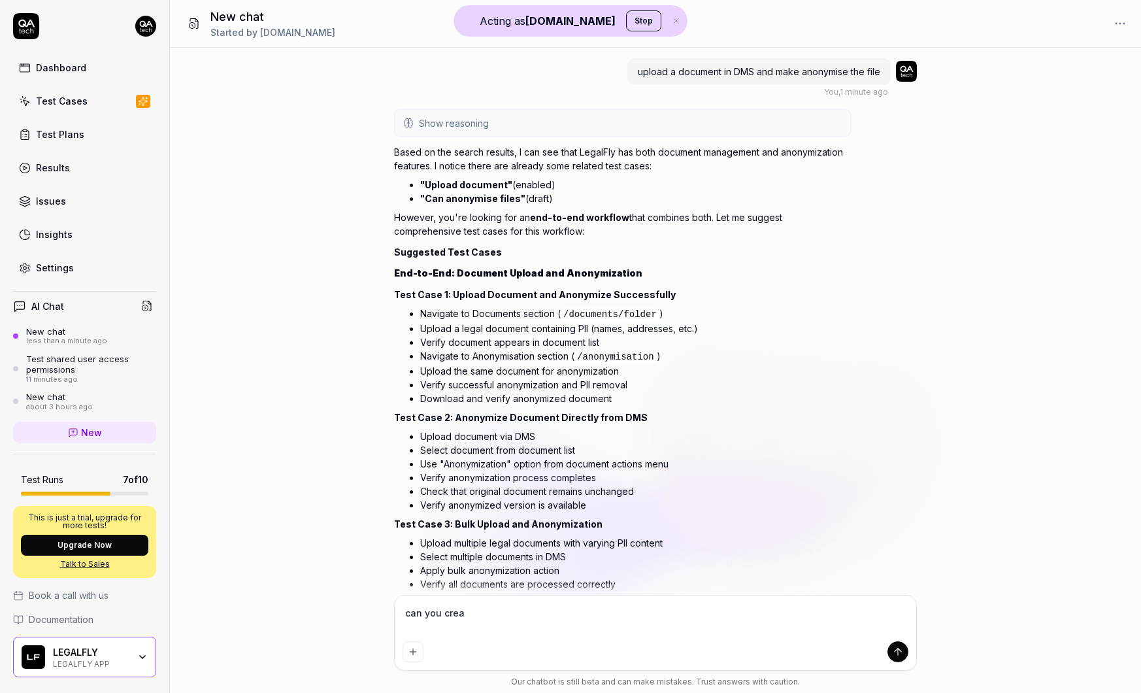
type textarea "can you creat"
type textarea "*"
type textarea "can you create"
type textarea "*"
type textarea "can you create"
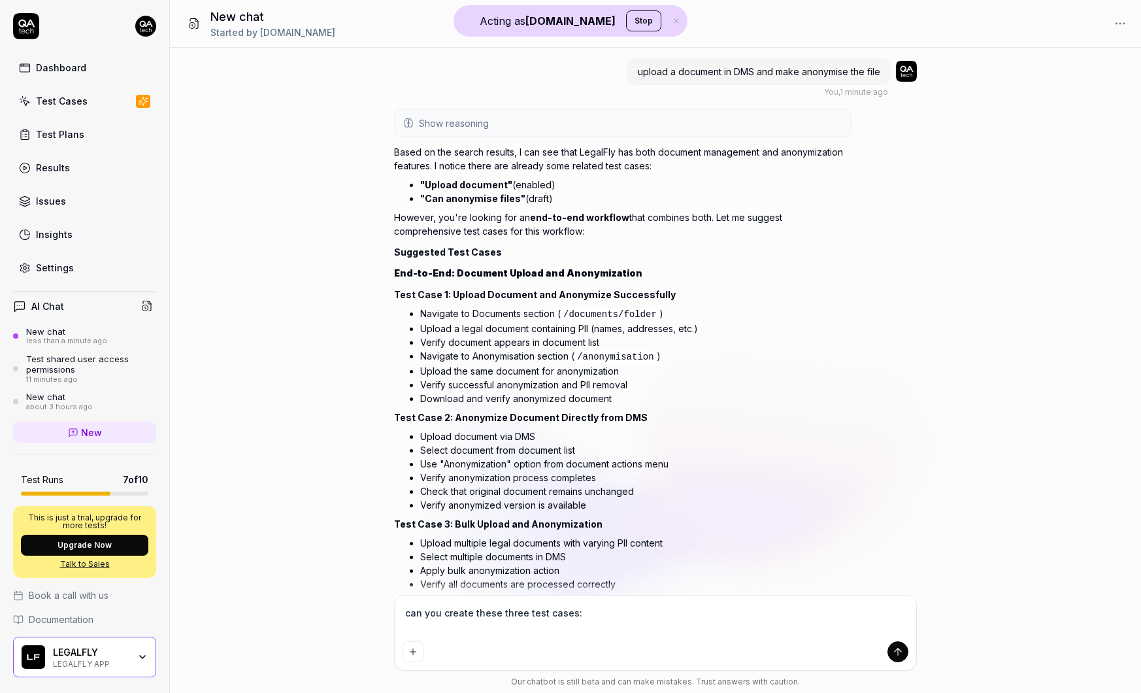
paste textarea "Can share Review, Multi review, Compare and Custom Agent & are accessible by a …"
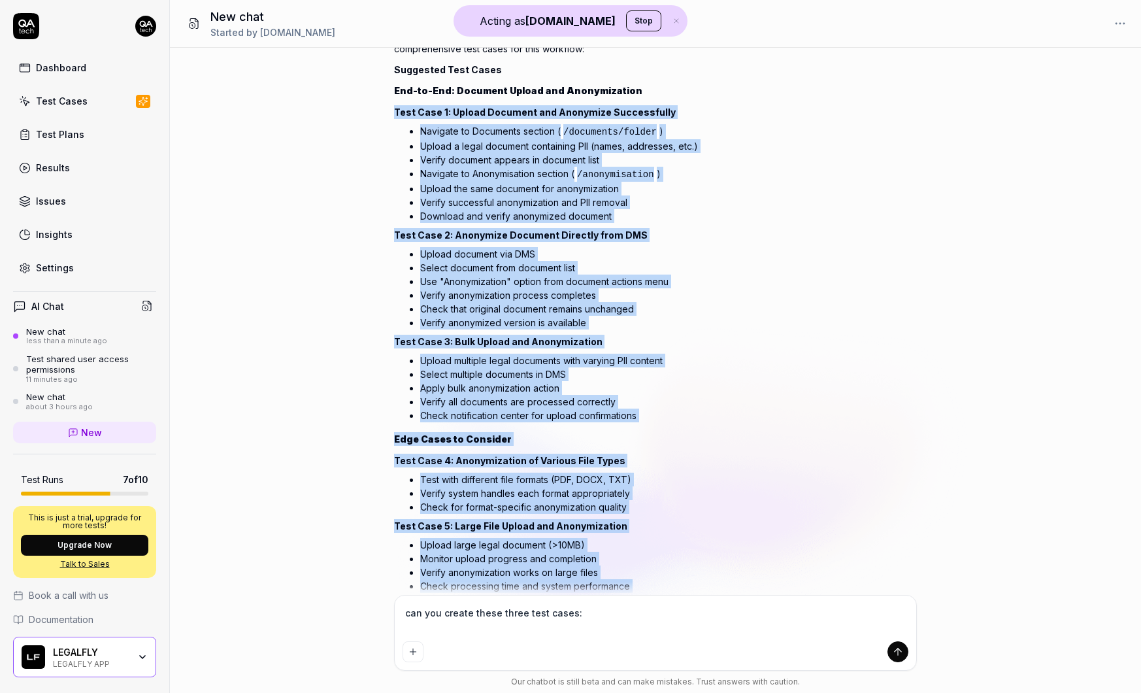
scroll to position [259, 0]
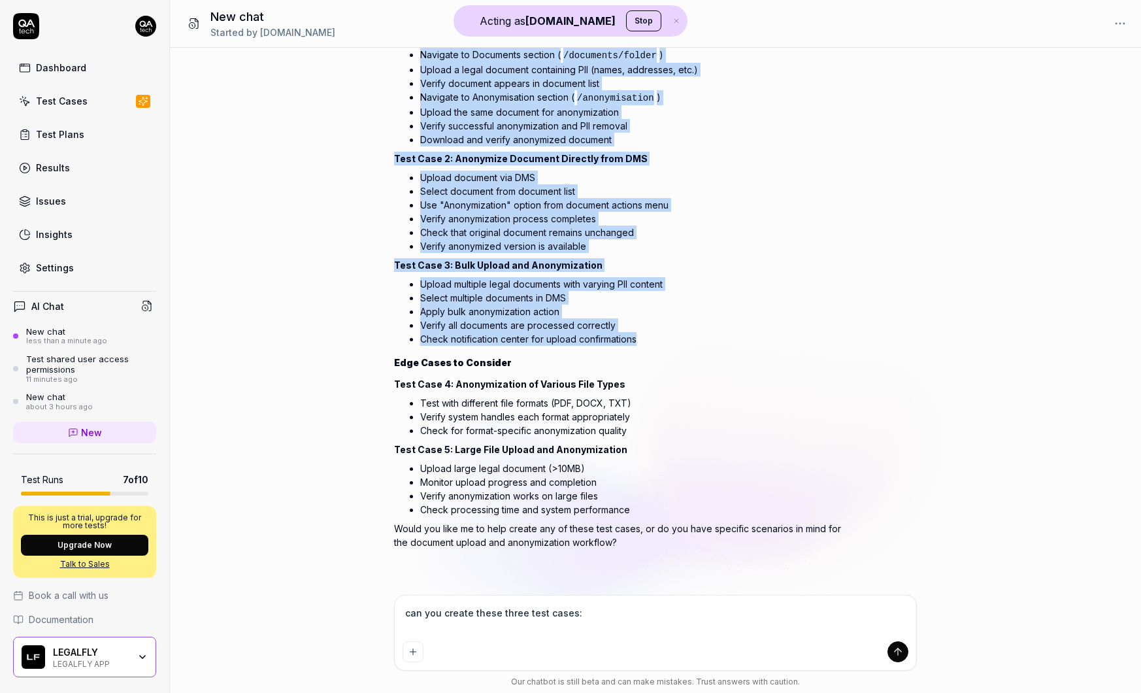
drag, startPoint x: 391, startPoint y: 295, endPoint x: 669, endPoint y: 335, distance: 281.1
click at [669, 335] on div "upload a document in DMS and make anonymise the file You , 1 minute ago Show re…" at bounding box center [655, 321] width 971 height 547
copy div "Test Case 1: Upload Document and Anonymize Successfully Navigate to Documents s…"
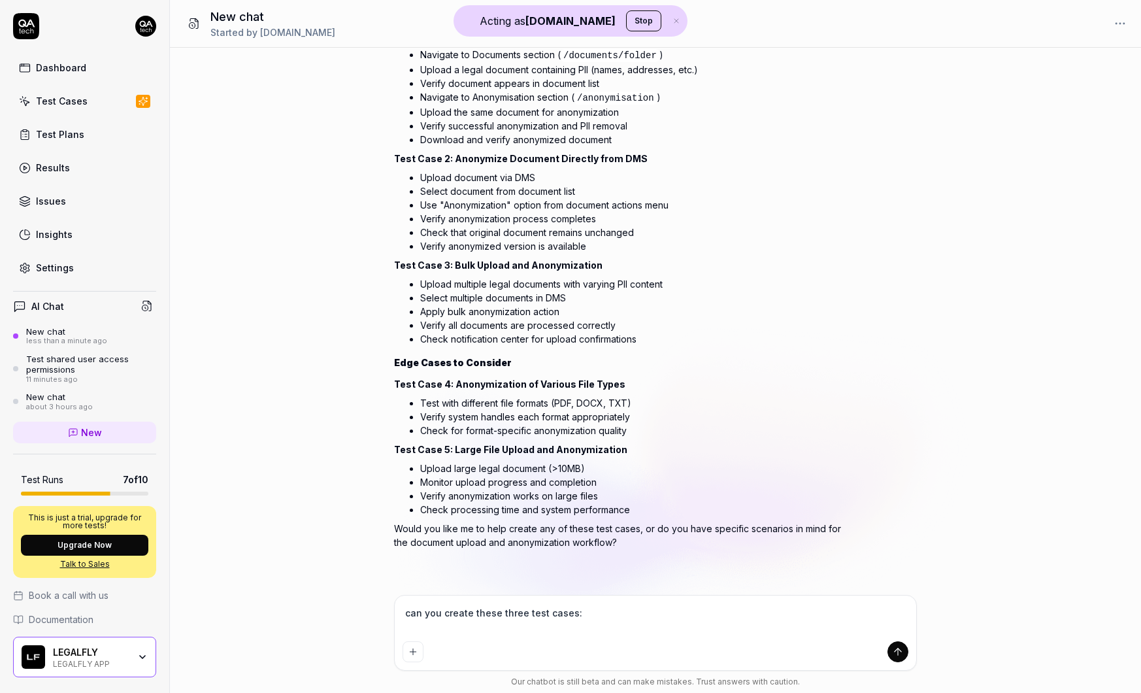
click at [614, 608] on textarea "can you create these three test cases:" at bounding box center [655, 619] width 506 height 33
paste textarea "Test Case 1: Upload Document and Anonymize Successfully Navigate to Documents s…"
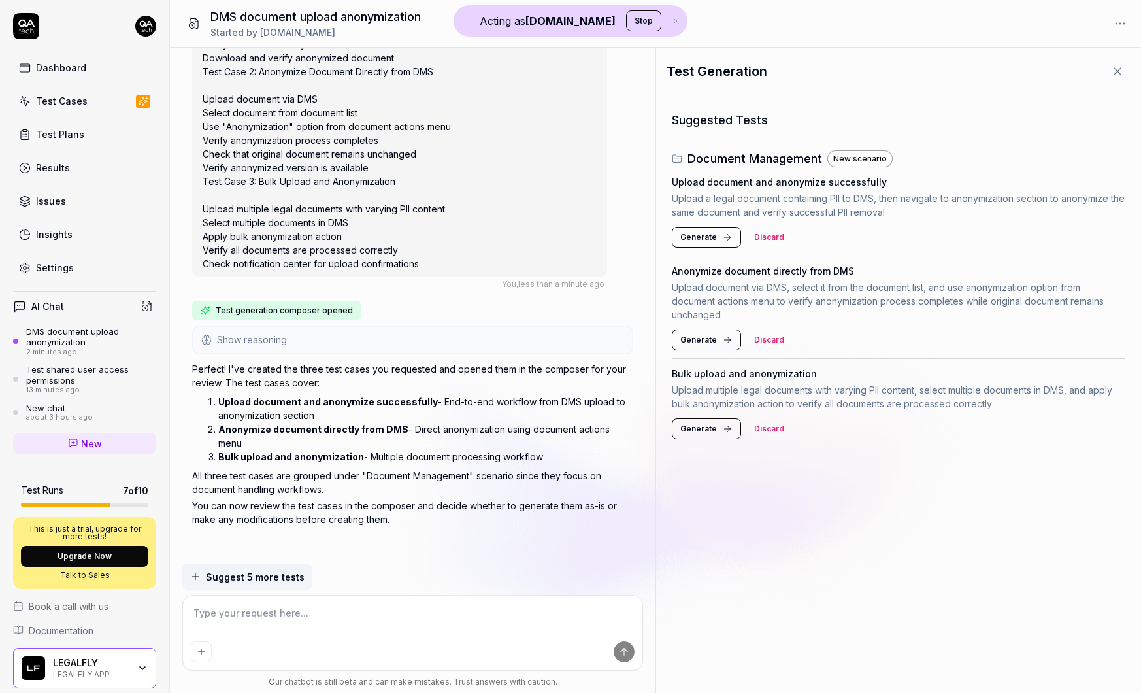
scroll to position [926, 0]
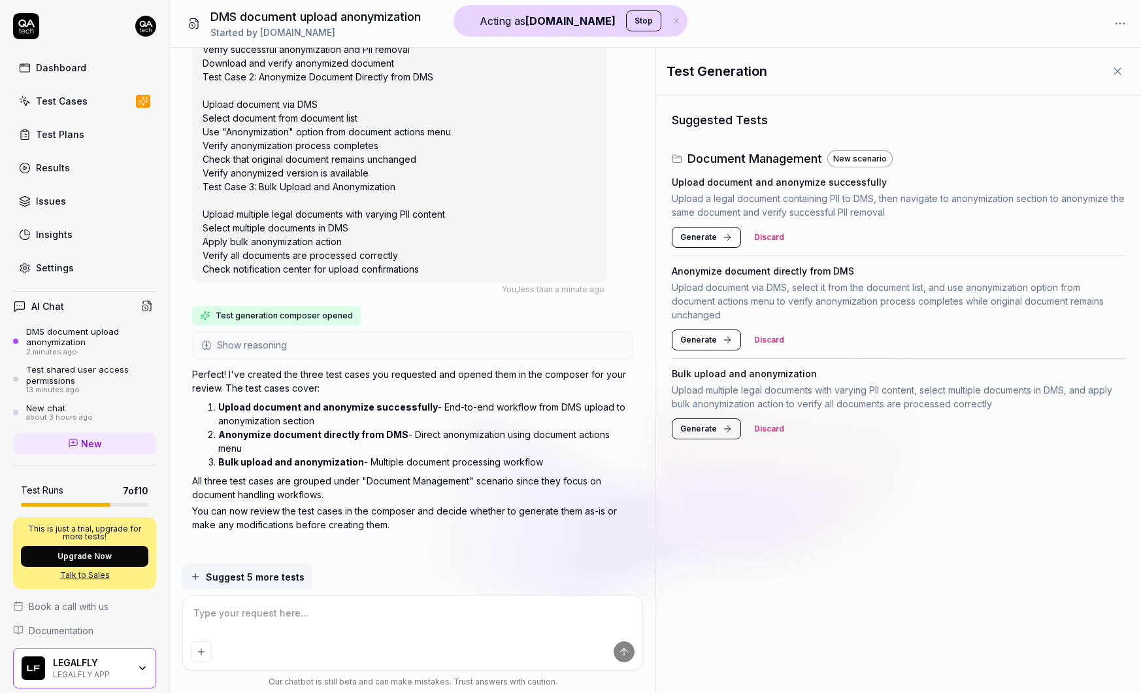
click at [710, 235] on span "Generate" at bounding box center [698, 237] width 37 height 12
click at [689, 331] on button "Generate" at bounding box center [706, 339] width 69 height 21
click at [694, 428] on span "Generate" at bounding box center [698, 429] width 37 height 12
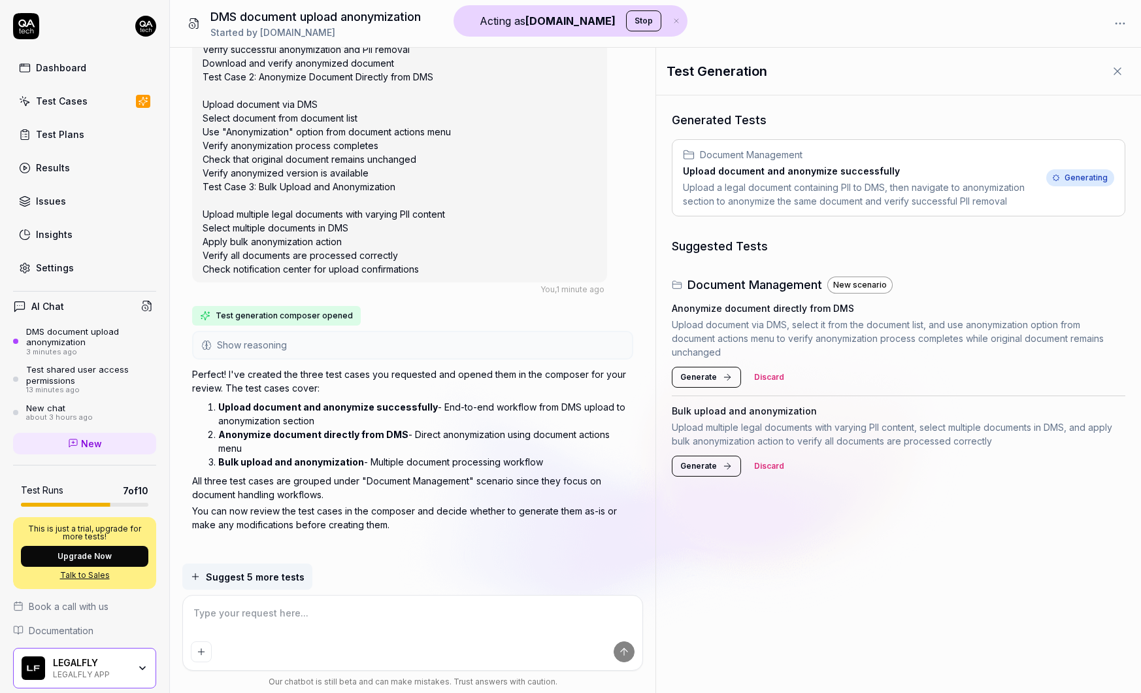
click at [715, 373] on button "Generate" at bounding box center [706, 377] width 69 height 21
click at [717, 470] on button "Generate" at bounding box center [706, 465] width 69 height 21
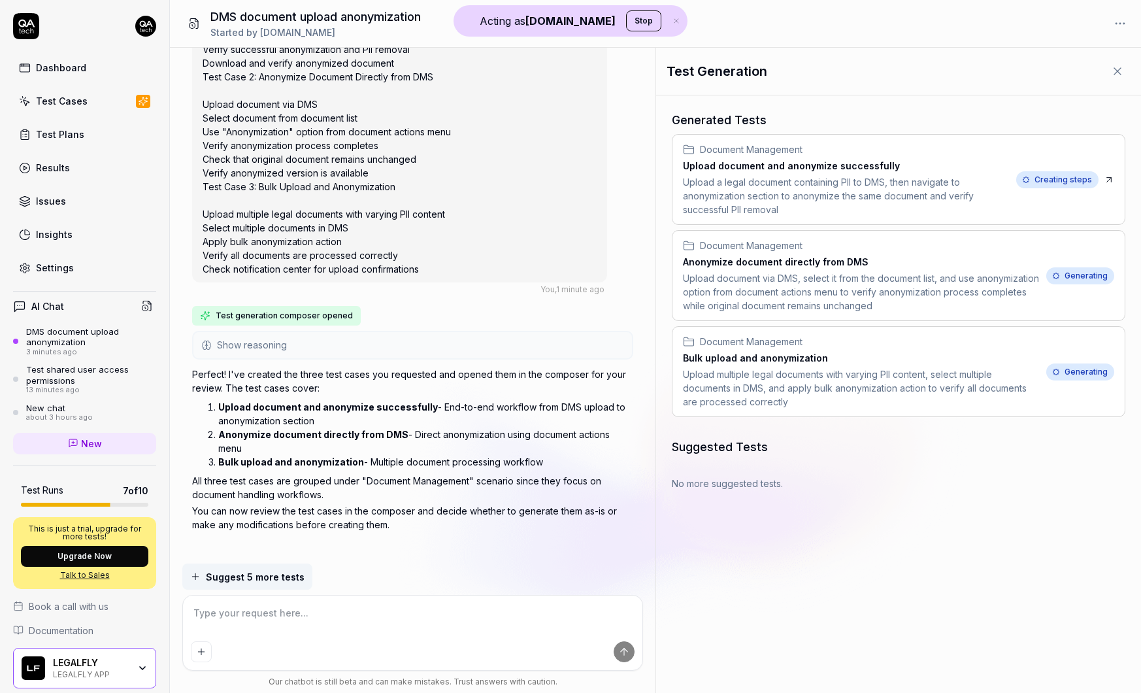
click at [1083, 182] on span "Creating steps" at bounding box center [1057, 179] width 82 height 17
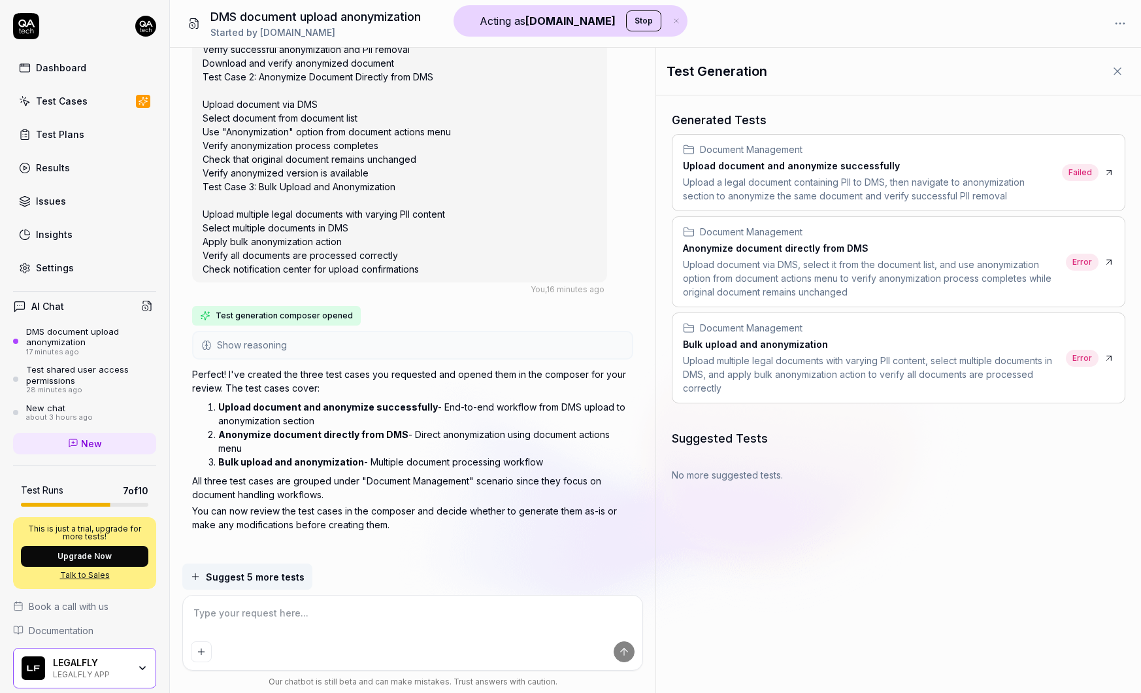
click at [1072, 262] on span "Error" at bounding box center [1082, 261] width 33 height 17
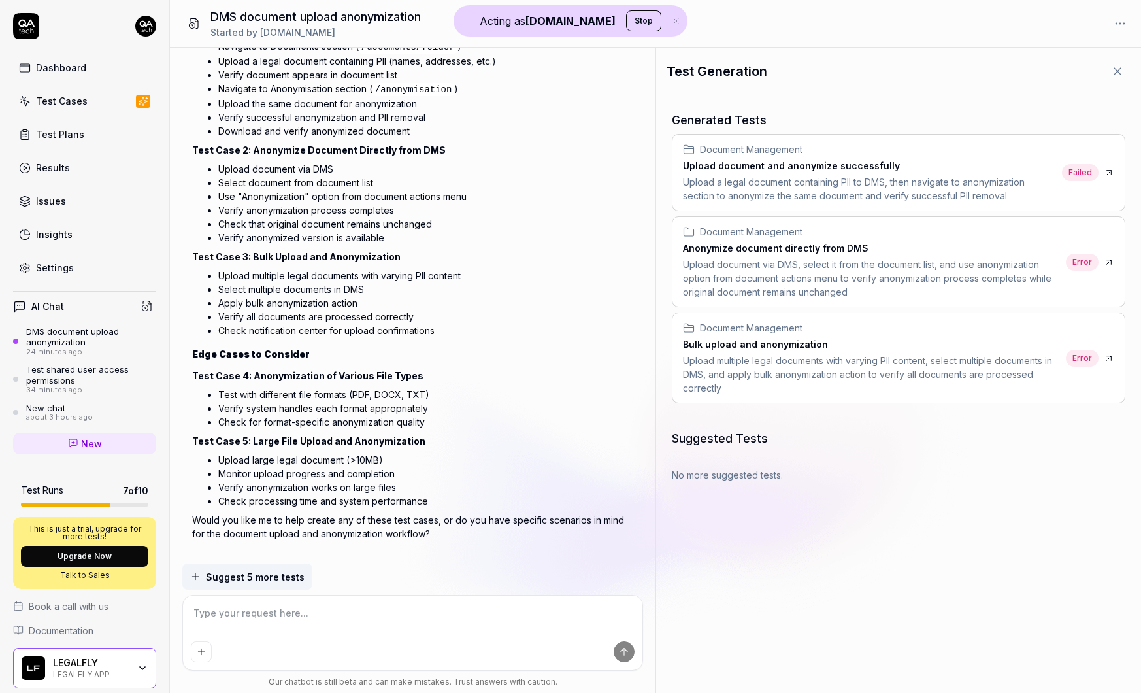
scroll to position [267, 0]
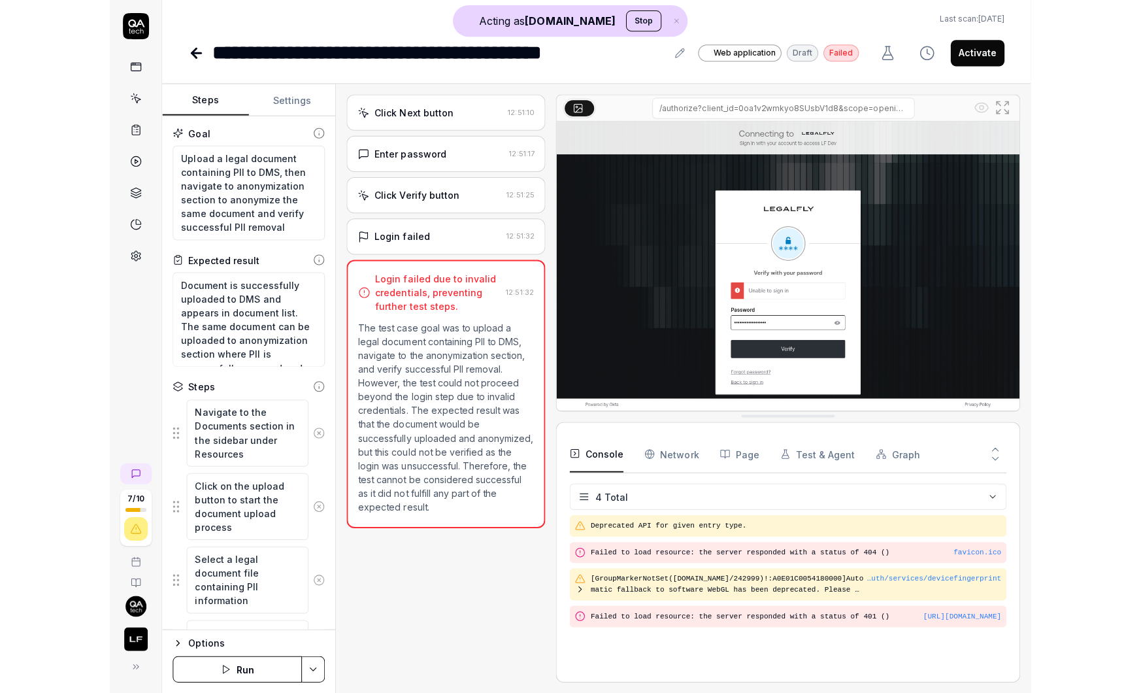
scroll to position [7, 0]
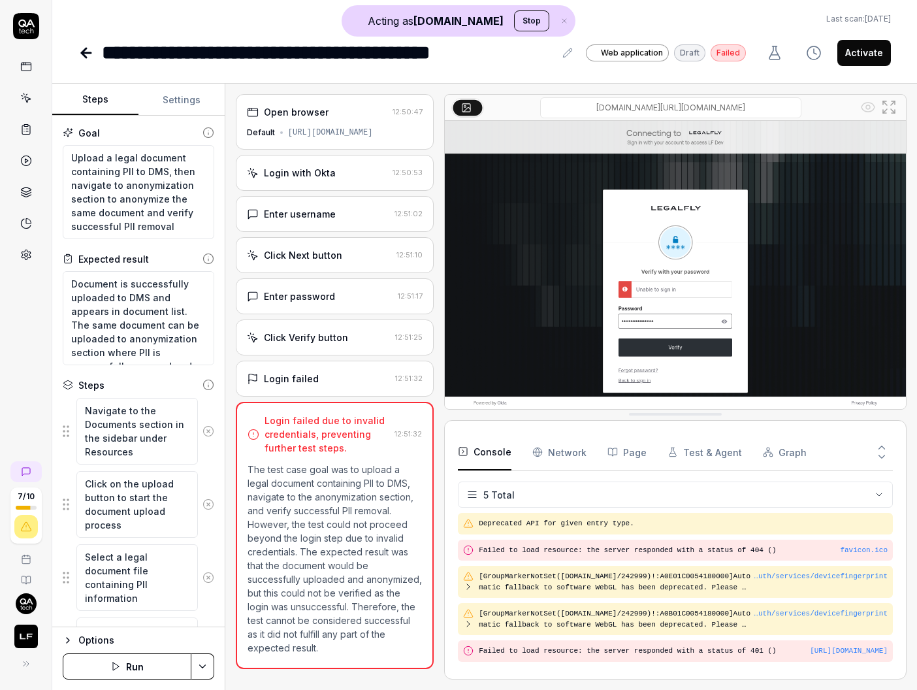
click at [330, 390] on div "Login failed 12:51:32" at bounding box center [335, 379] width 198 height 36
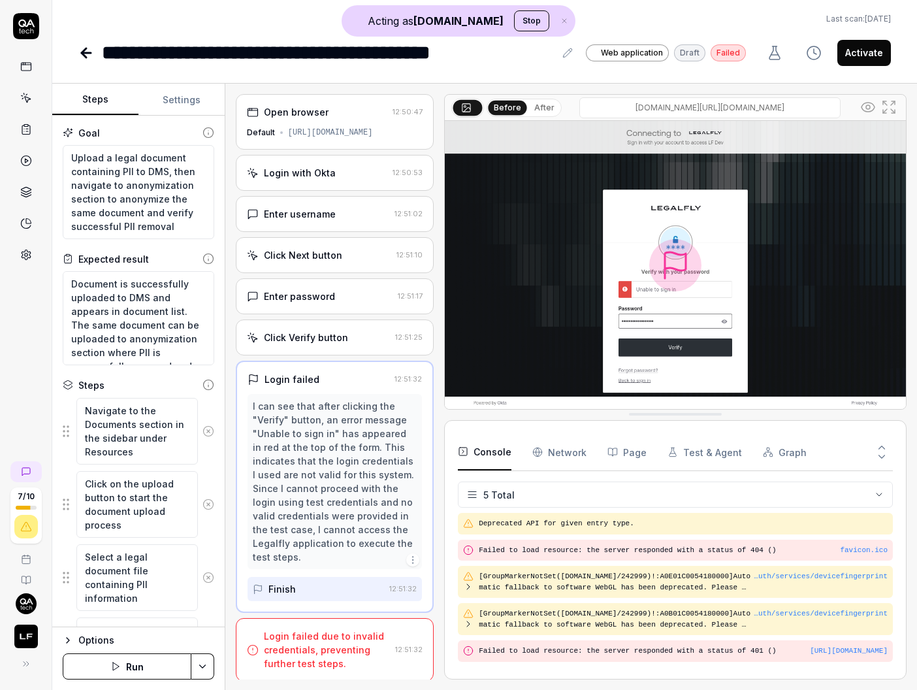
click at [314, 344] on div "Click Verify button" at bounding box center [306, 338] width 84 height 14
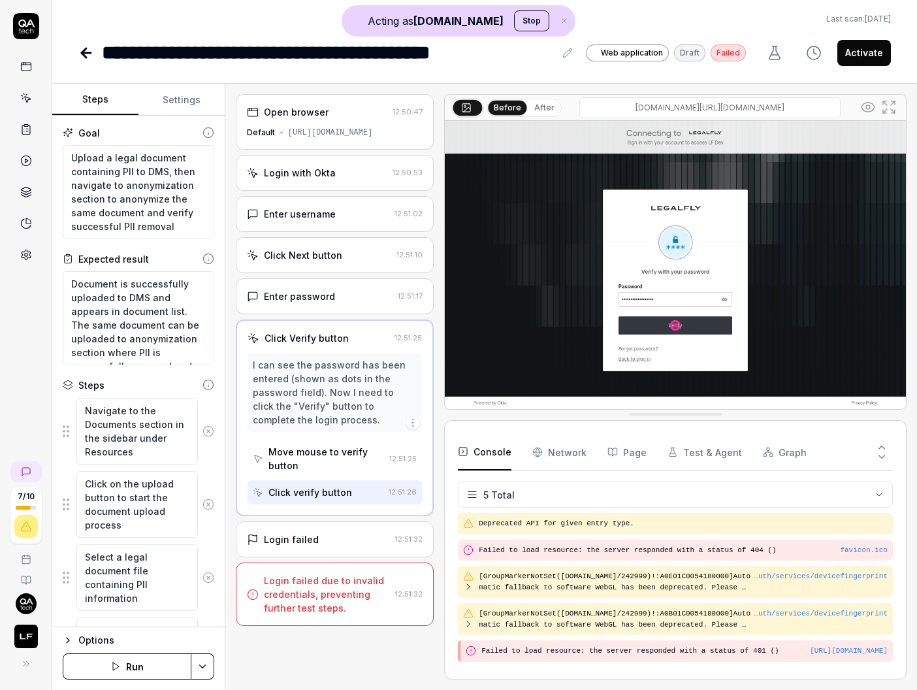
click at [315, 302] on div "Enter password" at bounding box center [299, 296] width 71 height 14
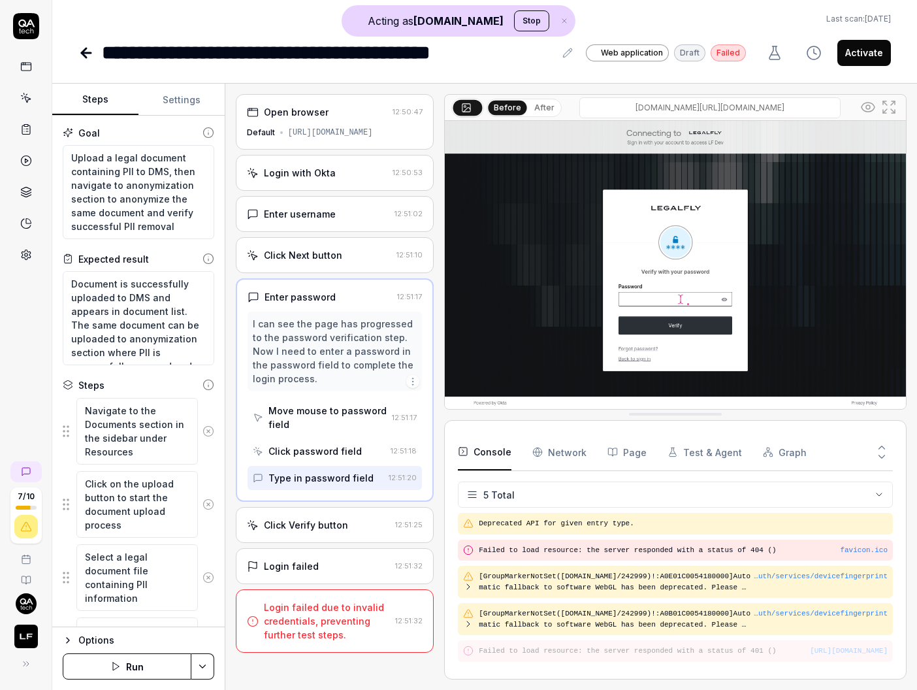
click at [303, 248] on div "Click Next button" at bounding box center [303, 255] width 78 height 14
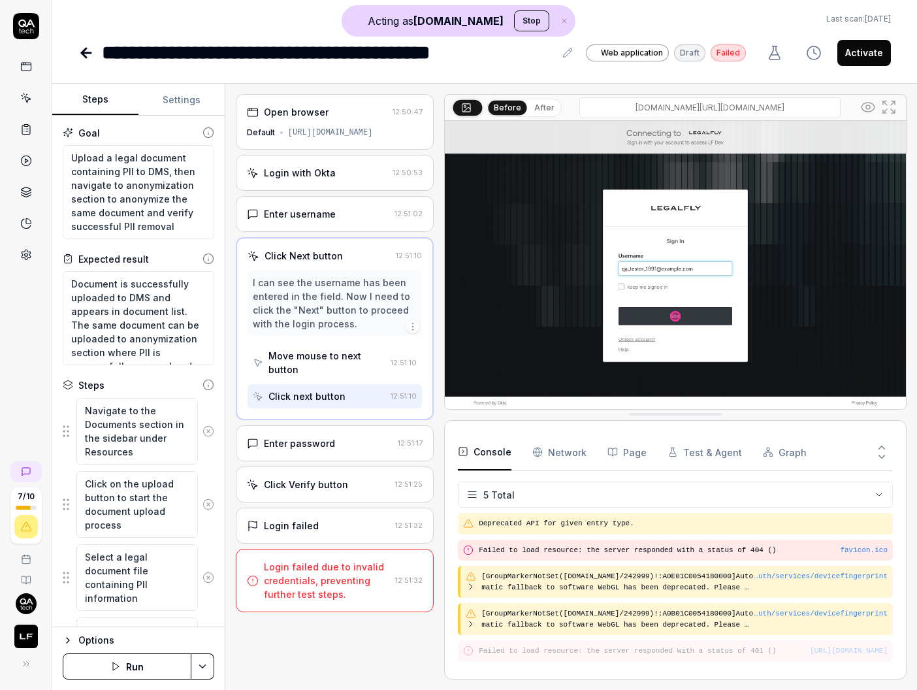
click at [297, 220] on div "Enter username" at bounding box center [300, 214] width 72 height 14
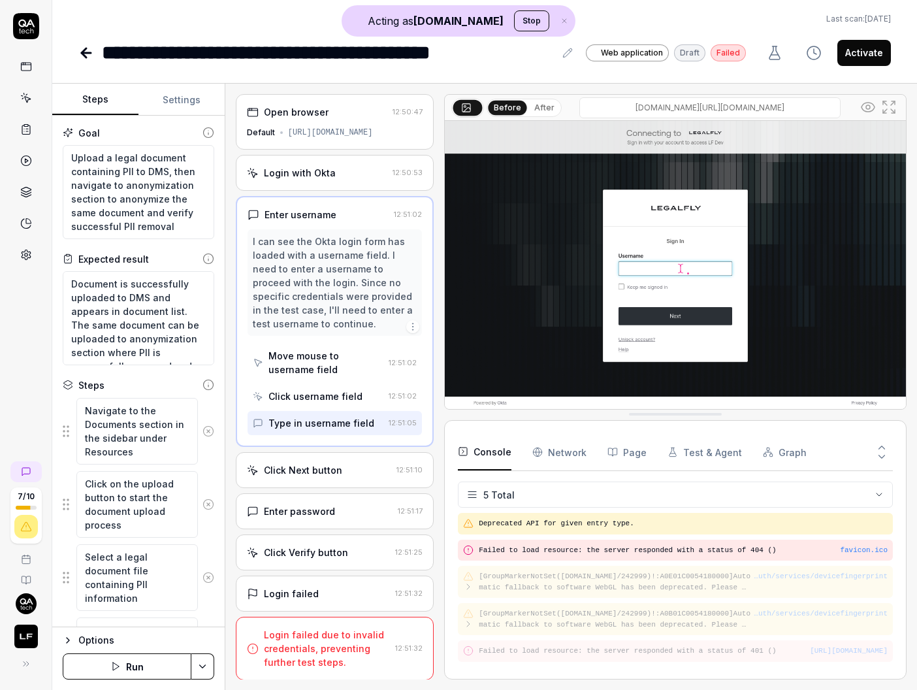
click at [289, 178] on div "Login with Okta" at bounding box center [300, 173] width 72 height 14
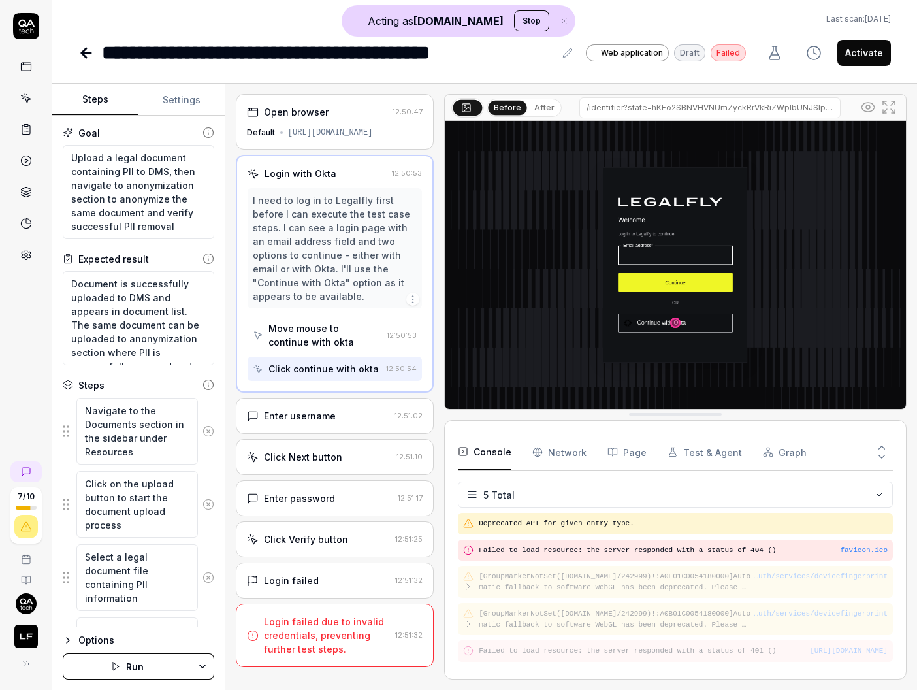
click at [279, 106] on div "Open browser" at bounding box center [296, 112] width 65 height 14
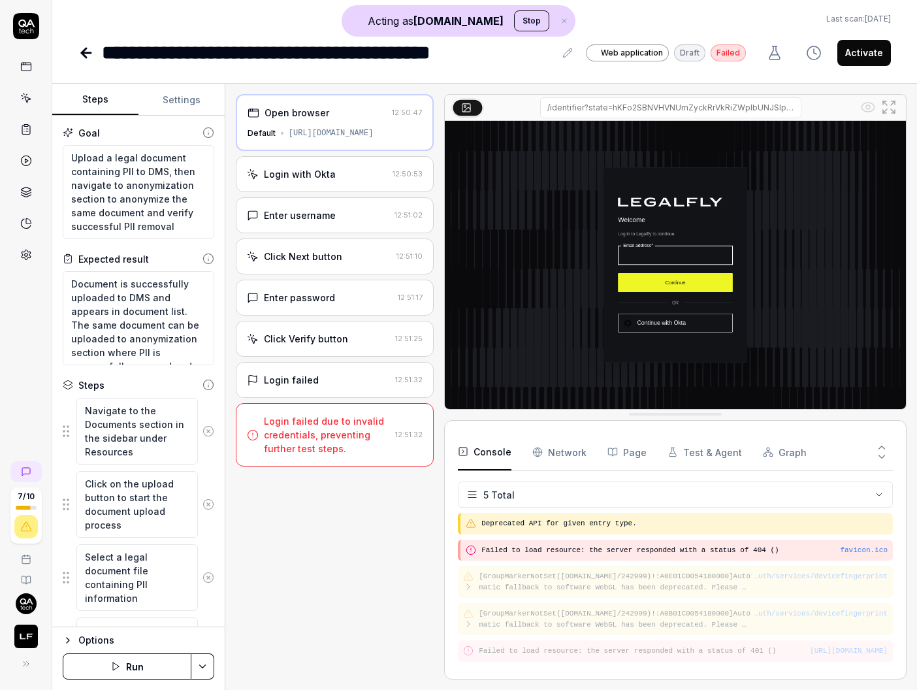
click at [278, 179] on div "Login with Okta" at bounding box center [300, 174] width 72 height 14
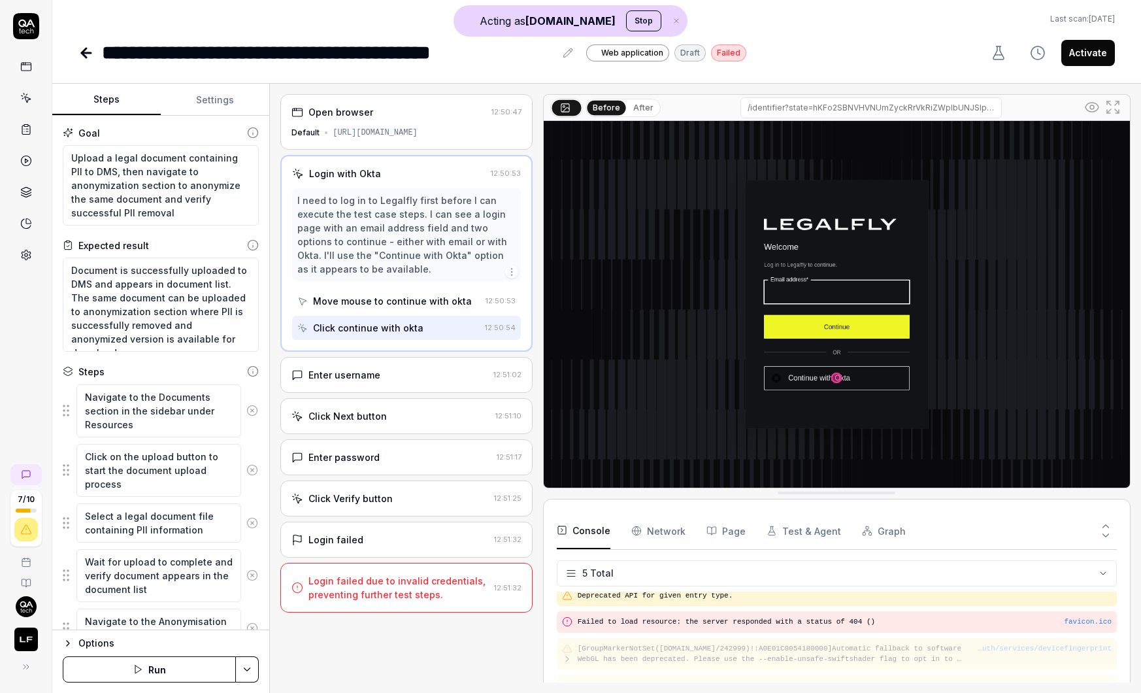
scroll to position [59, 0]
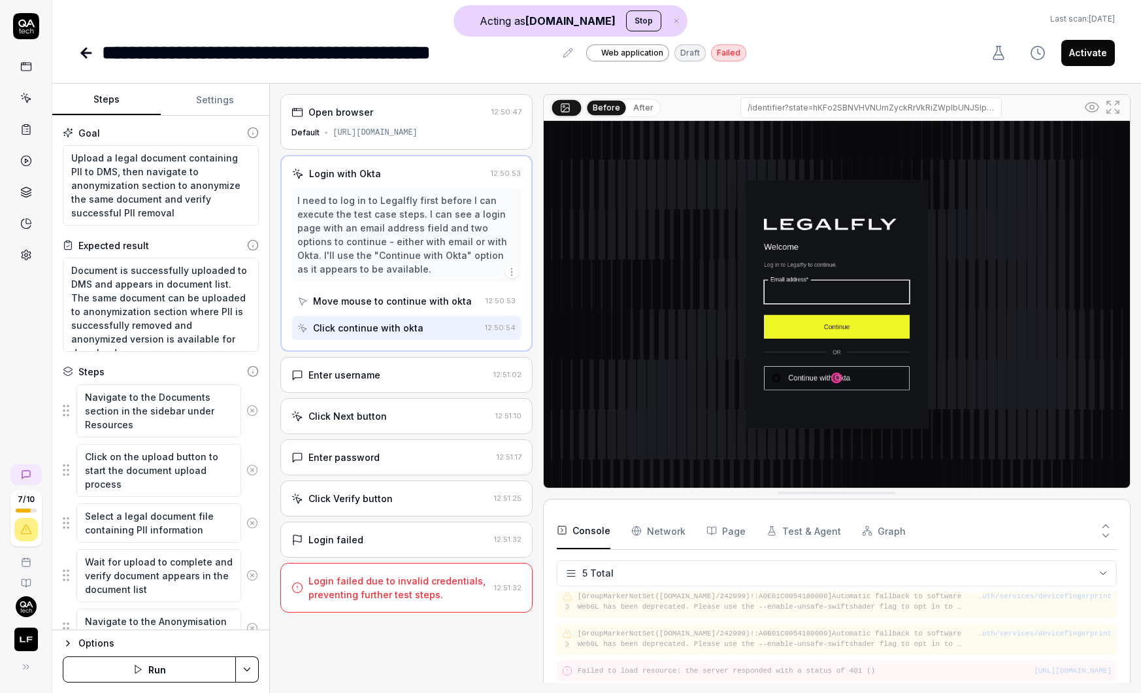
type textarea "*"
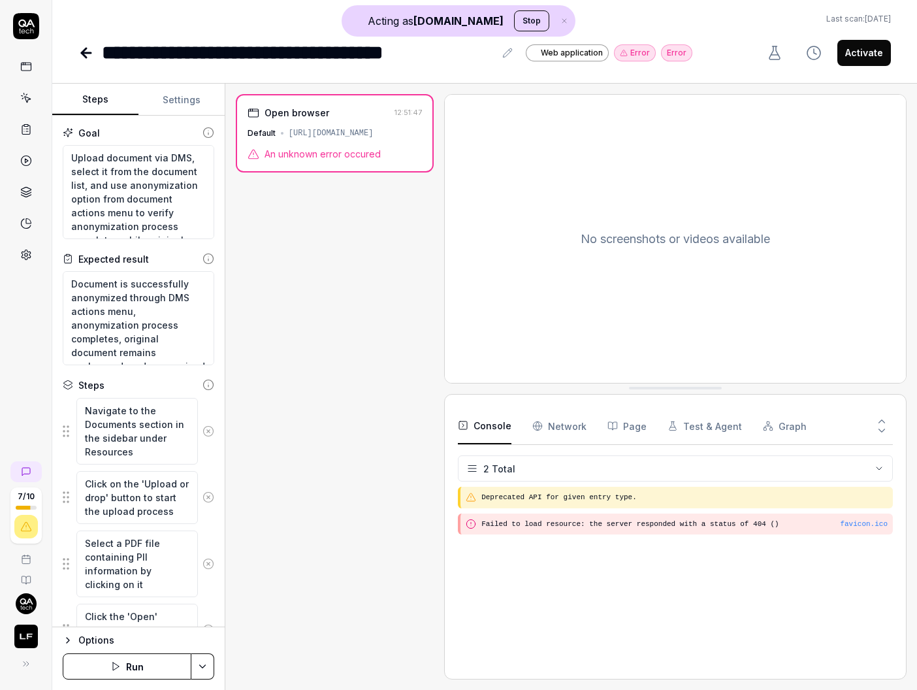
click at [282, 161] on div "Open browser 12:51:47 Default [URL][DOMAIN_NAME] An unknown error occured" at bounding box center [335, 133] width 198 height 78
click at [365, 120] on div "Open browser 12:51:47 Default [URL][DOMAIN_NAME] An unknown error occured" at bounding box center [335, 133] width 198 height 78
click at [325, 158] on span "An unknown error occured" at bounding box center [323, 154] width 116 height 14
click at [136, 670] on button "Run" at bounding box center [127, 666] width 129 height 26
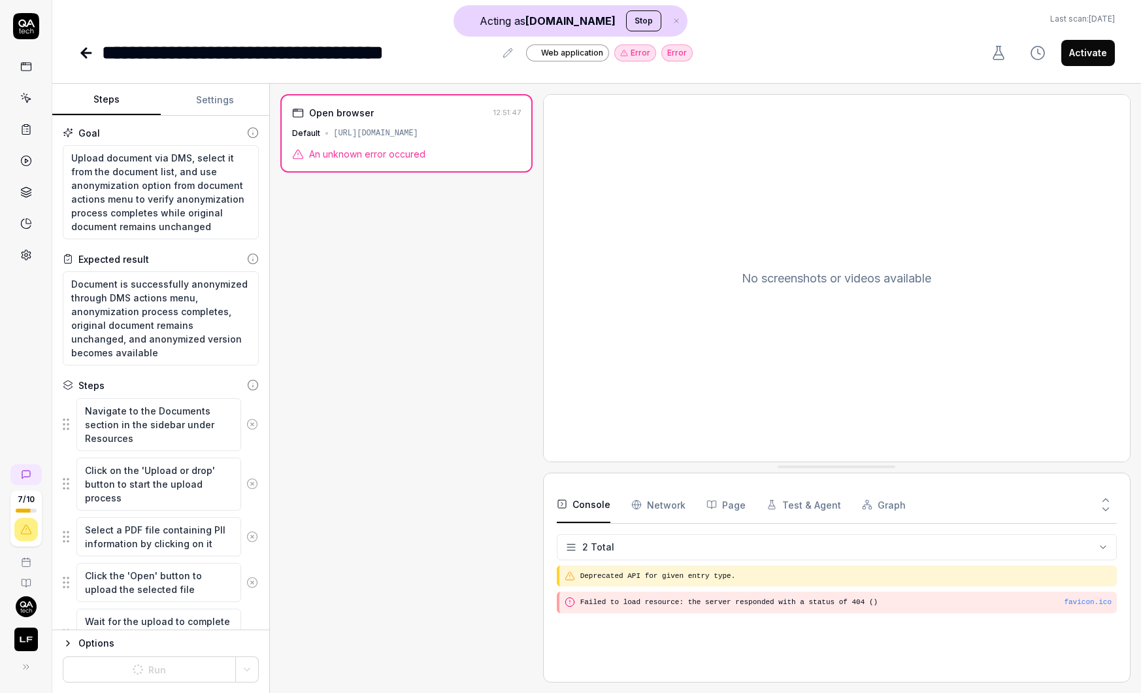
click at [365, 148] on span "An unknown error occured" at bounding box center [367, 154] width 116 height 14
click at [299, 161] on div "Open browser 12:51:47 Default [URL][DOMAIN_NAME] An unknown error occured" at bounding box center [406, 133] width 252 height 78
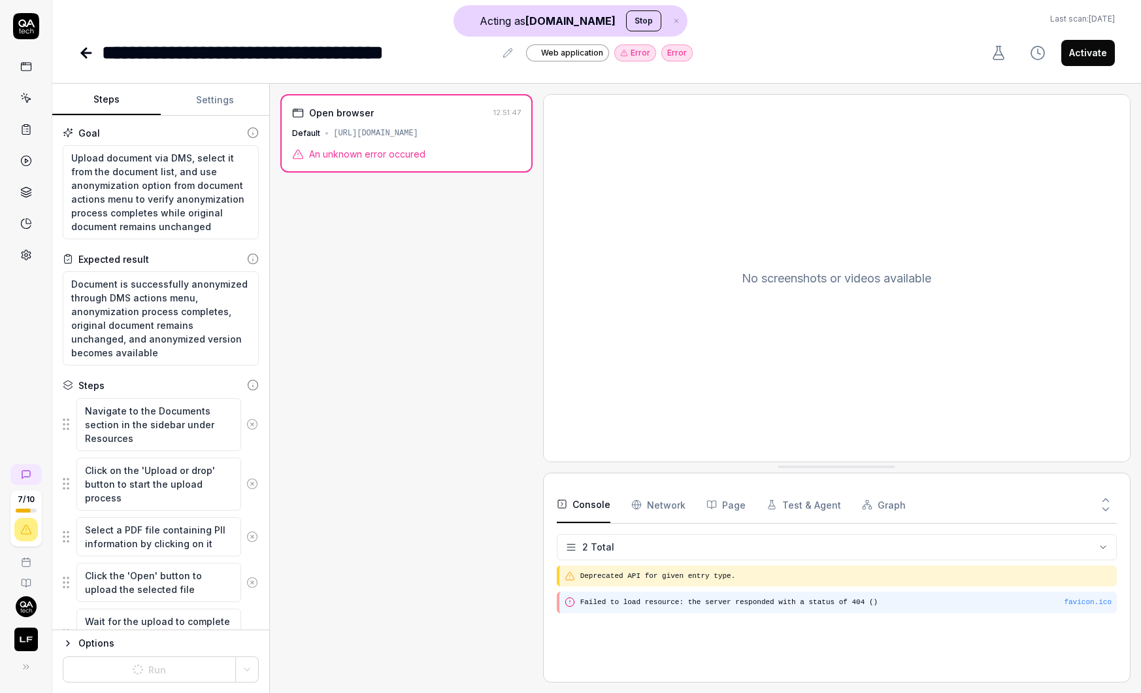
click at [659, 599] on pre "Failed to load resource: the server responded with a status of 404 ()" at bounding box center [845, 601] width 531 height 11
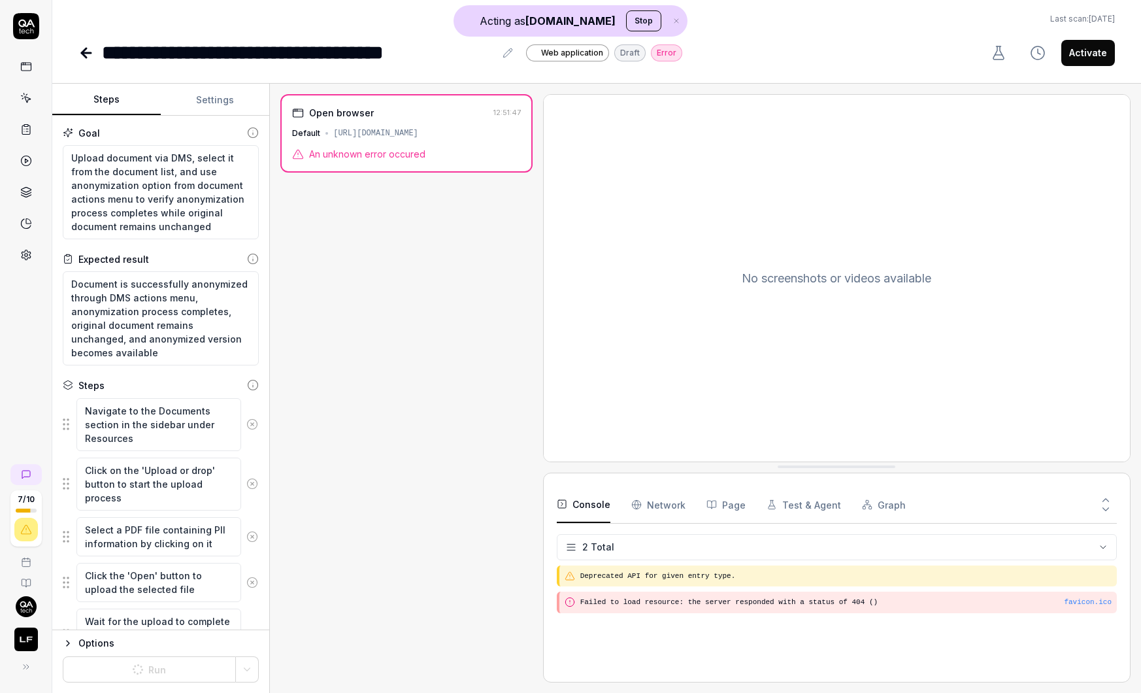
type textarea "*"
